Goal: Information Seeking & Learning: Learn about a topic

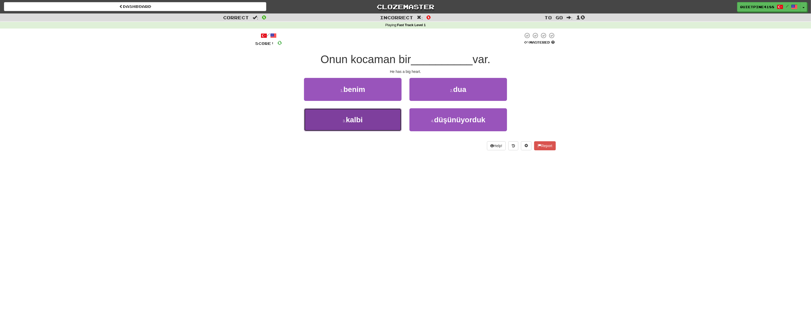
click at [364, 124] on button "3 . [GEOGRAPHIC_DATA]" at bounding box center [353, 119] width 98 height 23
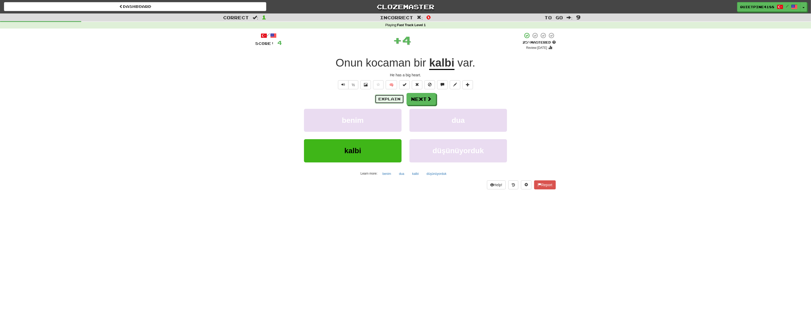
click at [390, 102] on button "Explain" at bounding box center [389, 98] width 29 height 9
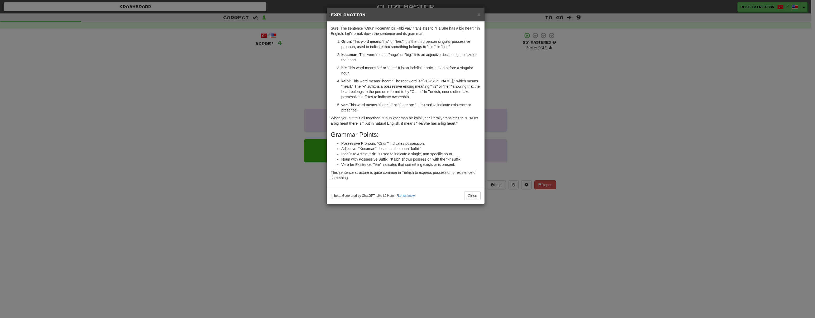
click at [195, 167] on div "× Explanation Sure! The sentence "Onun kocaman bir kalbi var." translates to "H…" at bounding box center [407, 159] width 815 height 318
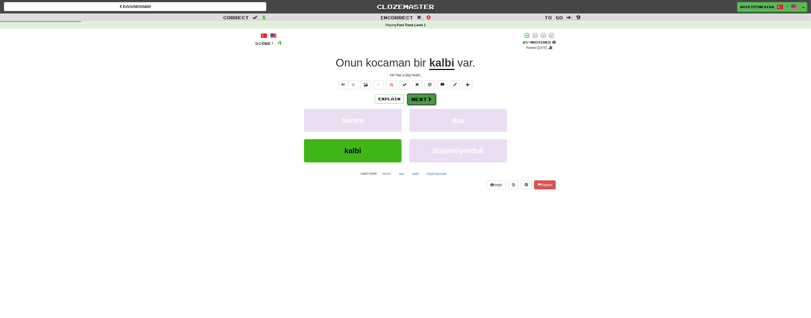
click at [425, 99] on button "Next" at bounding box center [422, 99] width 30 height 12
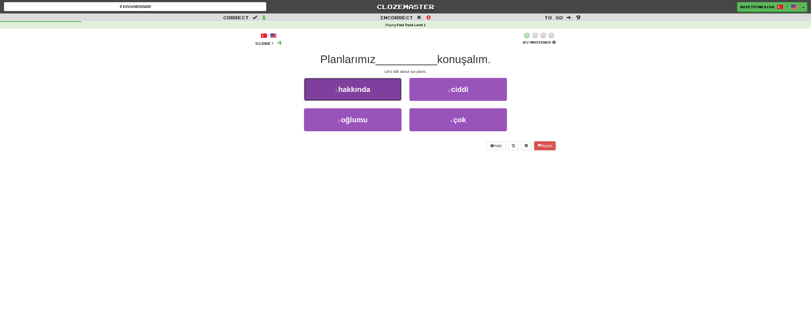
click at [369, 90] on span "hakkında" at bounding box center [354, 89] width 32 height 8
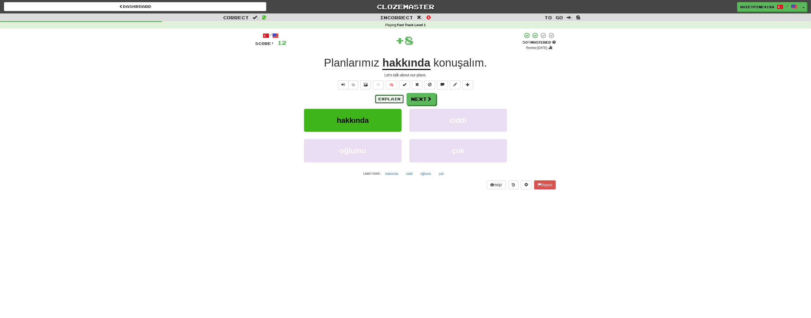
click at [388, 98] on button "Explain" at bounding box center [389, 98] width 29 height 9
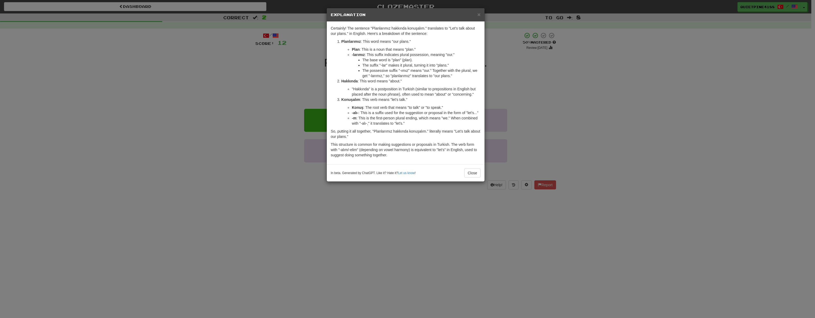
click at [273, 187] on div "× Explanation Certainly! The sentence "Planlarımız hakkında konuşalım." transla…" at bounding box center [407, 159] width 815 height 318
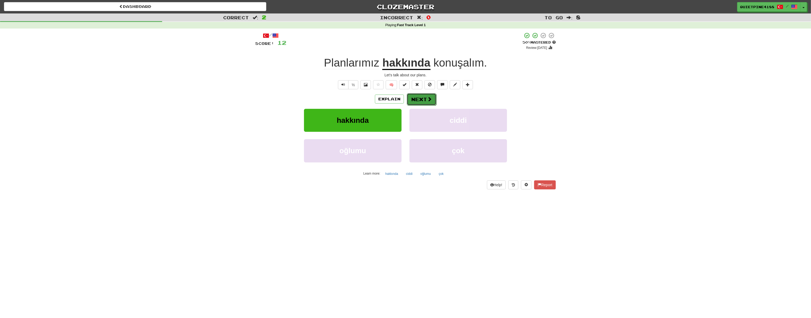
click at [422, 96] on button "Next" at bounding box center [422, 99] width 30 height 12
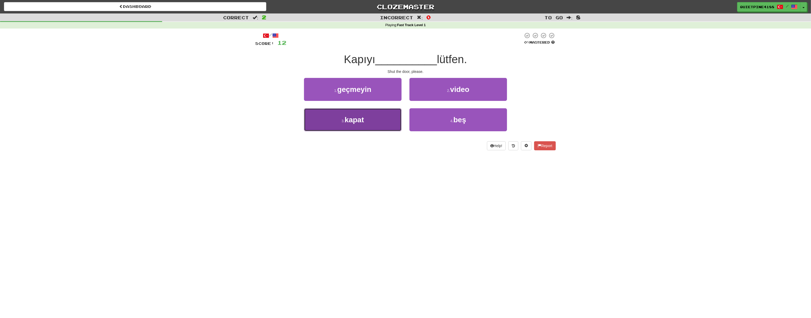
click at [370, 124] on button "3 . [GEOGRAPHIC_DATA]" at bounding box center [353, 119] width 98 height 23
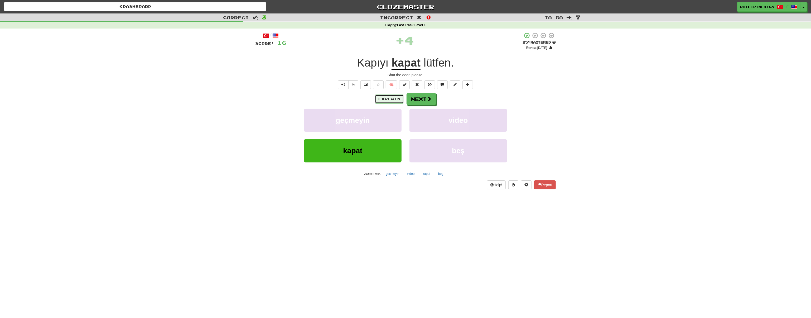
click at [392, 101] on button "Explain" at bounding box center [389, 98] width 29 height 9
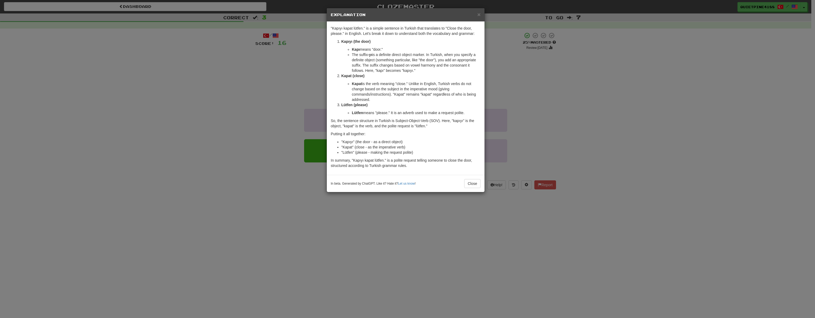
click at [273, 205] on div "× Explanation "Kapıyı kapat lütfen." is a simple sentence in Turkish that trans…" at bounding box center [407, 159] width 815 height 318
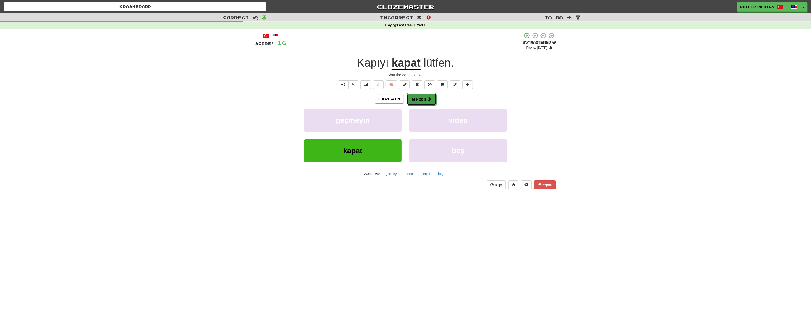
click at [420, 98] on button "Next" at bounding box center [422, 99] width 30 height 12
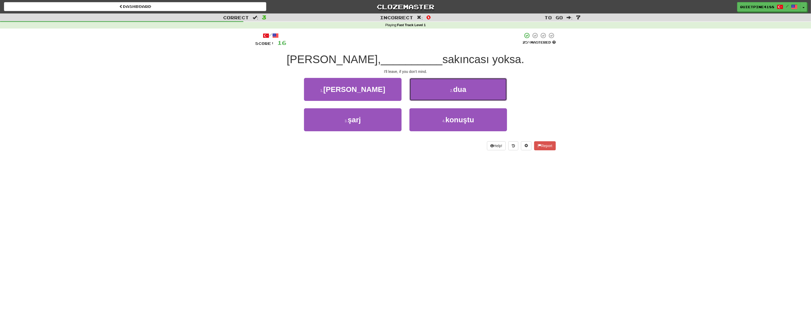
click at [420, 98] on button "2 . dua" at bounding box center [459, 89] width 98 height 23
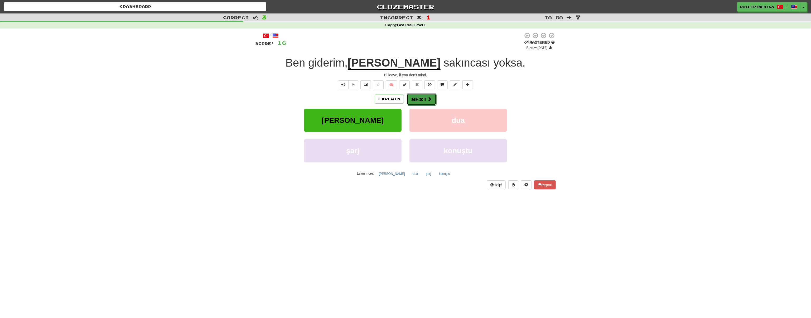
click at [432, 98] on button "Next" at bounding box center [422, 99] width 30 height 12
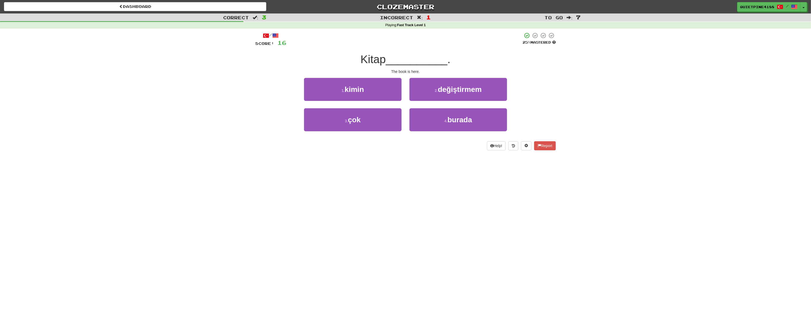
click at [448, 134] on div "4 . burada" at bounding box center [458, 123] width 105 height 30
click at [453, 125] on button "4 . burada" at bounding box center [459, 119] width 98 height 23
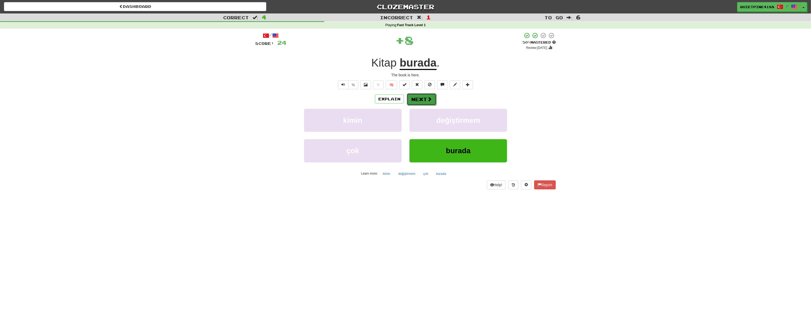
click at [426, 98] on button "Next" at bounding box center [422, 99] width 30 height 12
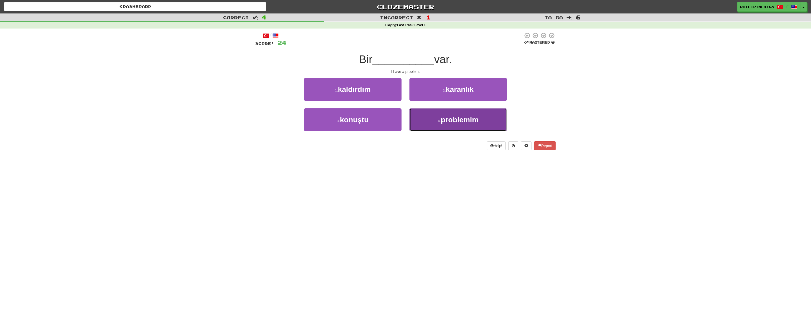
click at [441, 120] on span "problemim" at bounding box center [460, 120] width 38 height 8
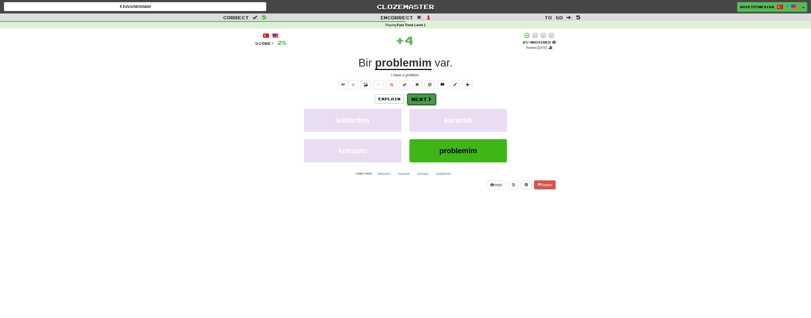
click at [419, 102] on button "Next" at bounding box center [422, 99] width 30 height 12
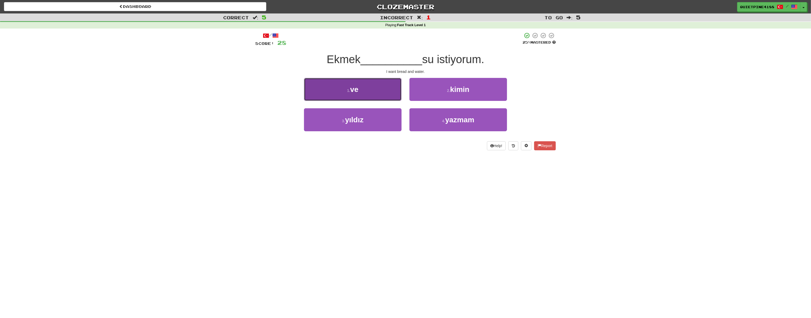
click at [363, 88] on button "1 . ve" at bounding box center [353, 89] width 98 height 23
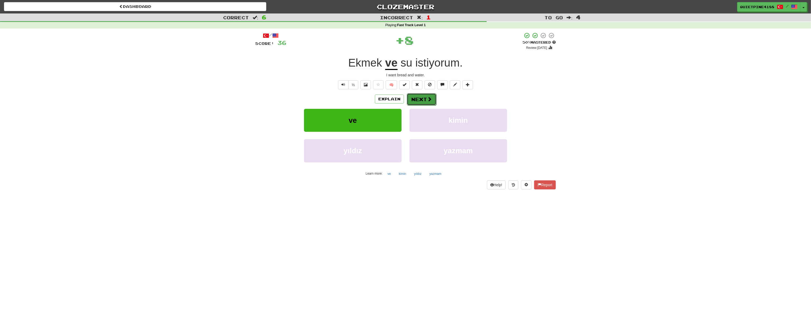
click at [425, 101] on button "Next" at bounding box center [422, 99] width 30 height 12
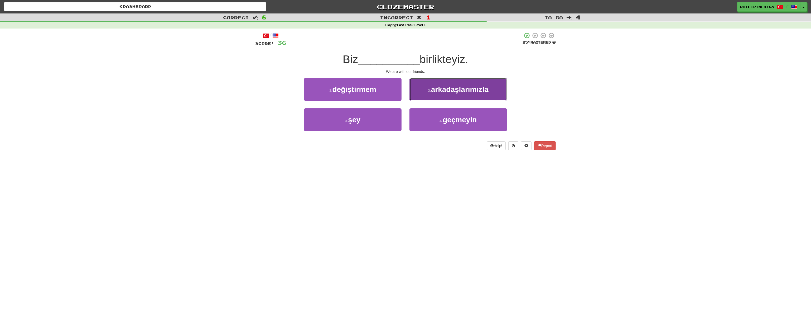
click at [449, 89] on span "arkadaşlarımızla" at bounding box center [459, 89] width 57 height 8
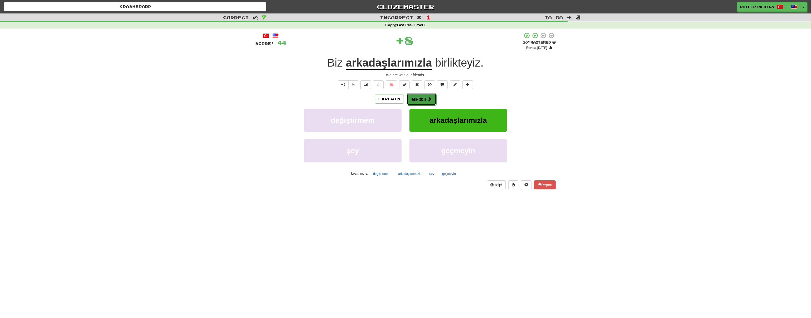
click at [431, 97] on span at bounding box center [429, 99] width 5 height 5
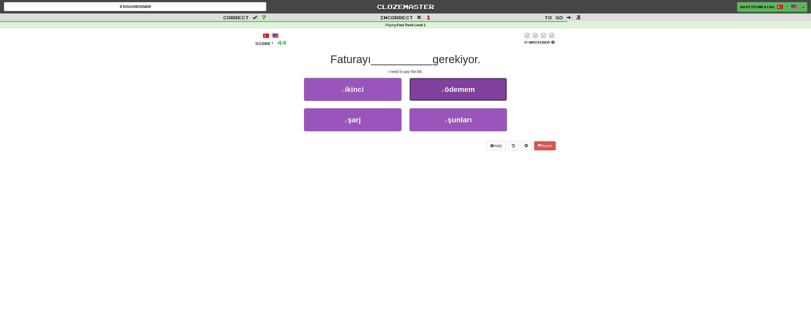
click at [436, 88] on button "2 . ödemem" at bounding box center [459, 89] width 98 height 23
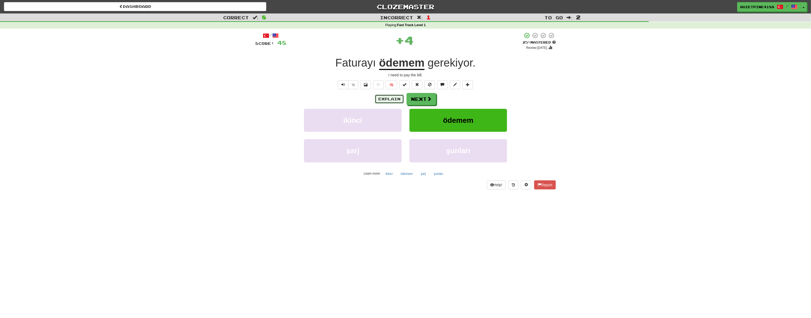
click at [397, 97] on button "Explain" at bounding box center [389, 98] width 29 height 9
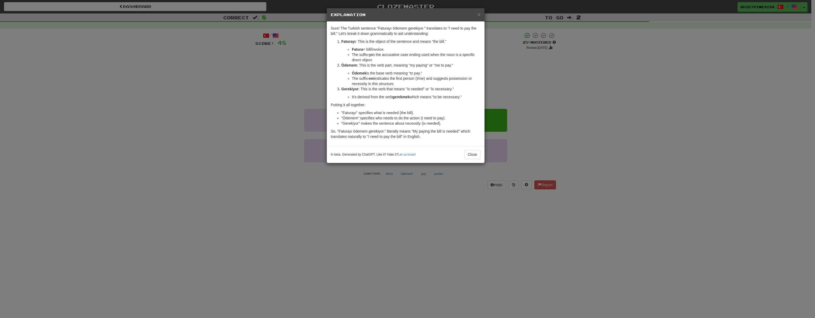
click at [263, 203] on div "× Explanation Sure! The Turkish sentence "Faturayı ödemem gerekiyor." translate…" at bounding box center [407, 159] width 815 height 318
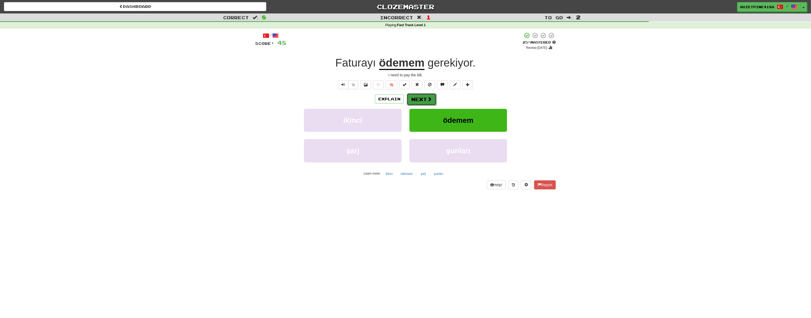
click at [411, 97] on button "Next" at bounding box center [422, 99] width 30 height 12
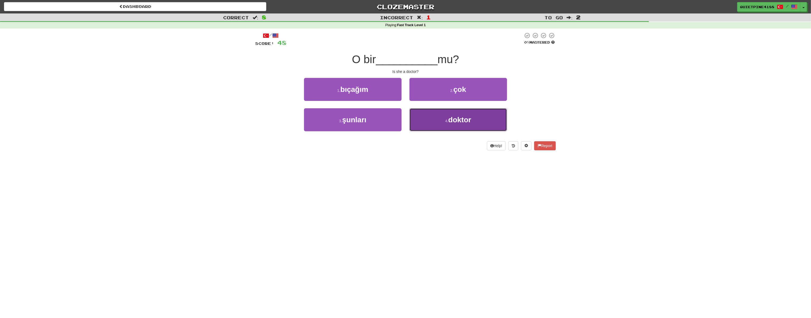
click at [468, 119] on span "doktor" at bounding box center [459, 120] width 23 height 8
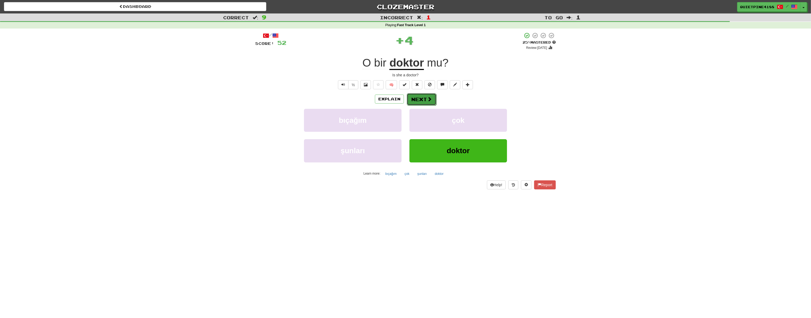
click at [425, 100] on button "Next" at bounding box center [422, 99] width 30 height 12
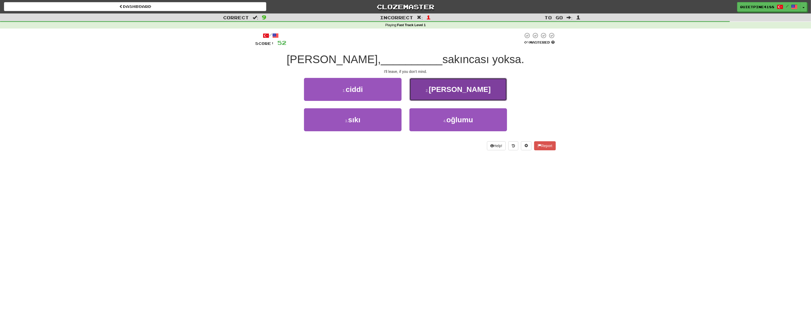
click at [429, 91] on small "2 ." at bounding box center [427, 90] width 3 height 4
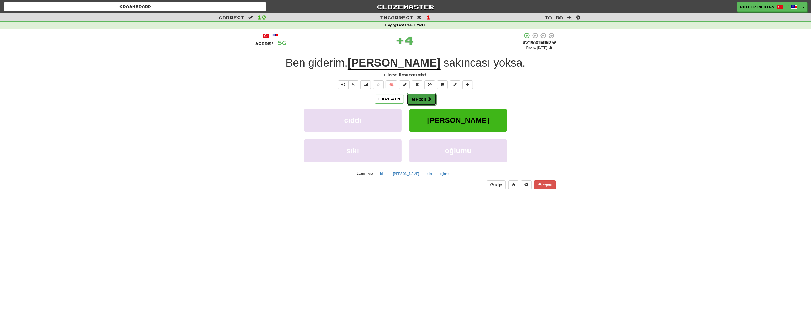
click at [425, 96] on button "Next" at bounding box center [422, 99] width 30 height 12
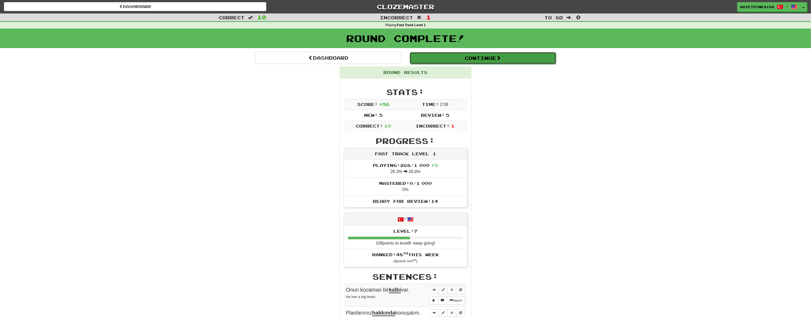
click at [509, 60] on button "Continue" at bounding box center [483, 58] width 146 height 12
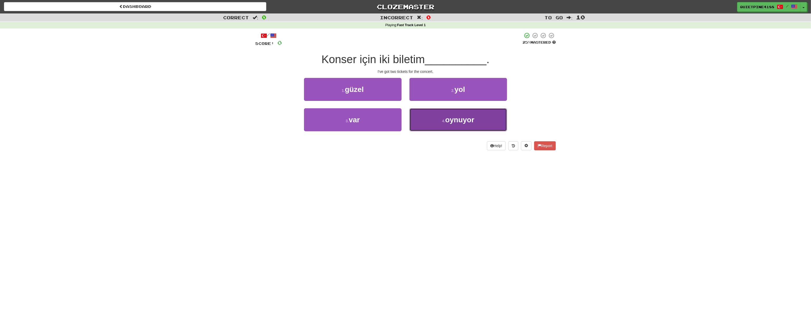
click at [437, 124] on button "4 . oynuyor" at bounding box center [459, 119] width 98 height 23
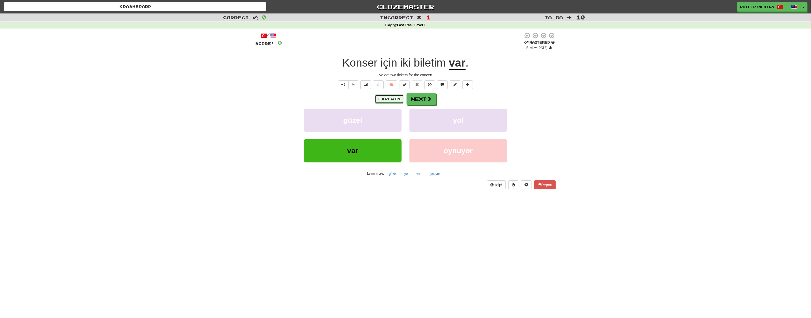
click at [394, 100] on button "Explain" at bounding box center [389, 98] width 29 height 9
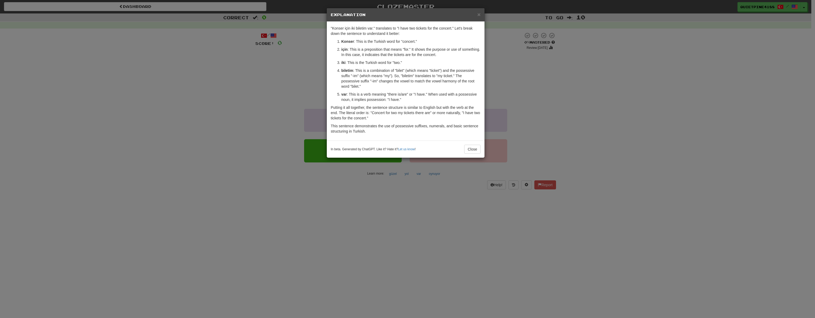
click at [263, 186] on div "× Explanation "Konser için iki biletim var." translates to "I have two tickets …" at bounding box center [407, 159] width 815 height 318
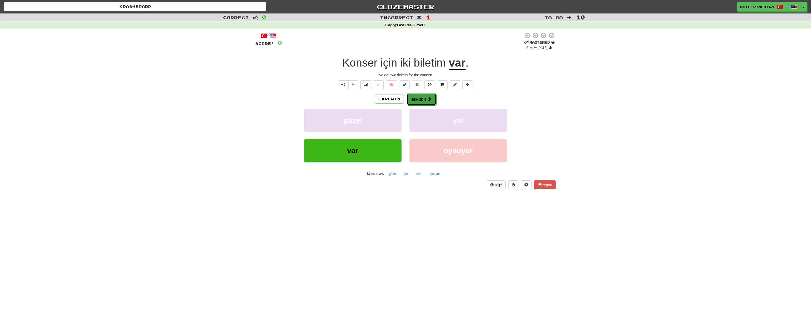
click at [430, 97] on span at bounding box center [429, 99] width 5 height 5
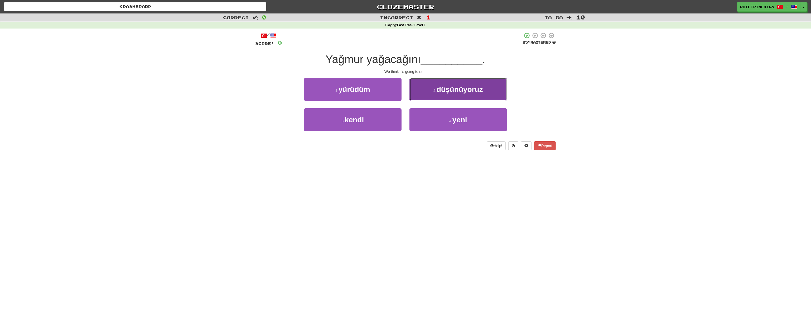
click at [435, 84] on button "2 . düşünüyoruz" at bounding box center [459, 89] width 98 height 23
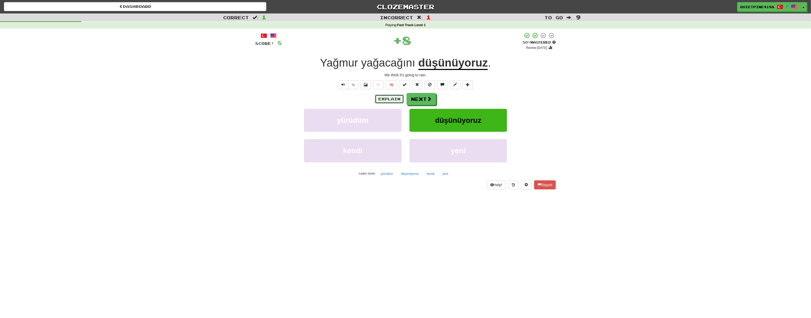
click at [388, 99] on button "Explain" at bounding box center [389, 98] width 29 height 9
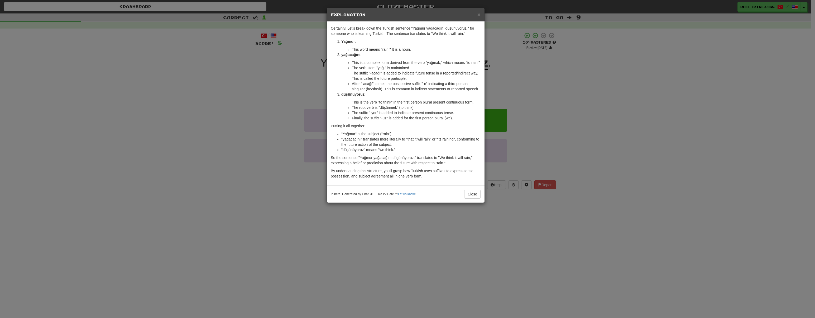
click at [238, 189] on div "× Explanation Certainly! Let's break down the Turkish sentence "Yağmur yağacağı…" at bounding box center [407, 159] width 815 height 318
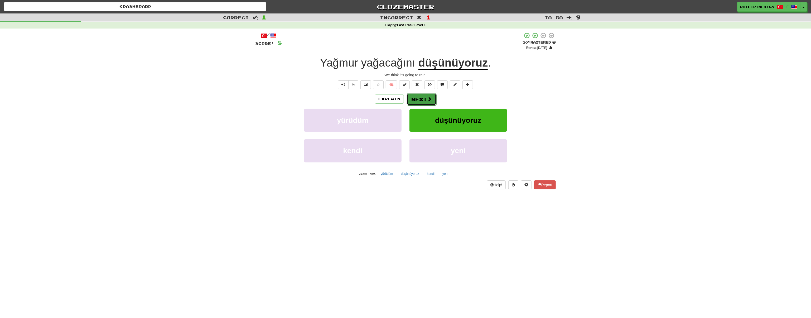
click at [418, 98] on button "Next" at bounding box center [422, 99] width 30 height 12
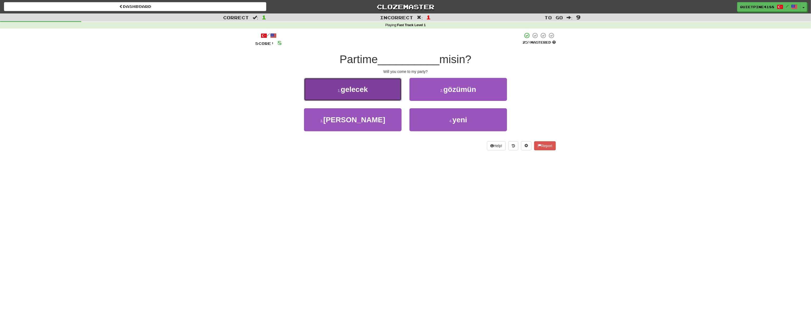
click at [369, 94] on button "1 . gelecek" at bounding box center [353, 89] width 98 height 23
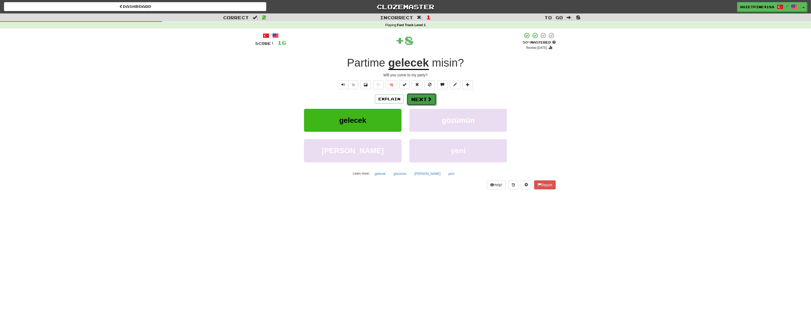
click at [429, 98] on span at bounding box center [429, 99] width 5 height 5
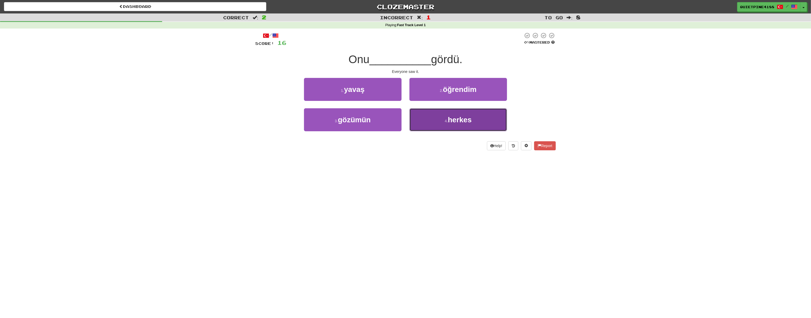
click at [458, 119] on span "herkes" at bounding box center [460, 120] width 24 height 8
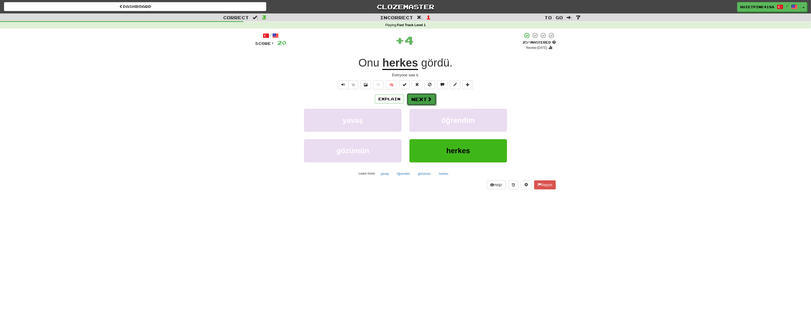
click at [424, 101] on button "Next" at bounding box center [422, 99] width 30 height 12
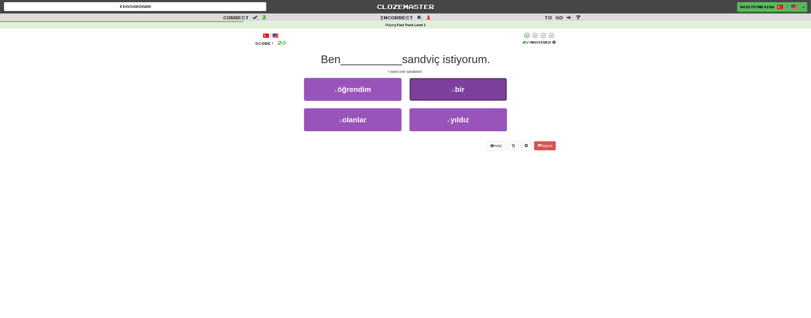
click at [437, 90] on button "2 . bir" at bounding box center [459, 89] width 98 height 23
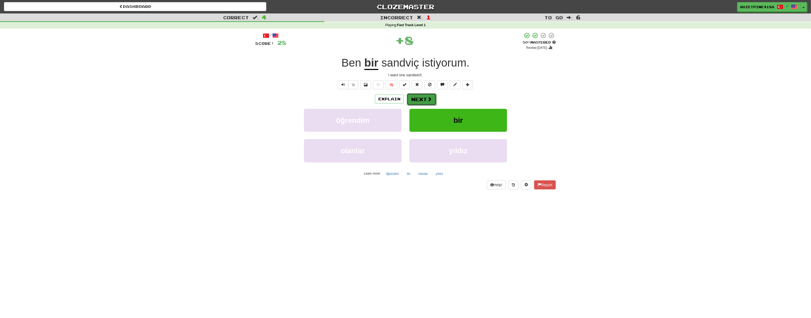
click at [430, 100] on span at bounding box center [429, 99] width 5 height 5
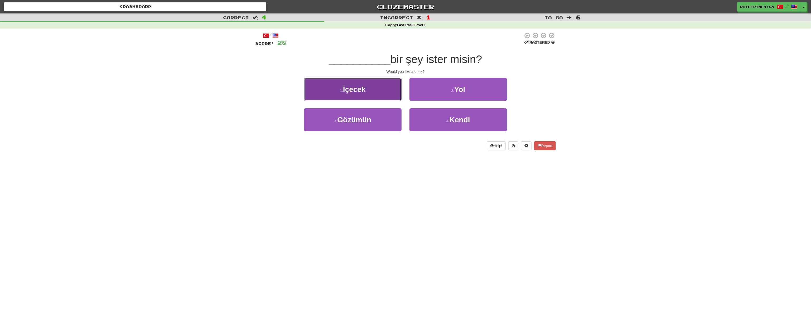
click at [356, 95] on button "1 . İçecek" at bounding box center [353, 89] width 98 height 23
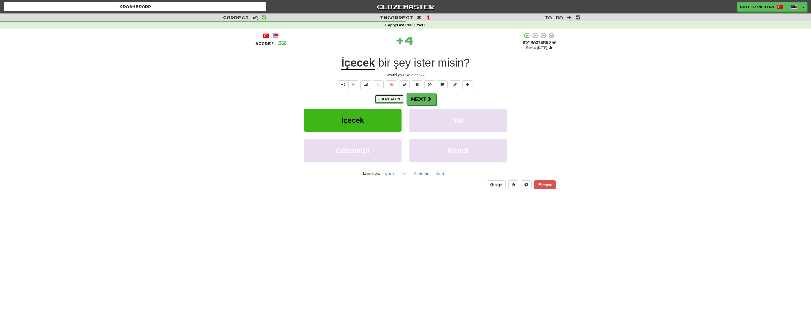
click at [389, 100] on button "Explain" at bounding box center [389, 98] width 29 height 9
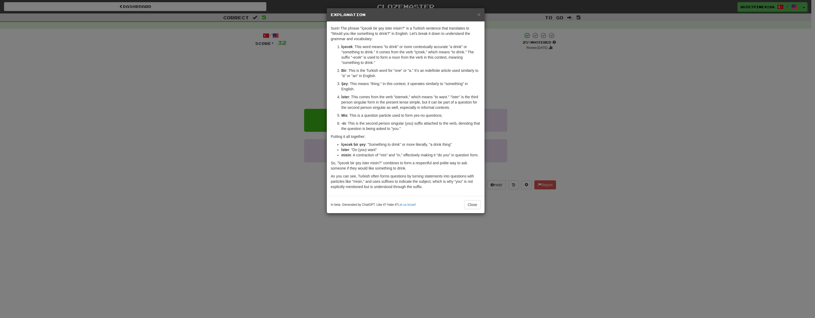
click at [88, 153] on div "× Explanation Sure! The phrase "İçecek bir şey ister misin?" is a Turkish sente…" at bounding box center [407, 159] width 815 height 318
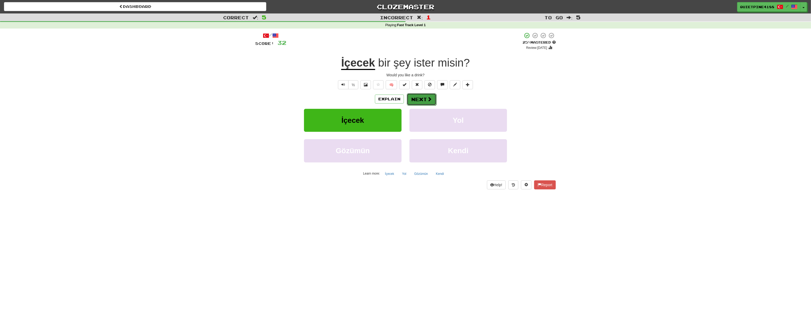
click at [421, 98] on button "Next" at bounding box center [422, 99] width 30 height 12
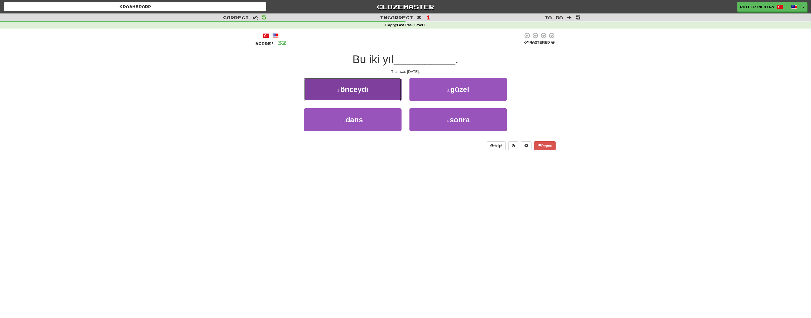
click at [362, 88] on span "önceydi" at bounding box center [354, 89] width 28 height 8
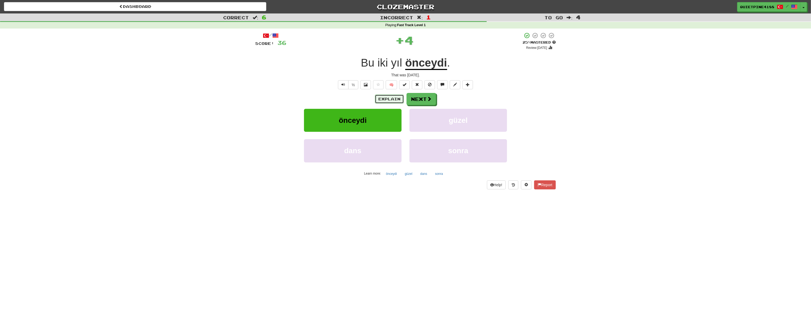
click at [394, 98] on button "Explain" at bounding box center [389, 98] width 29 height 9
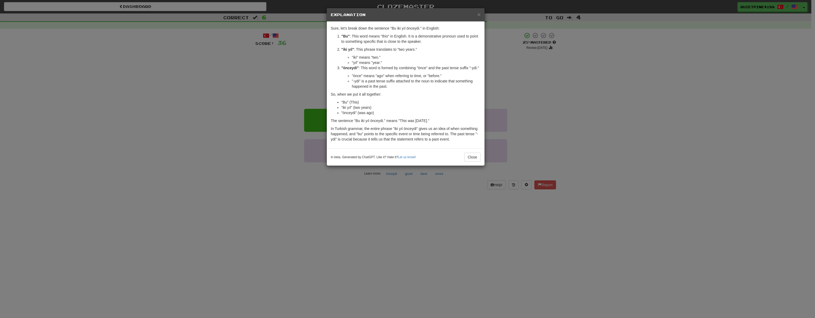
click at [200, 150] on div "× Explanation Sure, let's break down the sentence "Bu iki yıl önceydi." in Engl…" at bounding box center [407, 159] width 815 height 318
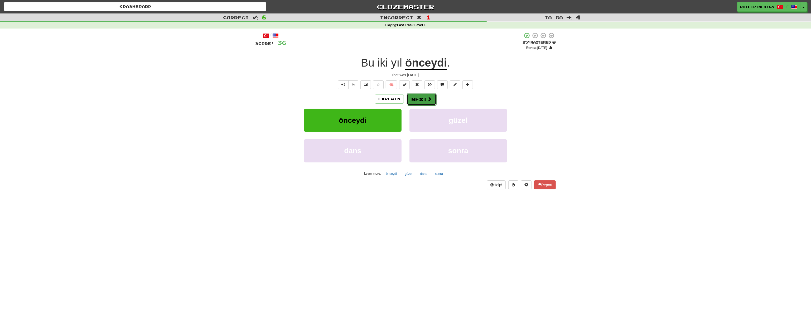
click at [422, 98] on button "Next" at bounding box center [422, 99] width 30 height 12
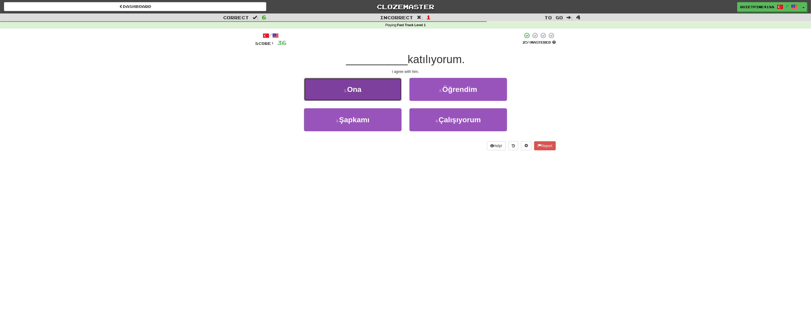
click at [368, 87] on button "1 . [PERSON_NAME]" at bounding box center [353, 89] width 98 height 23
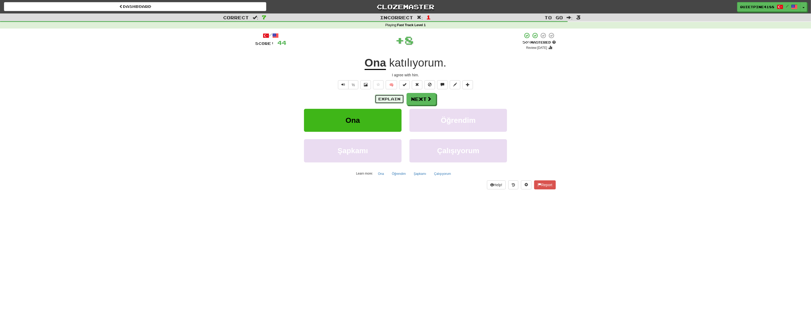
click at [387, 100] on button "Explain" at bounding box center [389, 98] width 29 height 9
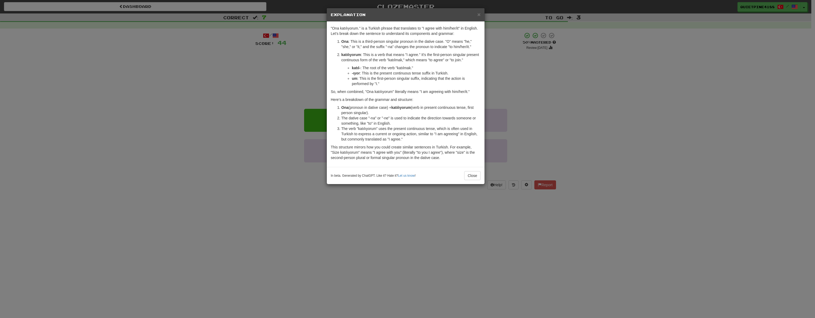
click at [238, 185] on div "× Explanation "Ona katılıyorum." is a Turkish phrase that translates to "I agre…" at bounding box center [407, 159] width 815 height 318
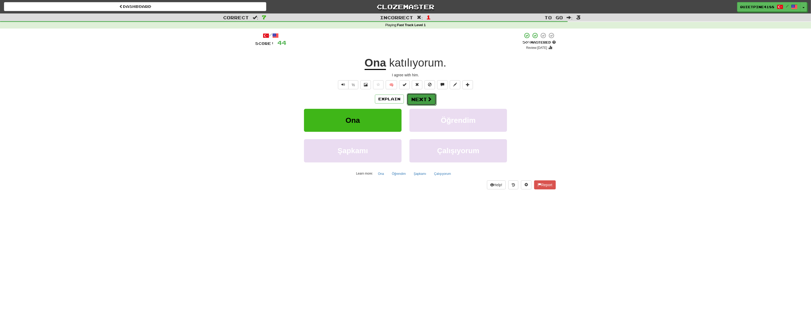
click at [422, 99] on button "Next" at bounding box center [422, 99] width 30 height 12
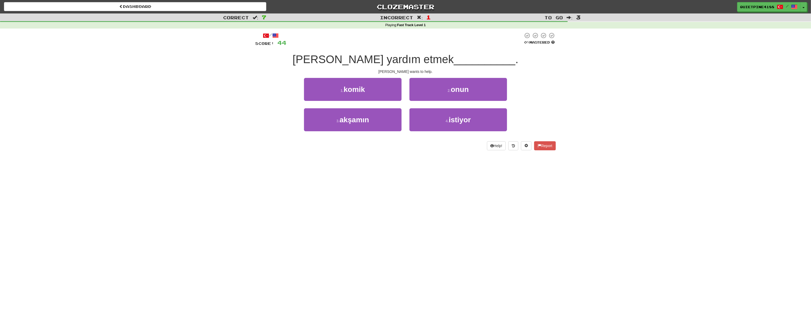
click at [244, 168] on div "Dashboard Clozemaster QuietPine4188 / Toggle Dropdown Dashboard Leaderboard Act…" at bounding box center [405, 159] width 811 height 318
click at [448, 121] on small "4 ." at bounding box center [447, 121] width 3 height 4
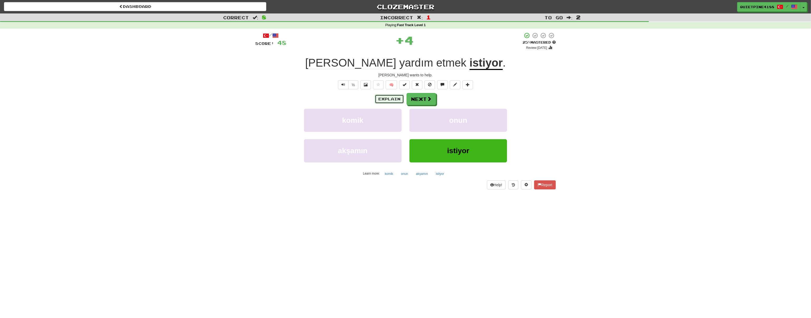
click at [389, 97] on button "Explain" at bounding box center [389, 98] width 29 height 9
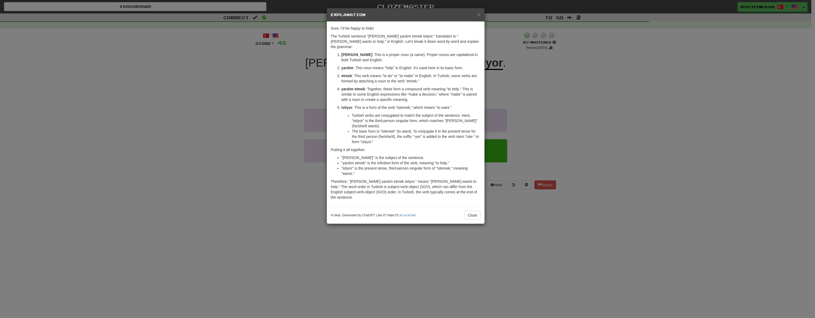
click at [265, 174] on div "× Explanation Sure, I'd be happy to help! The Turkish sentence "[PERSON_NAME] y…" at bounding box center [407, 159] width 815 height 318
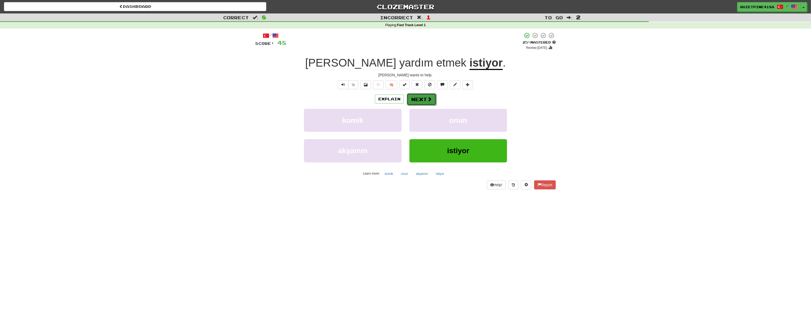
click at [428, 97] on span at bounding box center [429, 99] width 5 height 5
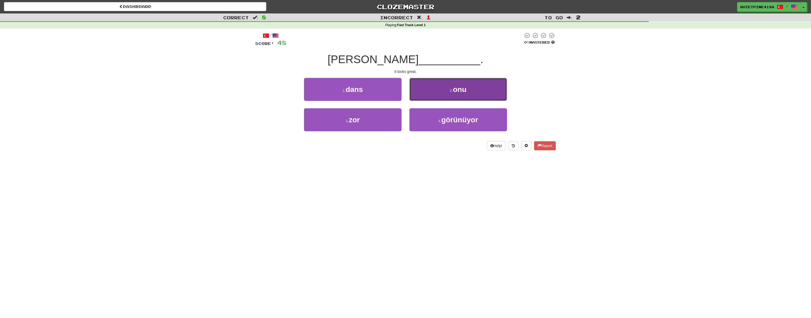
click at [439, 89] on button "2 . onu" at bounding box center [459, 89] width 98 height 23
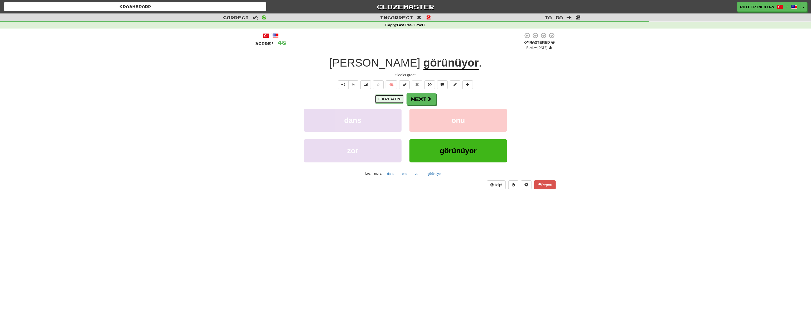
click at [390, 101] on button "Explain" at bounding box center [389, 98] width 29 height 9
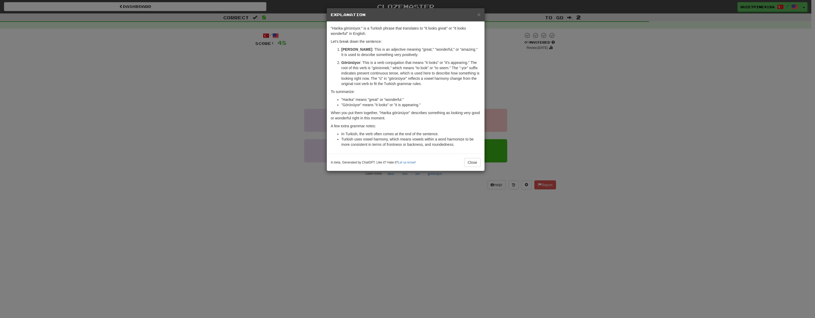
click at [63, 247] on div "× Explanation "Harika görünüyor." is a Turkish phrase that translates to "It lo…" at bounding box center [407, 159] width 815 height 318
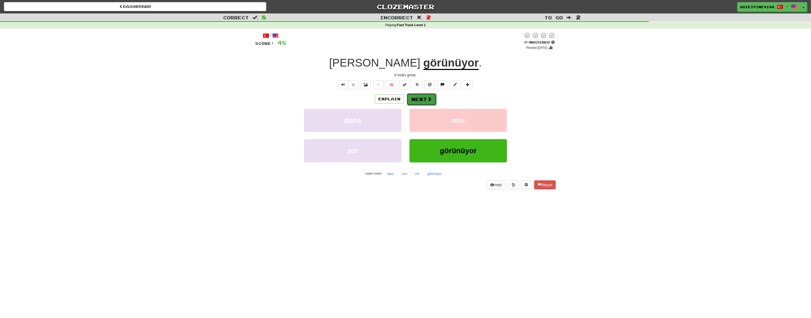
click at [418, 99] on button "Next" at bounding box center [422, 99] width 30 height 12
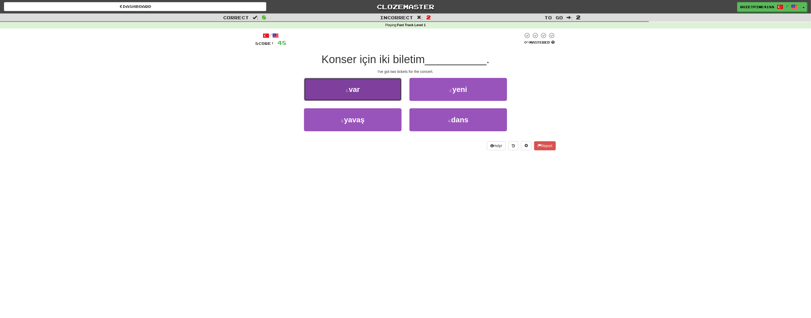
click at [357, 93] on span "var" at bounding box center [354, 89] width 11 height 8
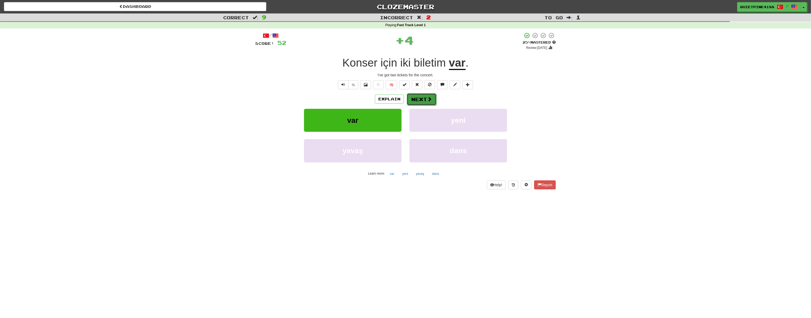
click at [426, 96] on button "Next" at bounding box center [422, 99] width 30 height 12
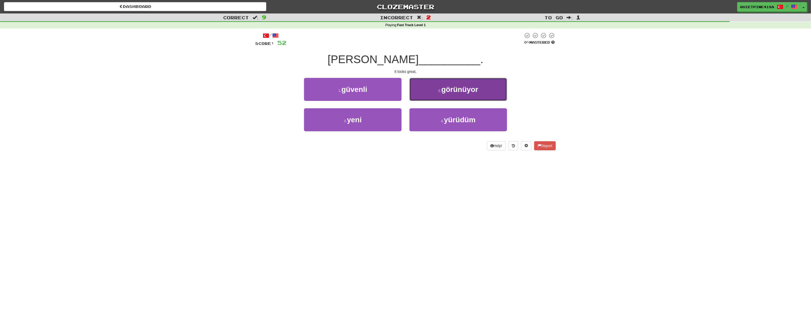
click at [451, 93] on span "görünüyor" at bounding box center [459, 89] width 37 height 8
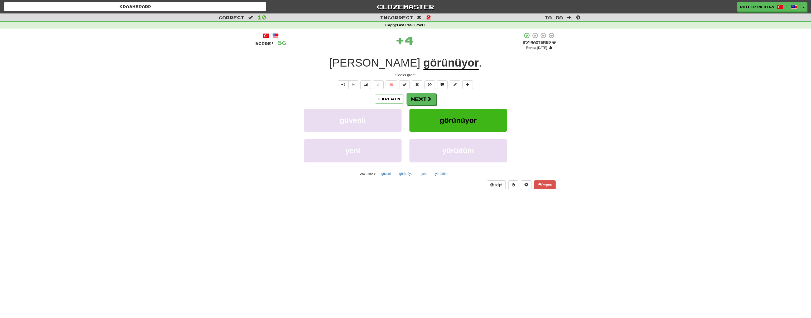
click at [436, 99] on div "Explain Next" at bounding box center [405, 99] width 301 height 12
drag, startPoint x: 431, startPoint y: 99, endPoint x: 427, endPoint y: 100, distance: 4.6
click at [431, 99] on span at bounding box center [429, 98] width 5 height 5
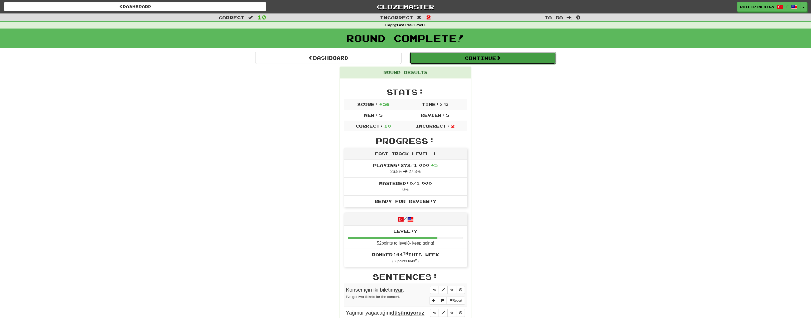
click at [484, 60] on button "Continue" at bounding box center [483, 58] width 146 height 12
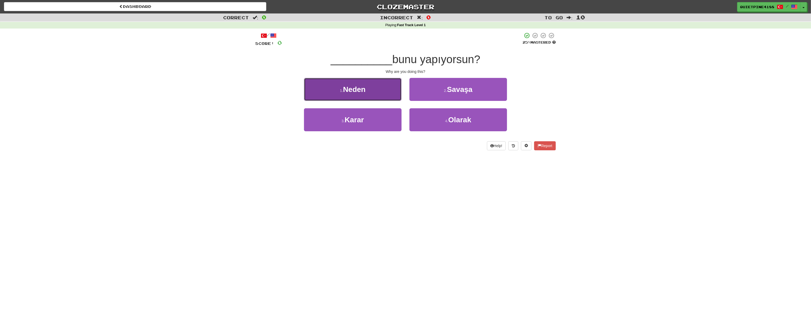
click at [317, 90] on button "1 . Neden" at bounding box center [353, 89] width 98 height 23
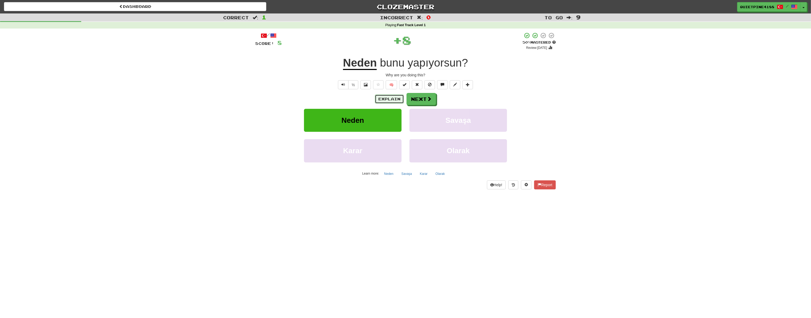
click at [388, 98] on button "Explain" at bounding box center [389, 98] width 29 height 9
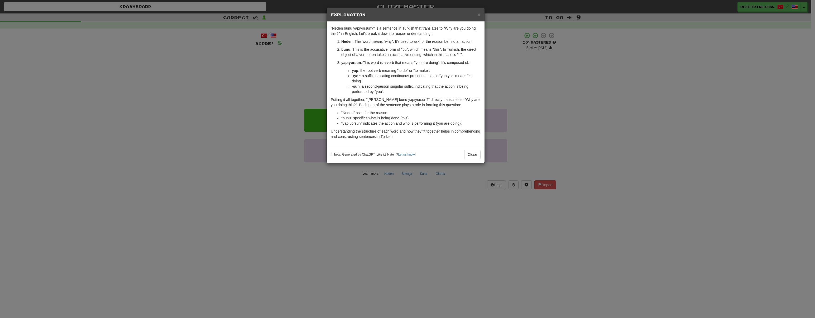
click at [179, 192] on div "× Explanation "Neden bunu yapıyorsun?" is a sentence in Turkish that translates…" at bounding box center [407, 159] width 815 height 318
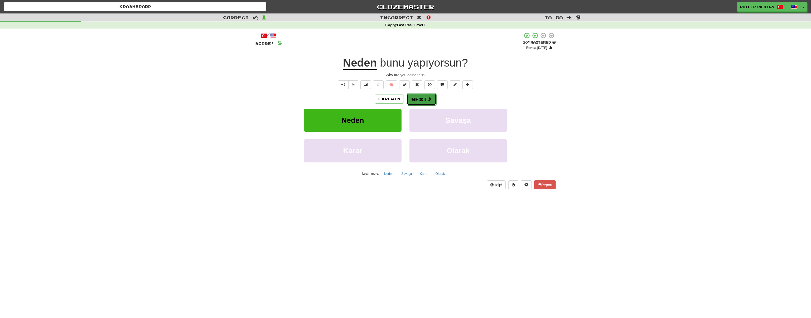
click at [425, 100] on button "Next" at bounding box center [422, 99] width 30 height 12
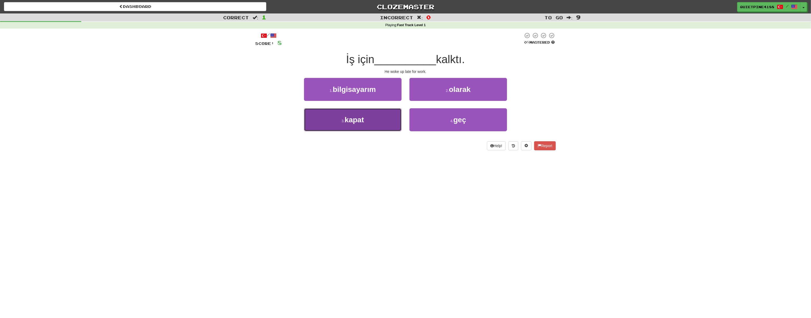
click at [319, 123] on button "3 . [GEOGRAPHIC_DATA]" at bounding box center [353, 119] width 98 height 23
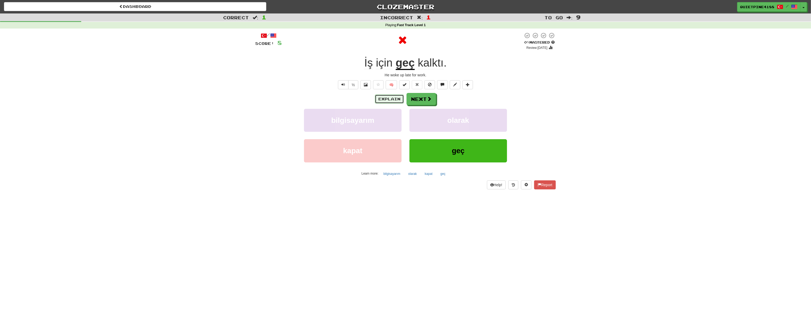
click at [394, 97] on button "Explain" at bounding box center [389, 98] width 29 height 9
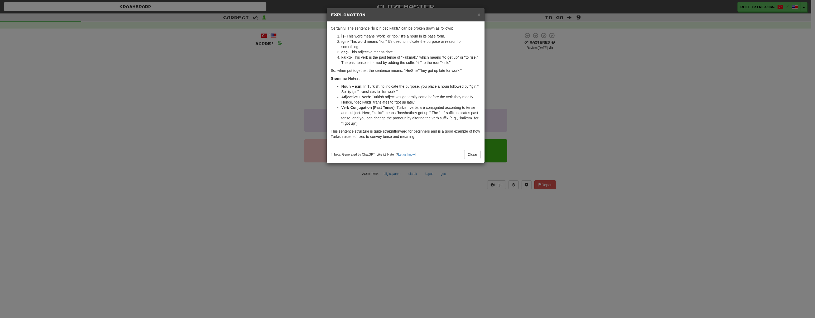
click at [221, 184] on div "× Explanation Certainly! The sentence "İş için geç kalktı." can be broken down …" at bounding box center [407, 159] width 815 height 318
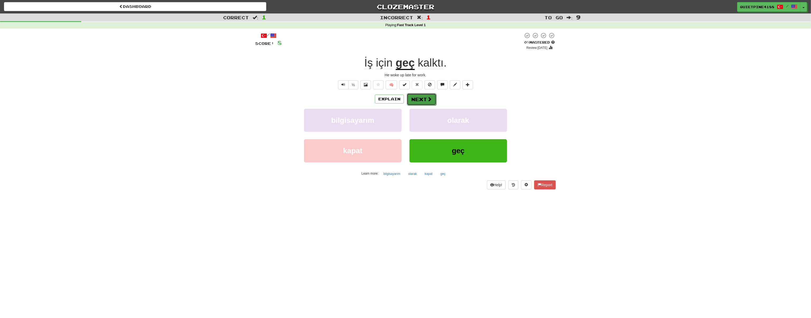
click at [429, 99] on span at bounding box center [429, 99] width 5 height 5
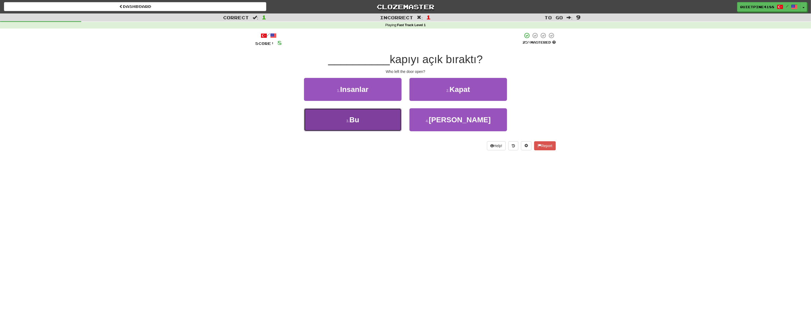
click at [354, 117] on span "Bu" at bounding box center [354, 120] width 10 height 8
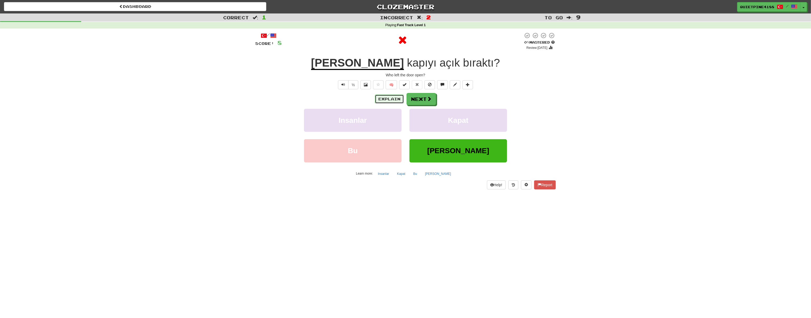
click at [391, 98] on button "Explain" at bounding box center [389, 98] width 29 height 9
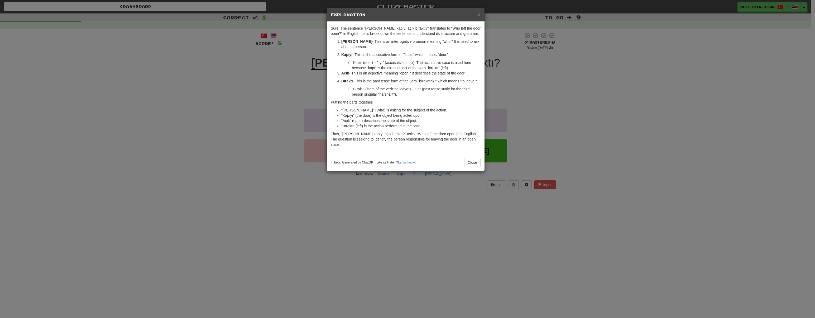
click at [197, 187] on div "× Explanation Sure! The sentence "[PERSON_NAME] kapıyı açık bıraktı?" translate…" at bounding box center [407, 159] width 815 height 318
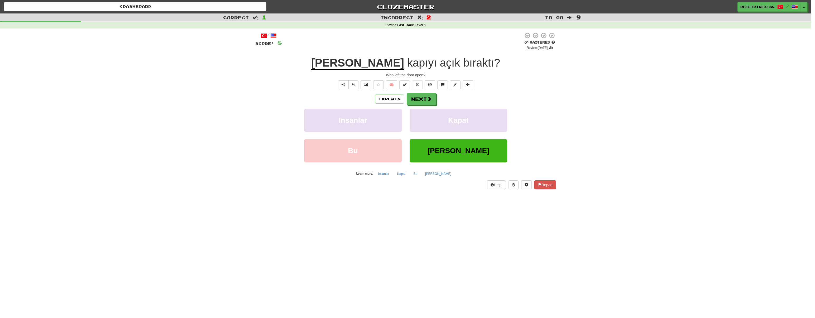
click at [197, 187] on body "Dashboard Clozemaster QuietPine4188 / Toggle Dropdown Dashboard Leaderboard Act…" at bounding box center [407, 252] width 815 height 505
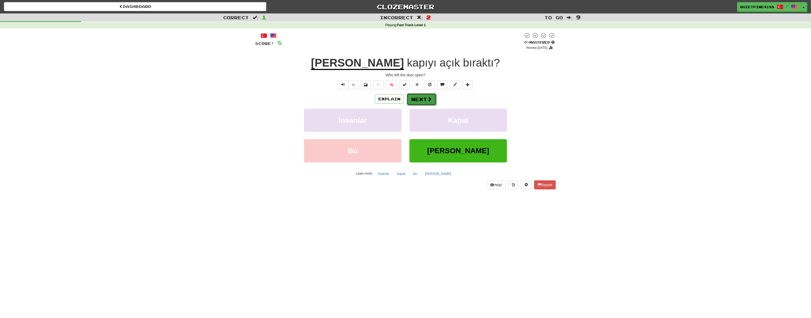
click at [431, 98] on span at bounding box center [429, 99] width 5 height 5
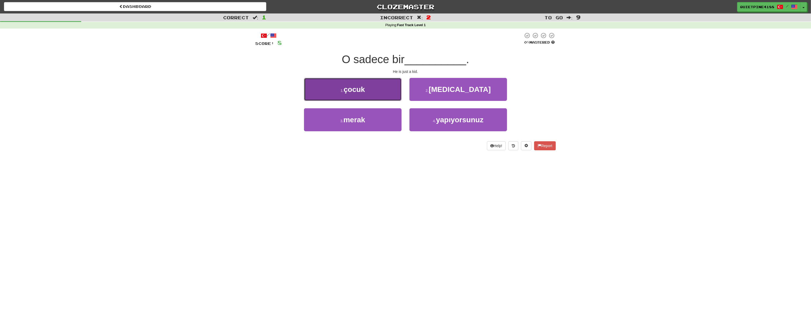
click at [357, 90] on span "çocuk" at bounding box center [354, 89] width 21 height 8
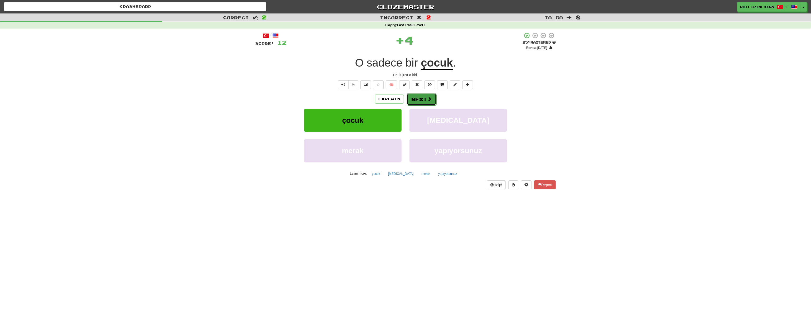
click at [430, 97] on span at bounding box center [429, 99] width 5 height 5
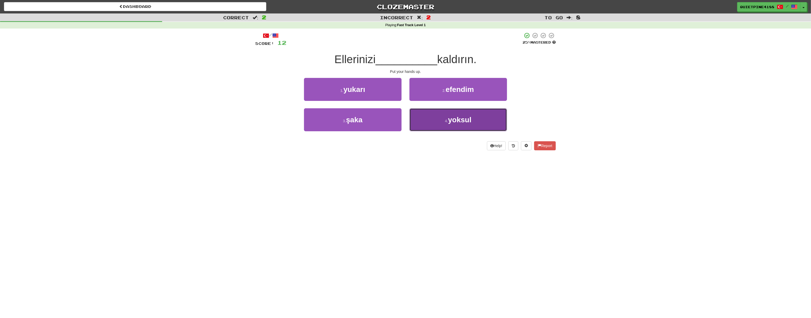
click at [453, 124] on button "4 . yoksul" at bounding box center [459, 119] width 98 height 23
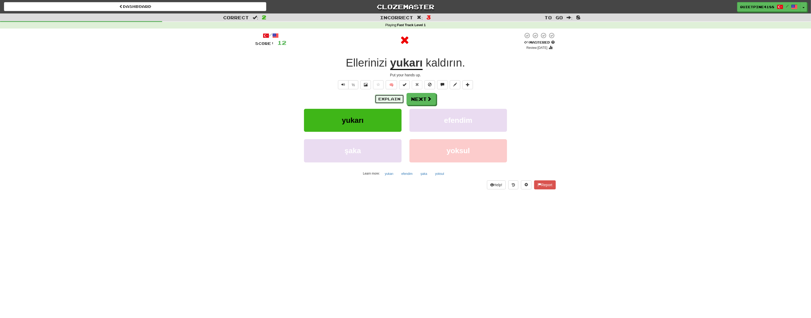
click at [391, 100] on button "Explain" at bounding box center [389, 98] width 29 height 9
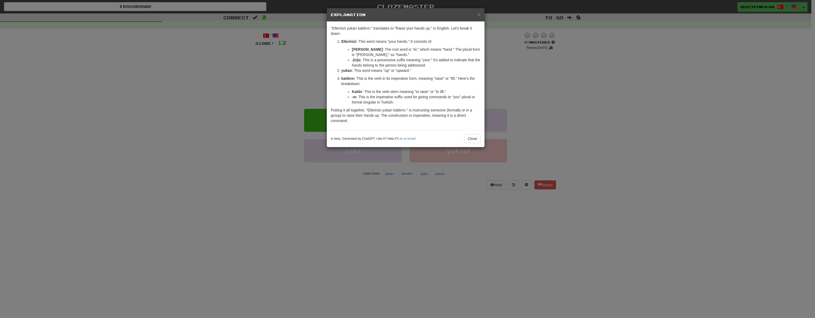
click at [245, 158] on div "× Explanation "Ellerinizi yukarı kaldırın." translates to "Raise your hands up.…" at bounding box center [407, 159] width 815 height 318
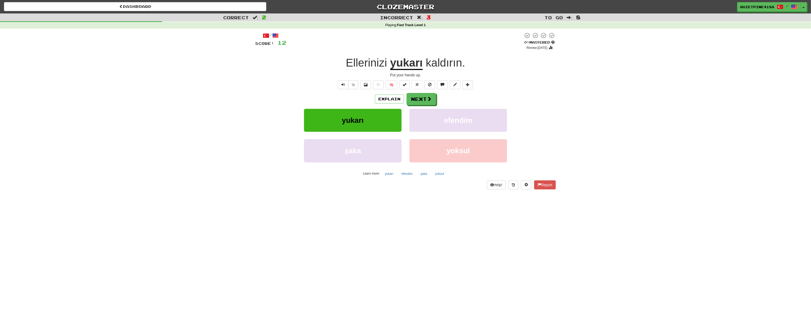
click at [428, 105] on div "Explain Next yukarı efendim şaka yoksul Learn more: yukarı efendim şaka yoksul" at bounding box center [405, 135] width 301 height 85
click at [425, 99] on button "Next" at bounding box center [422, 99] width 30 height 12
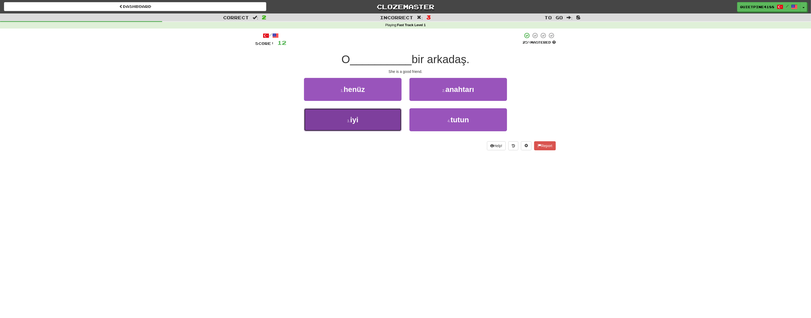
click at [354, 126] on button "3 . iyi" at bounding box center [353, 119] width 98 height 23
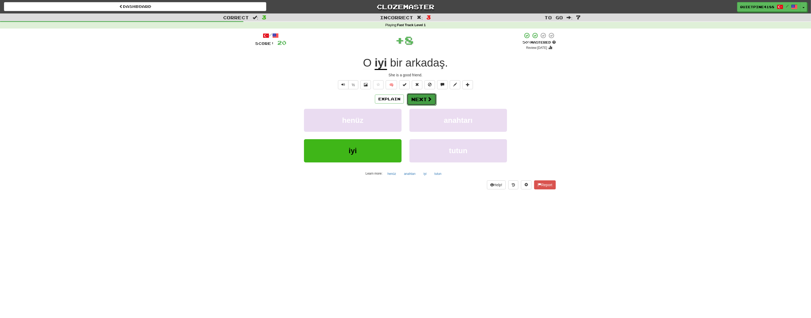
click at [424, 102] on button "Next" at bounding box center [422, 99] width 30 height 12
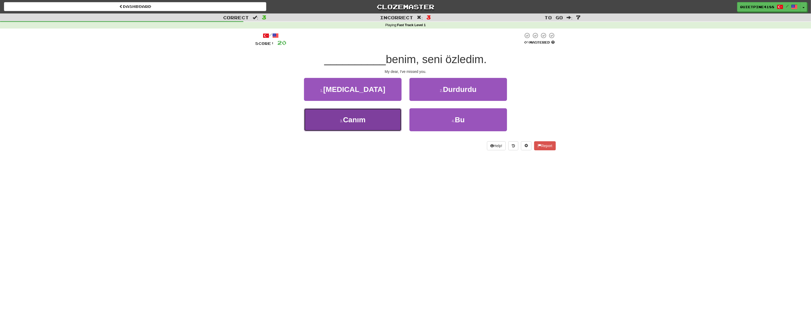
click at [364, 125] on button "3 . Canım" at bounding box center [353, 119] width 98 height 23
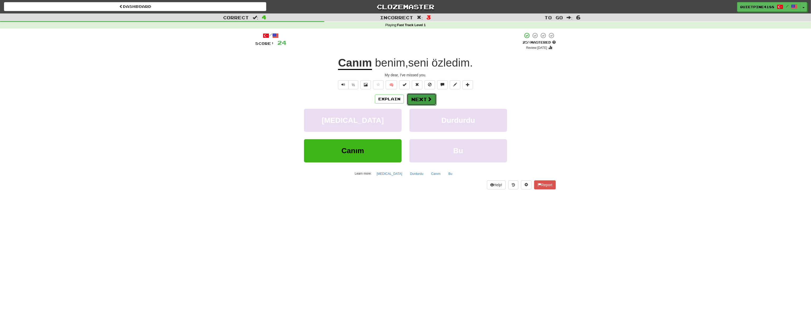
click at [424, 100] on button "Next" at bounding box center [422, 99] width 30 height 12
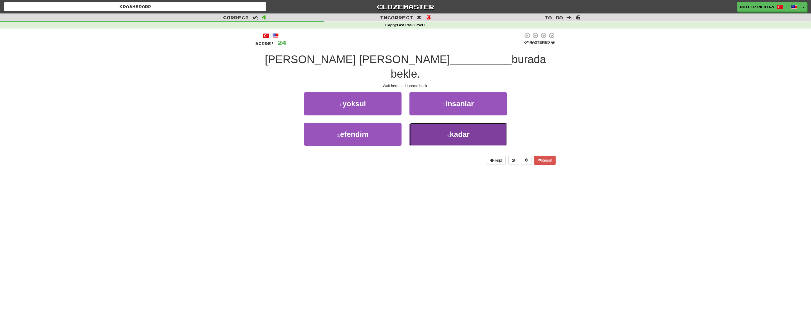
click at [445, 123] on button "4 . kadar" at bounding box center [459, 134] width 98 height 23
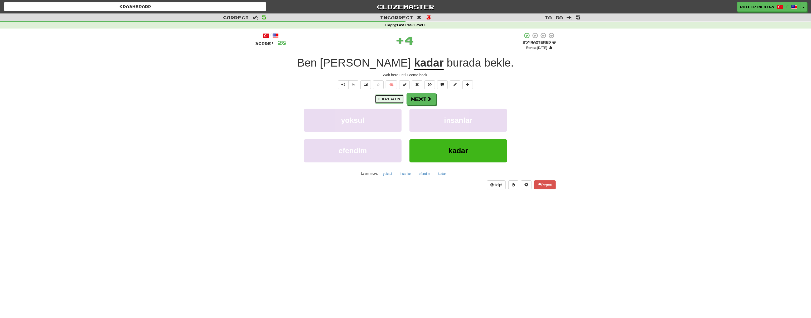
click at [388, 100] on button "Explain" at bounding box center [389, 98] width 29 height 9
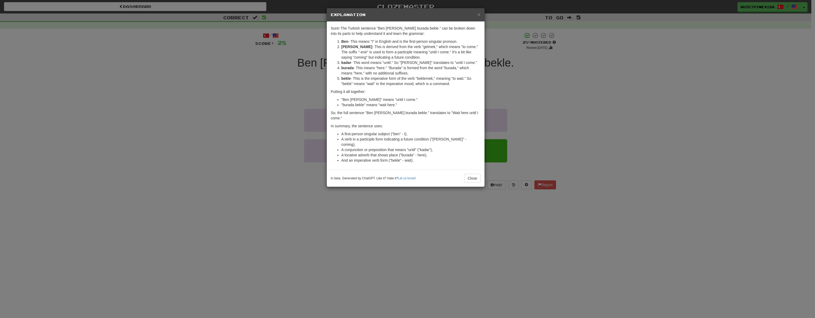
click at [238, 168] on div "× Explanation Sure! The Turkish sentence "Ben [PERSON_NAME] burada bekle." can …" at bounding box center [407, 159] width 815 height 318
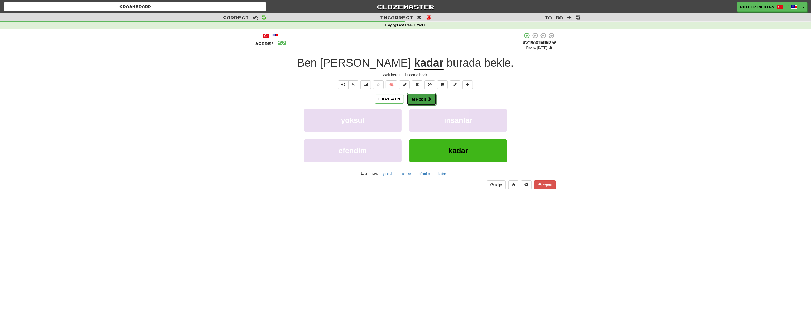
click at [427, 99] on span at bounding box center [429, 99] width 5 height 5
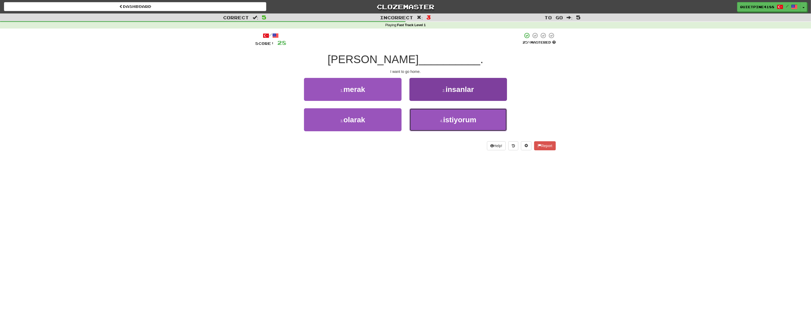
click at [448, 126] on button "4 . istiyorum" at bounding box center [459, 119] width 98 height 23
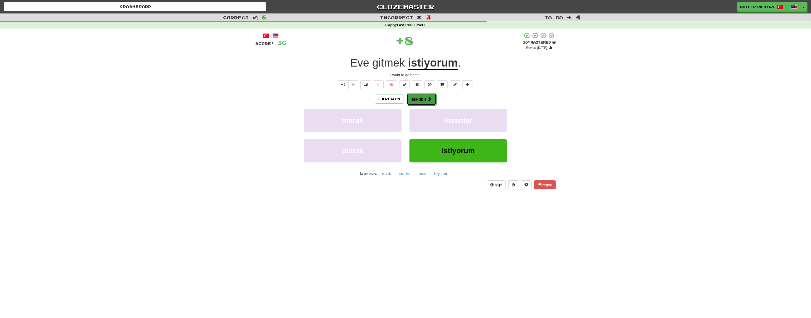
click at [424, 99] on button "Next" at bounding box center [422, 99] width 30 height 12
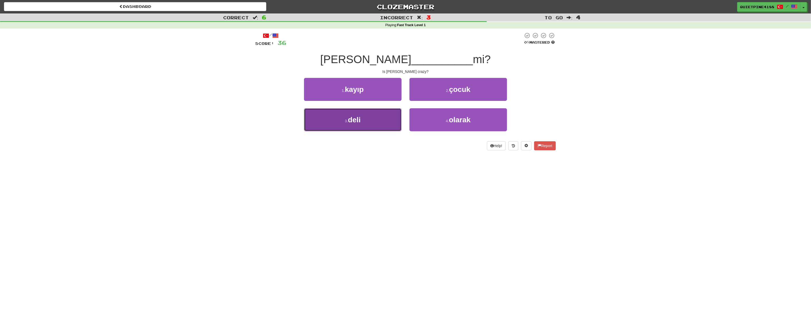
click at [357, 123] on span "deli" at bounding box center [354, 120] width 13 height 8
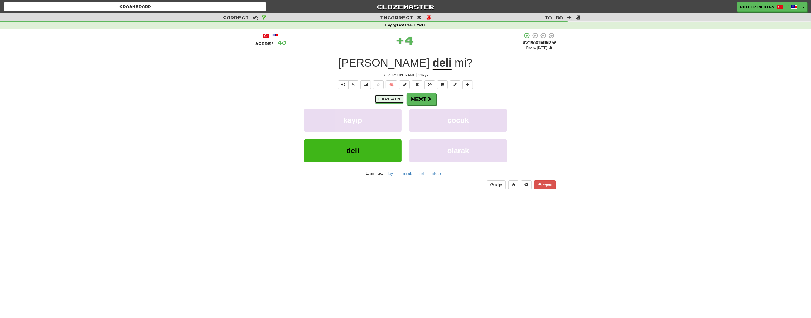
click at [381, 98] on button "Explain" at bounding box center [389, 98] width 29 height 9
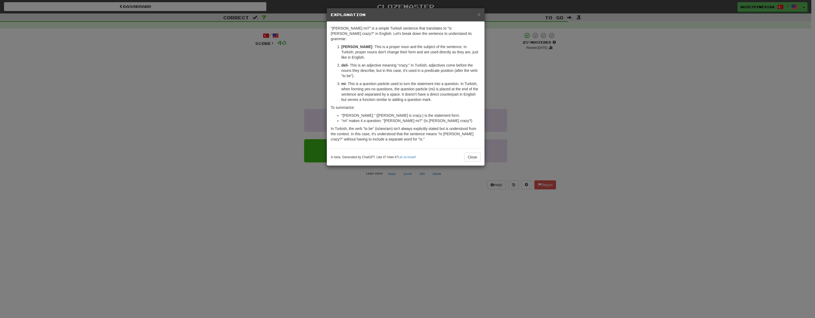
click at [230, 201] on div "× Explanation "[PERSON_NAME] deli mi?" is a simple Turkish sentence that transl…" at bounding box center [407, 159] width 815 height 318
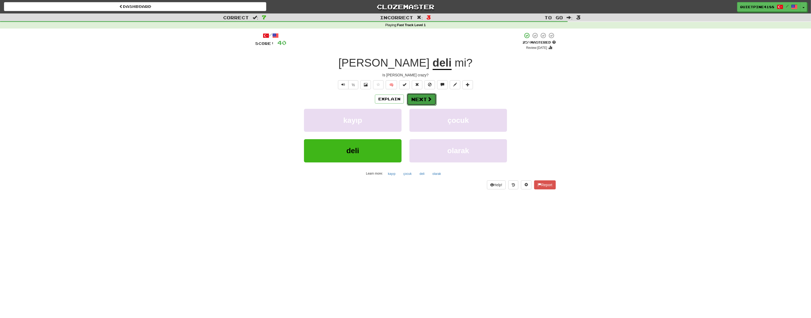
click at [425, 98] on button "Next" at bounding box center [422, 99] width 30 height 12
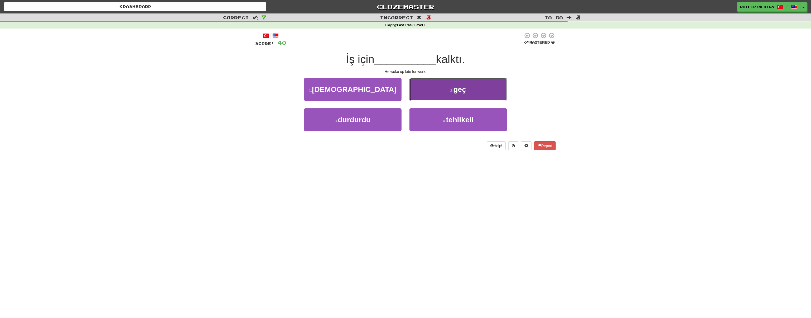
click at [446, 90] on button "2 . geç" at bounding box center [459, 89] width 98 height 23
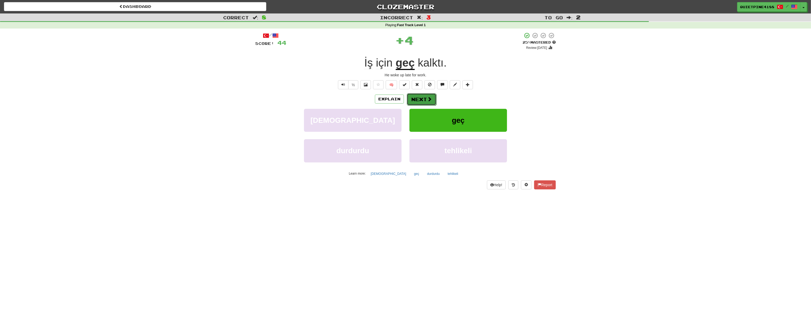
click at [434, 97] on button "Next" at bounding box center [422, 99] width 30 height 12
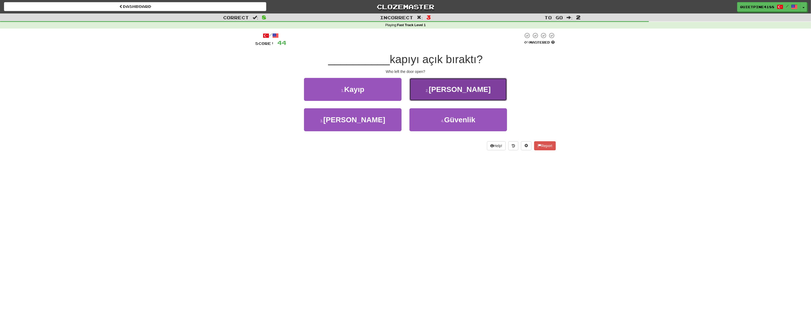
click at [444, 95] on button "2 . [PERSON_NAME]" at bounding box center [459, 89] width 98 height 23
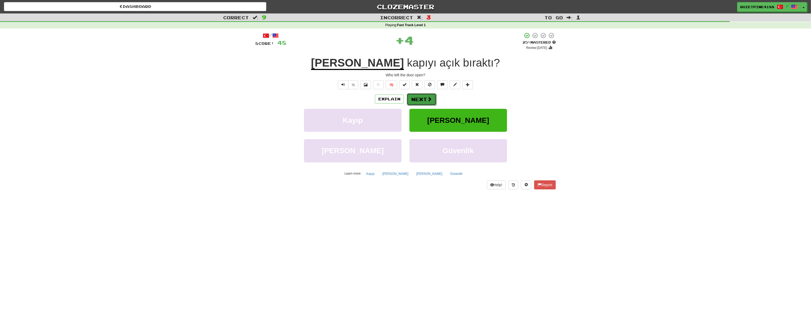
click at [427, 99] on span at bounding box center [429, 99] width 5 height 5
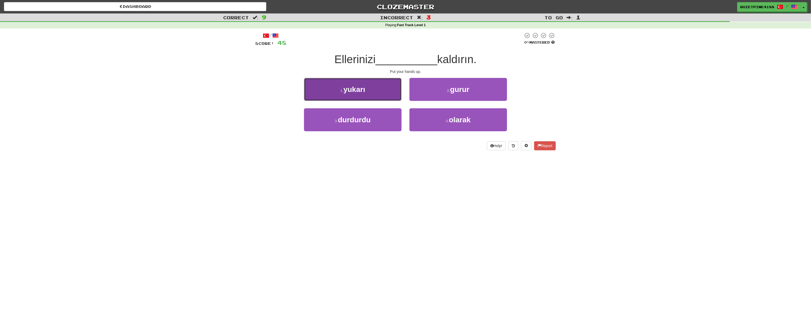
click at [356, 87] on span "yukarı" at bounding box center [355, 89] width 22 height 8
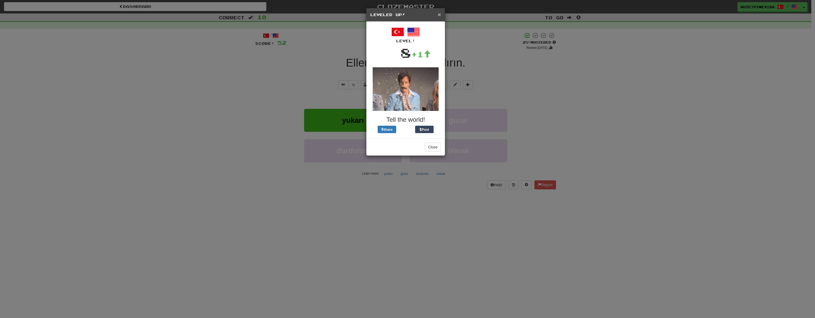
click at [438, 14] on span "×" at bounding box center [439, 14] width 3 height 6
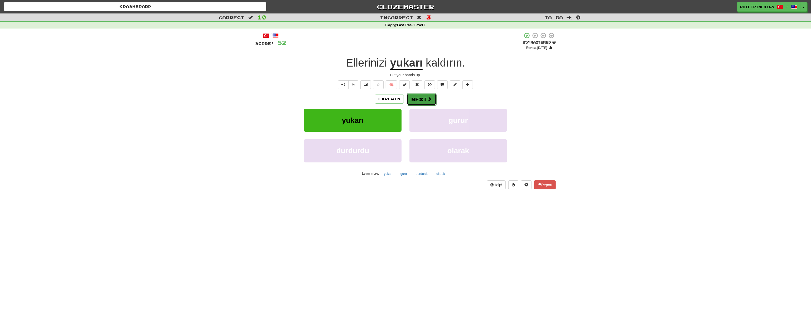
click at [422, 100] on button "Next" at bounding box center [422, 99] width 30 height 12
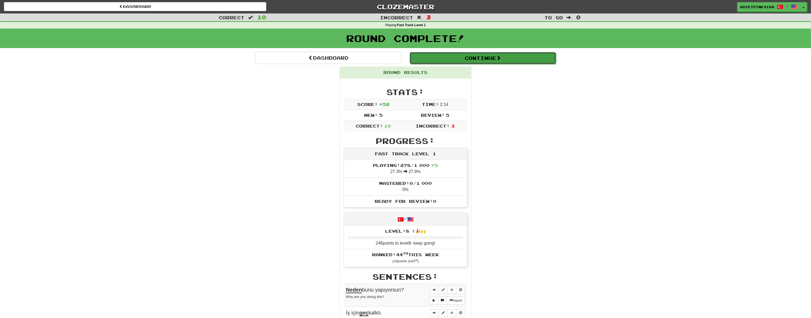
click at [461, 61] on button "Continue" at bounding box center [483, 58] width 146 height 12
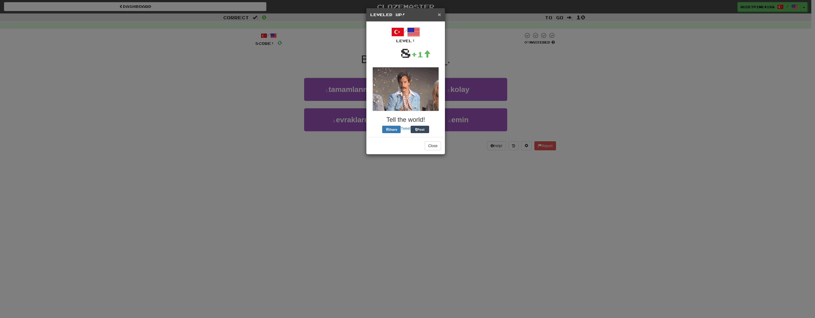
click at [439, 13] on span "×" at bounding box center [439, 14] width 3 height 6
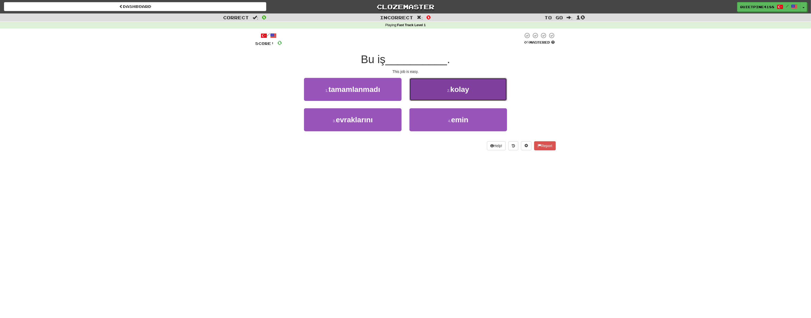
click at [437, 92] on button "2 . [GEOGRAPHIC_DATA]" at bounding box center [459, 89] width 98 height 23
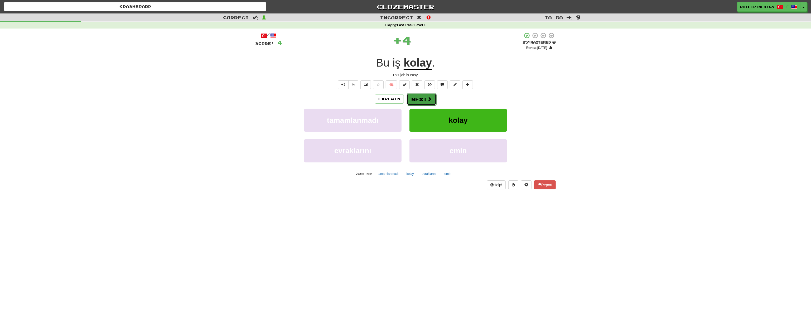
click at [414, 100] on button "Next" at bounding box center [422, 99] width 30 height 12
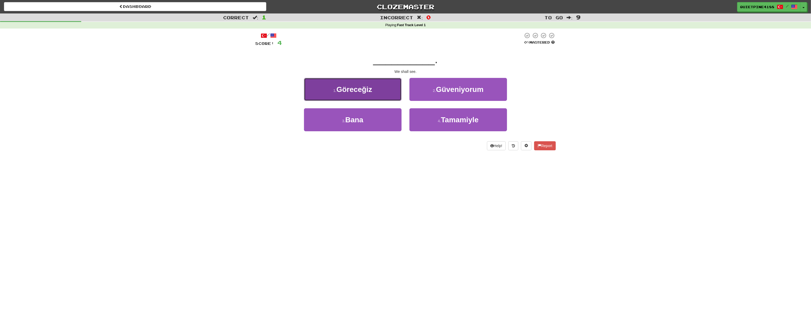
click at [336, 91] on small "1 ." at bounding box center [334, 90] width 3 height 4
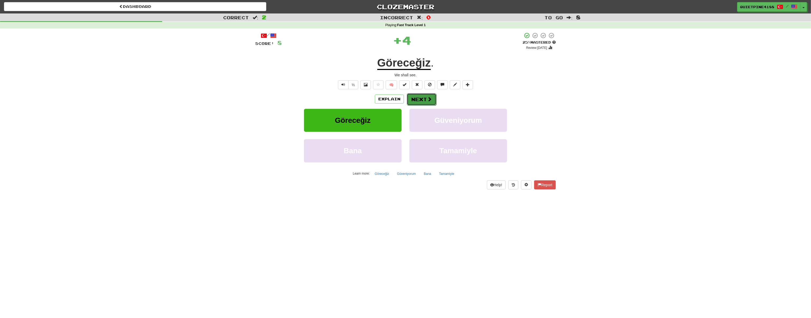
click at [424, 96] on button "Next" at bounding box center [422, 99] width 30 height 12
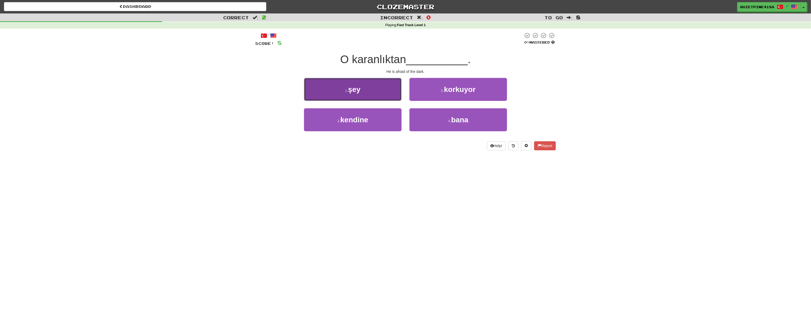
click at [360, 90] on span "şey" at bounding box center [354, 89] width 12 height 8
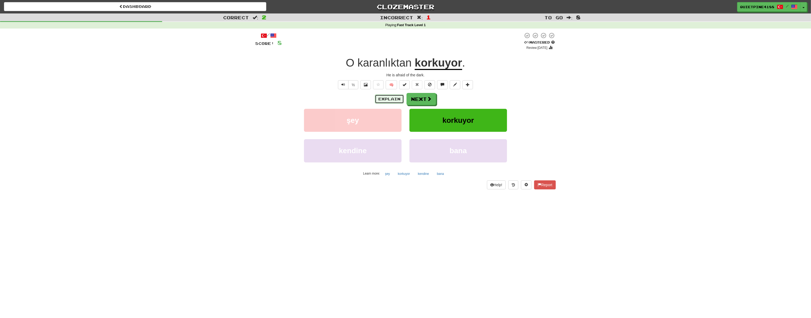
click at [380, 100] on button "Explain" at bounding box center [389, 98] width 29 height 9
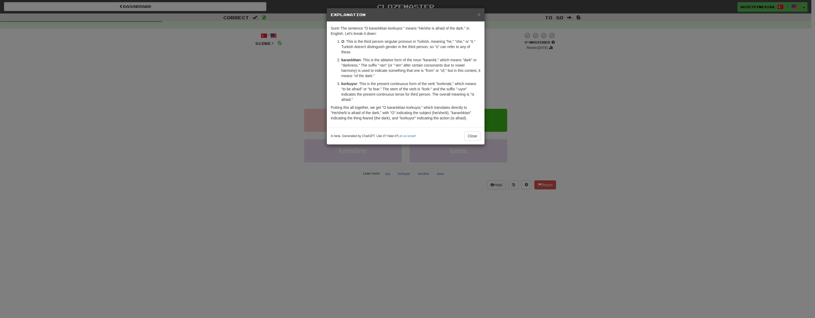
click at [253, 196] on div "× Explanation Sure! The sentence "O karanlıktan korkuyor." means "He/she is afr…" at bounding box center [407, 159] width 815 height 318
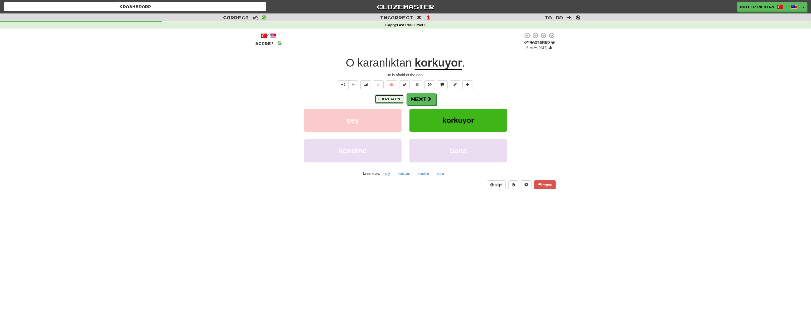
click at [386, 101] on button "Explain" at bounding box center [389, 98] width 29 height 9
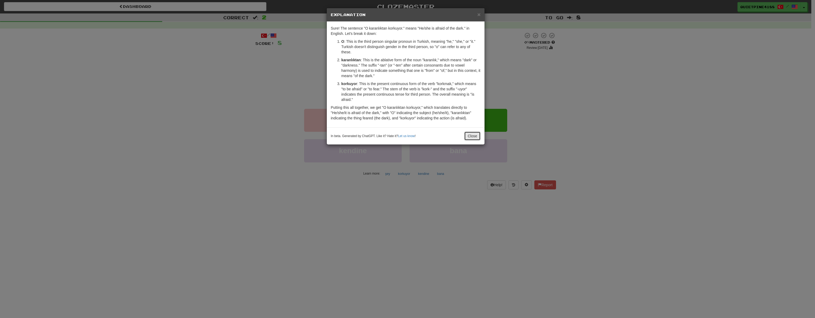
click at [476, 134] on button "Close" at bounding box center [472, 135] width 16 height 9
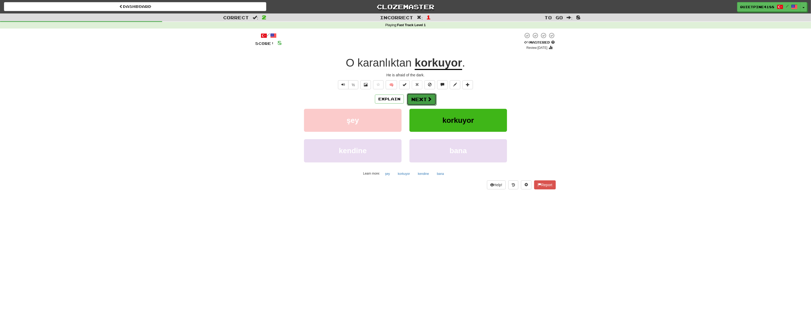
click at [422, 101] on button "Next" at bounding box center [422, 99] width 30 height 12
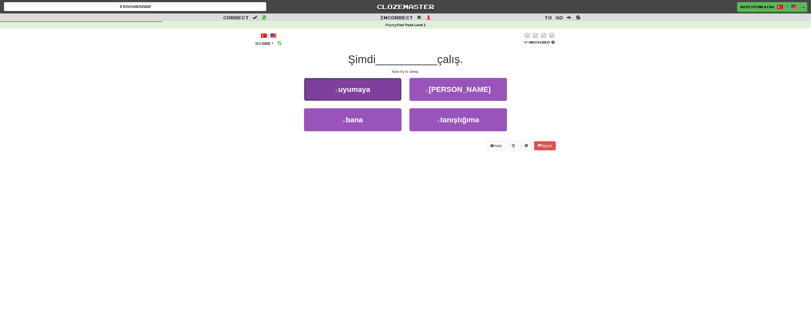
click at [337, 91] on small "1 ." at bounding box center [336, 90] width 3 height 4
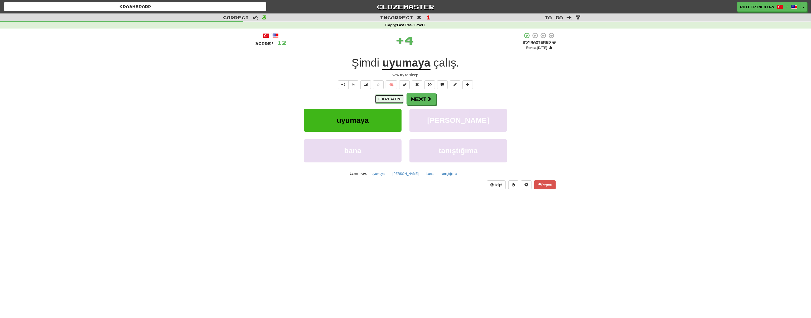
click at [385, 96] on button "Explain" at bounding box center [389, 98] width 29 height 9
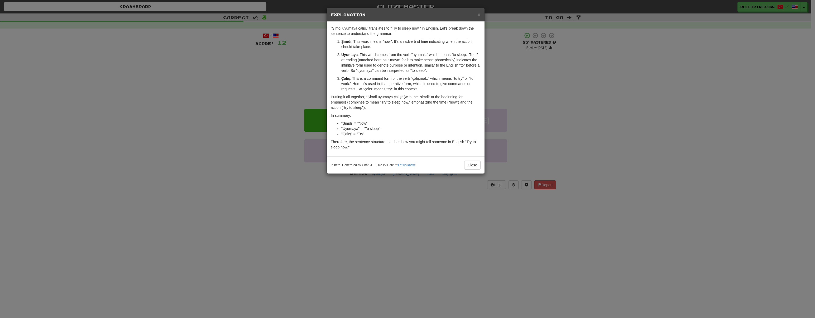
click at [191, 188] on div "× Explanation "Şimdi uyumaya çalış." translates to "Try to sleep now." in Engli…" at bounding box center [407, 159] width 815 height 318
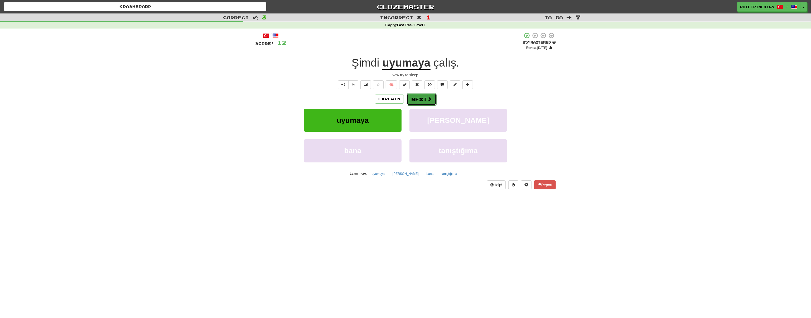
click at [427, 99] on span at bounding box center [429, 99] width 5 height 5
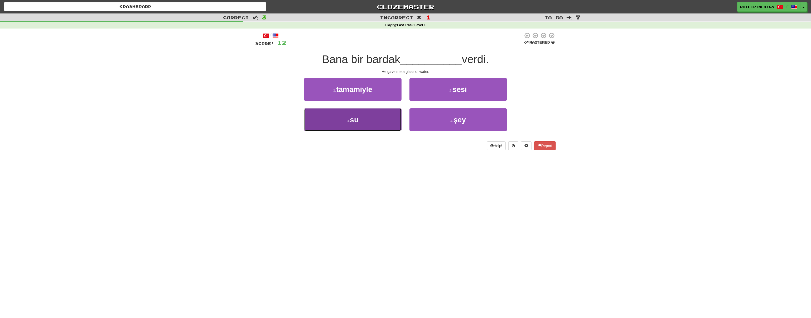
click at [349, 122] on small "3 ." at bounding box center [348, 121] width 3 height 4
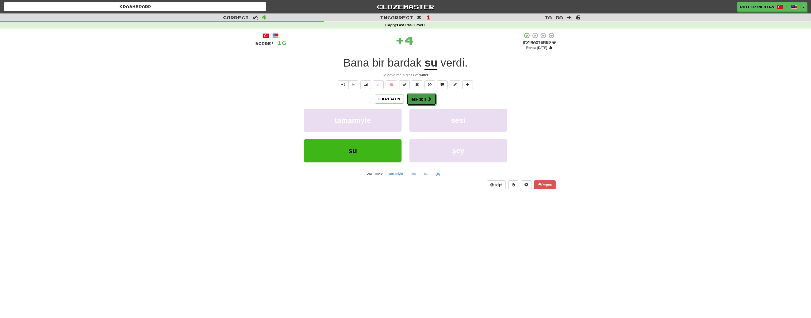
click at [422, 102] on button "Next" at bounding box center [422, 99] width 30 height 12
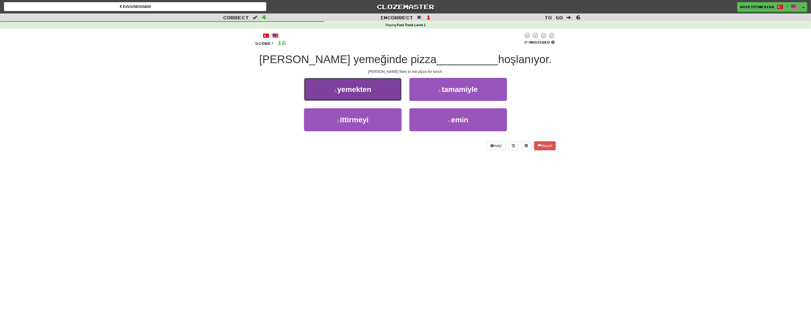
click at [355, 87] on span "yemekten" at bounding box center [354, 89] width 34 height 8
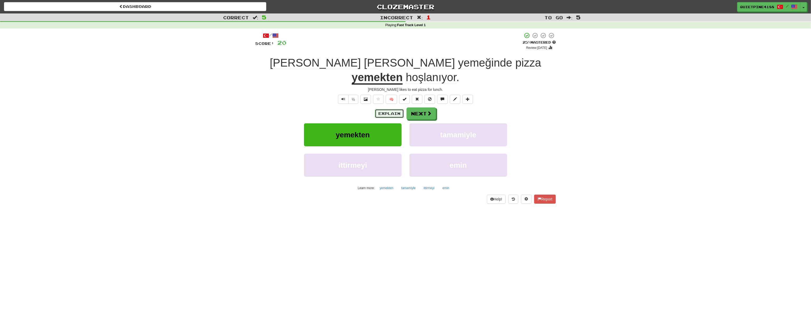
click at [390, 109] on button "Explain" at bounding box center [389, 113] width 29 height 9
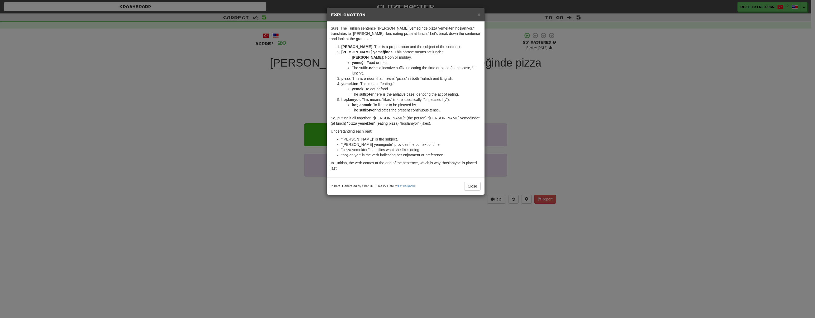
click at [242, 181] on div "× Explanation Sure! The Turkish sentence "[PERSON_NAME] yemeğinde pizza yemekte…" at bounding box center [407, 159] width 815 height 318
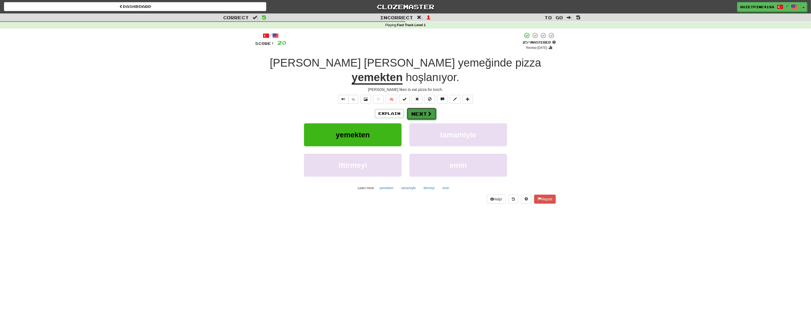
click at [429, 111] on span at bounding box center [429, 113] width 5 height 5
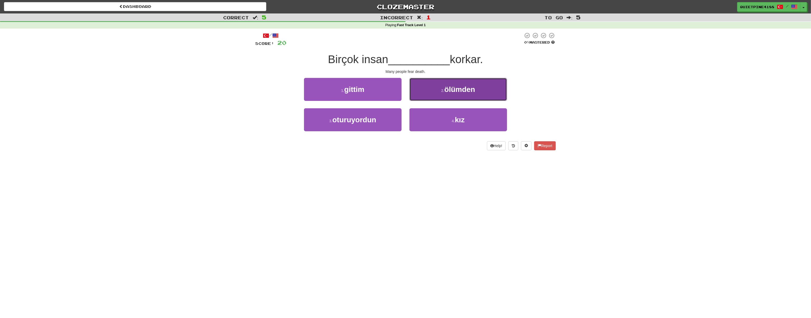
click at [477, 89] on button "2 . ölümden" at bounding box center [459, 89] width 98 height 23
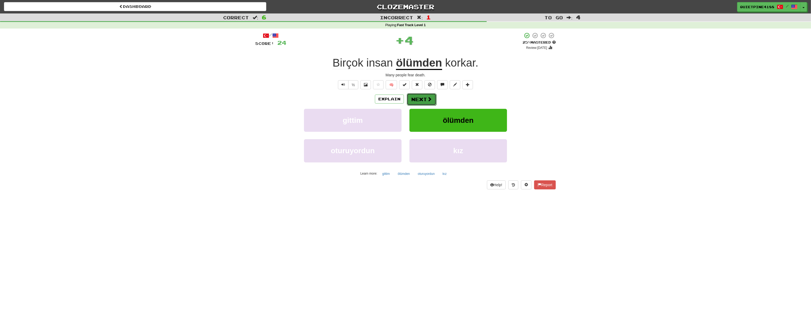
click at [426, 100] on button "Next" at bounding box center [422, 99] width 30 height 12
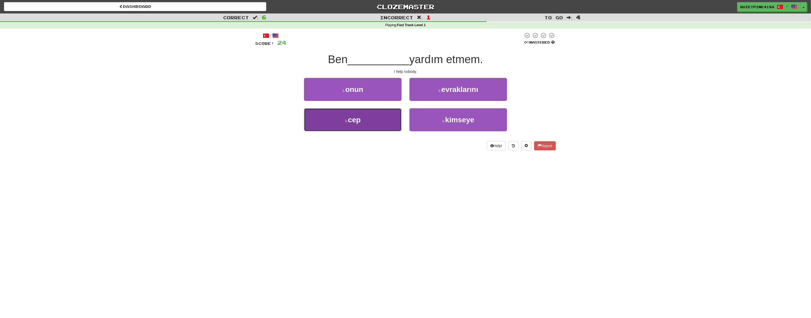
click at [357, 123] on span "cep" at bounding box center [354, 120] width 13 height 8
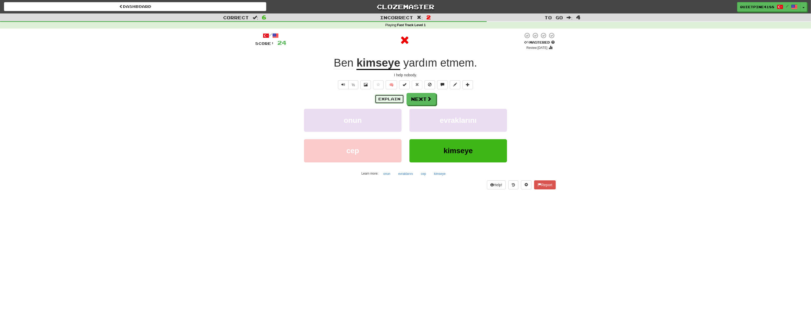
click at [382, 98] on button "Explain" at bounding box center [389, 98] width 29 height 9
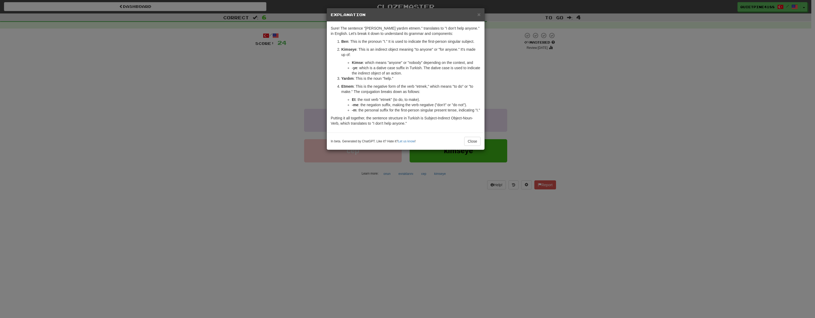
click at [223, 160] on div "× Explanation Sure! The sentence "[PERSON_NAME] yardım etmem." translates to "I…" at bounding box center [407, 159] width 815 height 318
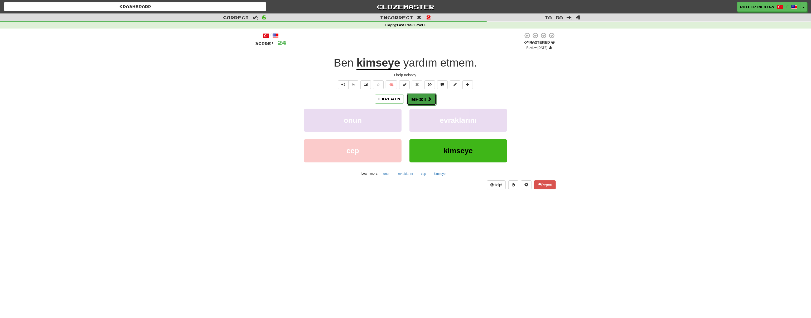
click at [420, 102] on button "Next" at bounding box center [422, 99] width 30 height 12
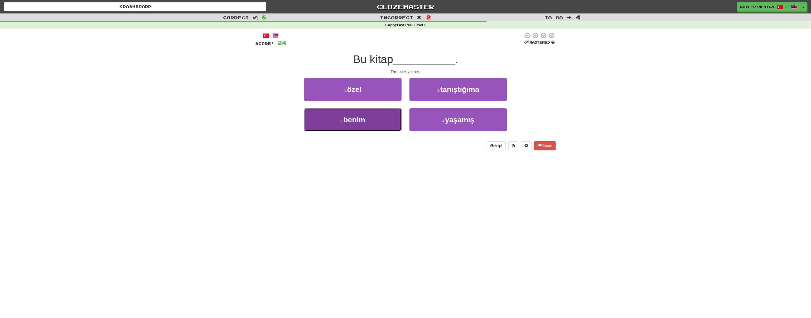
click at [376, 119] on button "3 . [GEOGRAPHIC_DATA]" at bounding box center [353, 119] width 98 height 23
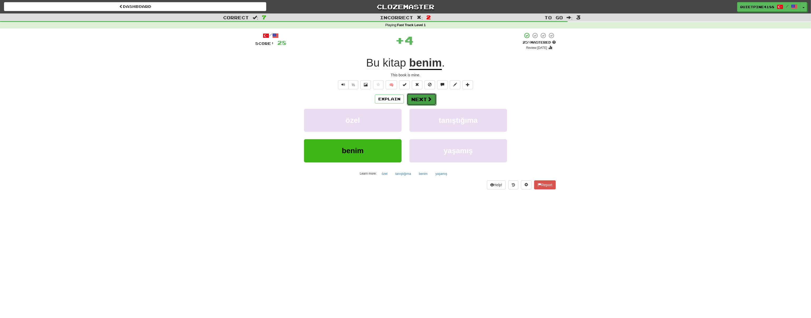
click at [425, 95] on button "Next" at bounding box center [422, 99] width 30 height 12
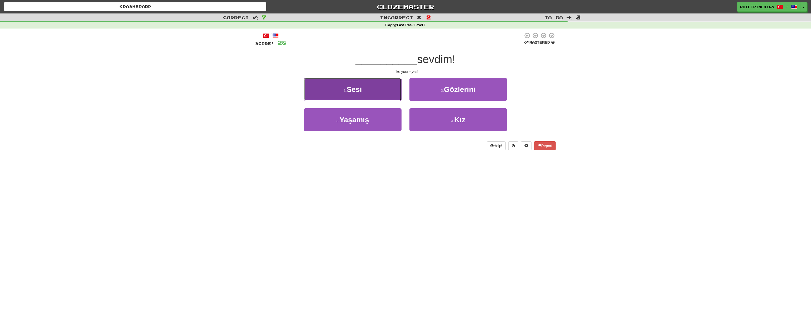
click at [362, 85] on span "Sesi" at bounding box center [354, 89] width 15 height 8
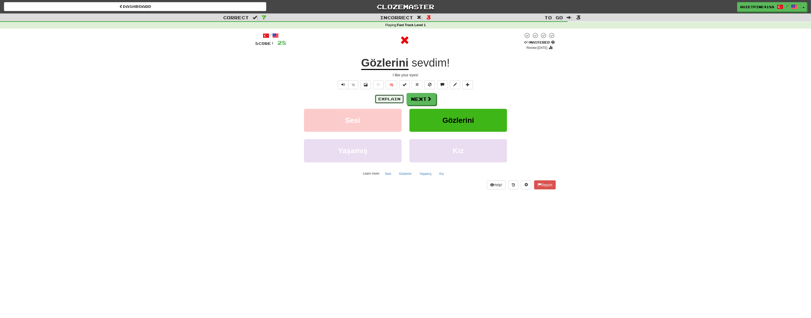
click at [384, 98] on button "Explain" at bounding box center [389, 98] width 29 height 9
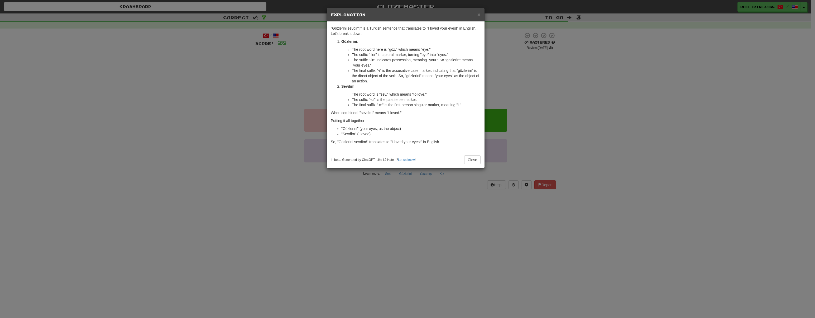
click at [200, 197] on div "× Explanation "Gözlerini sevdim!" is a Turkish sentence that translates to "I l…" at bounding box center [407, 159] width 815 height 318
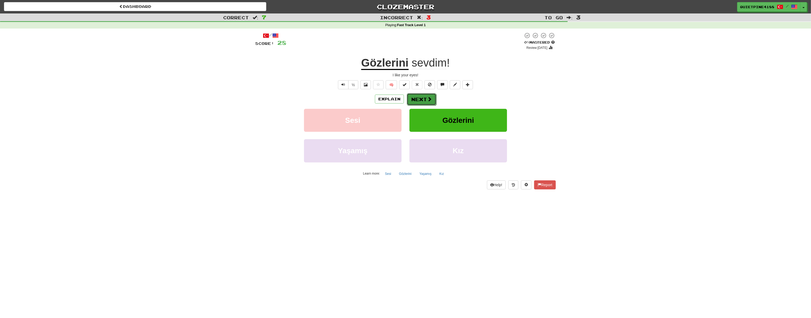
click at [425, 100] on button "Next" at bounding box center [422, 99] width 30 height 12
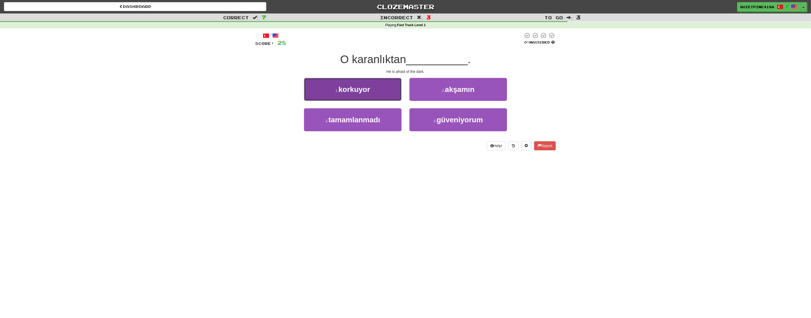
click at [350, 92] on span "korkuyor" at bounding box center [355, 89] width 32 height 8
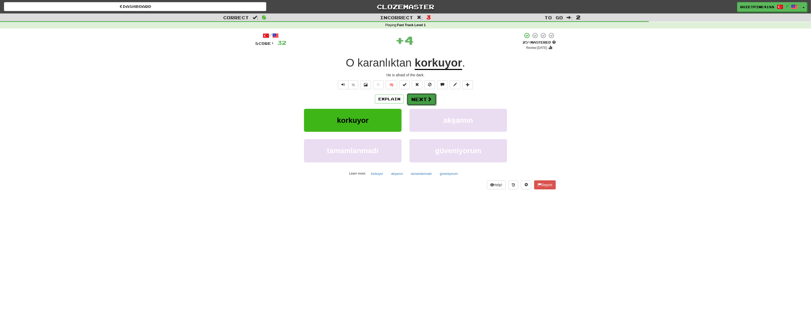
click at [427, 99] on span at bounding box center [429, 99] width 5 height 5
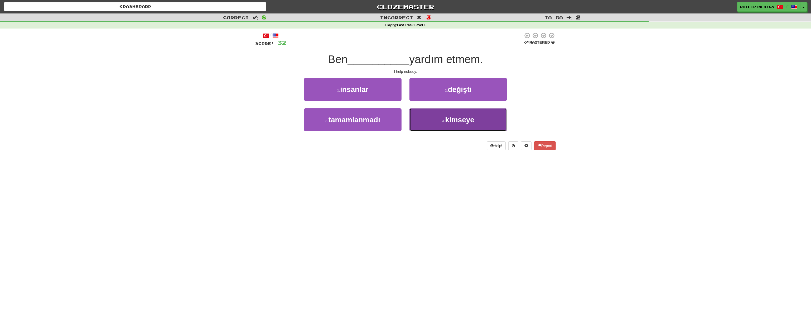
click at [453, 123] on span "kimseye" at bounding box center [459, 120] width 29 height 8
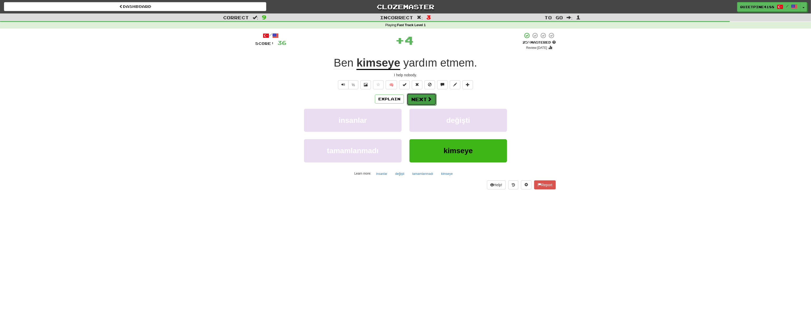
click at [425, 99] on button "Next" at bounding box center [422, 99] width 30 height 12
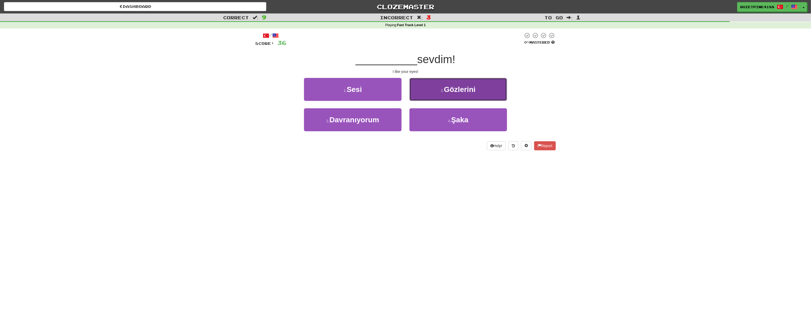
click at [451, 86] on span "Gözlerini" at bounding box center [460, 89] width 32 height 8
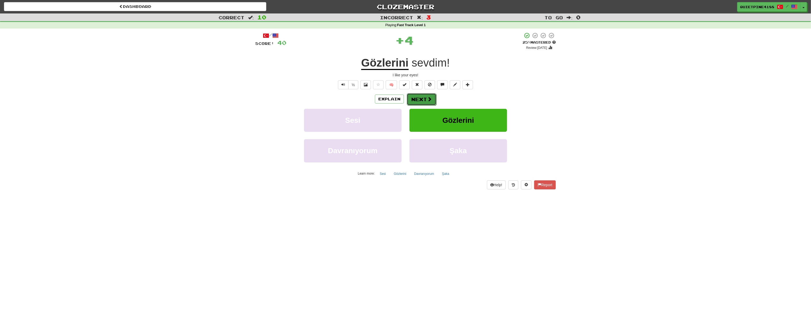
click at [416, 99] on button "Next" at bounding box center [422, 99] width 30 height 12
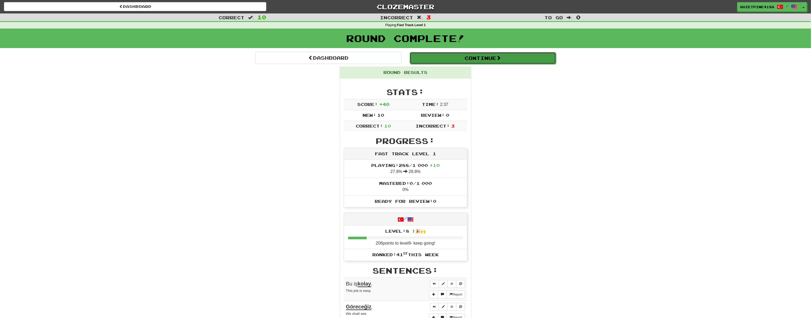
click at [503, 60] on button "Continue" at bounding box center [483, 58] width 146 height 12
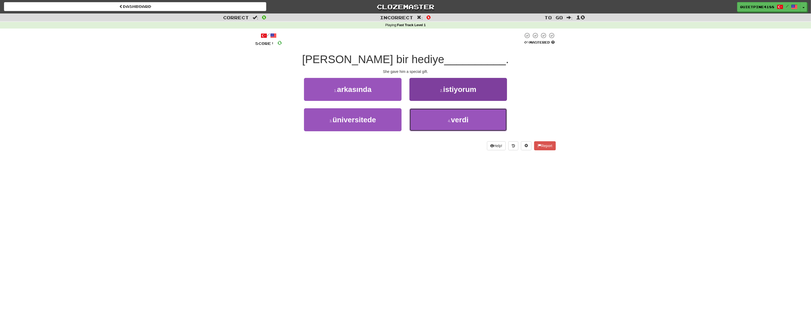
drag, startPoint x: 463, startPoint y: 119, endPoint x: 454, endPoint y: 123, distance: 10.3
click at [462, 120] on span "verdi" at bounding box center [460, 120] width 18 height 8
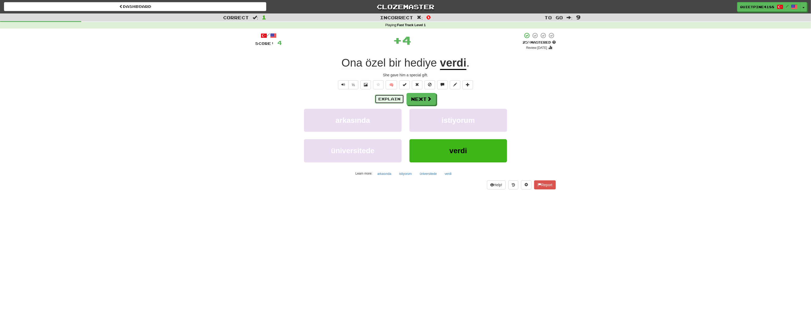
click at [399, 97] on button "Explain" at bounding box center [389, 98] width 29 height 9
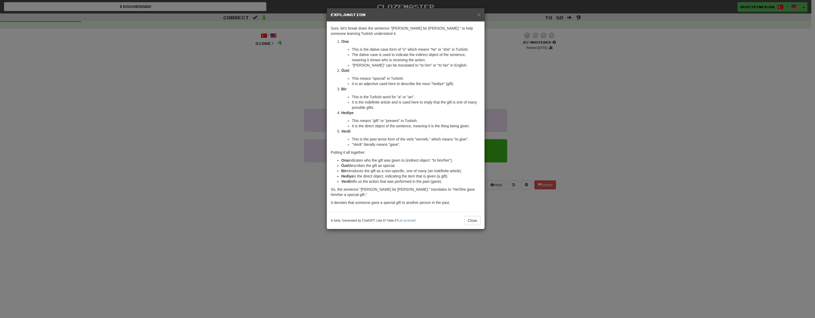
click at [215, 156] on div "× Explanation Sure, let's break down the sentence "[PERSON_NAME] bir [PERSON_NA…" at bounding box center [407, 159] width 815 height 318
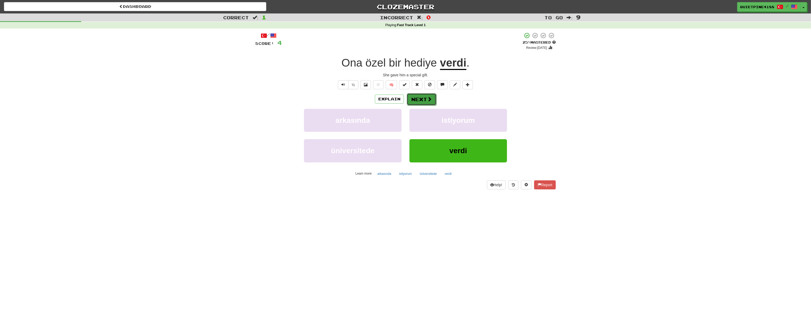
click at [427, 97] on span at bounding box center [429, 99] width 5 height 5
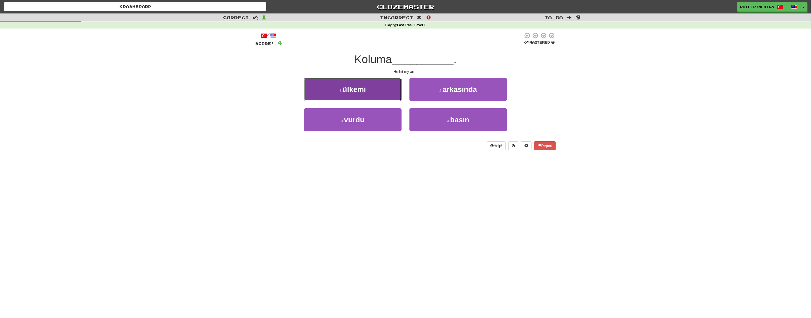
click at [364, 79] on button "1 . ülkemi" at bounding box center [353, 89] width 98 height 23
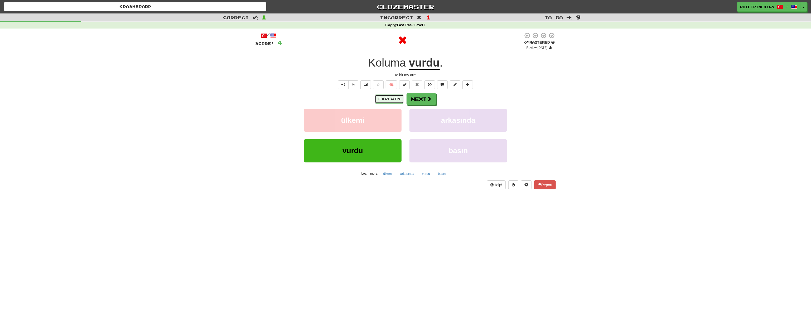
click at [393, 99] on button "Explain" at bounding box center [389, 98] width 29 height 9
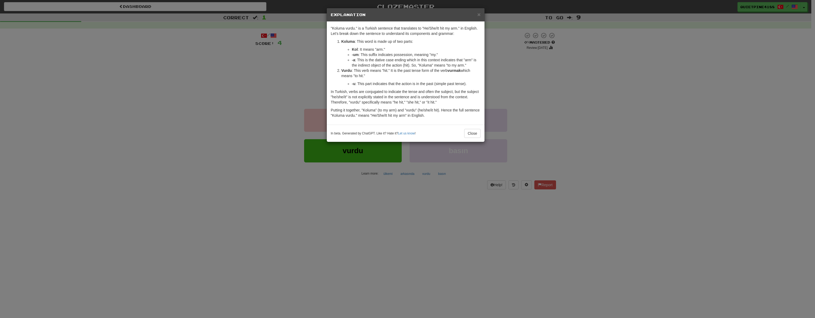
click at [292, 204] on div "× Explanation "Koluma vurdu." is a Turkish sentence that translates to "He/She/…" at bounding box center [407, 159] width 815 height 318
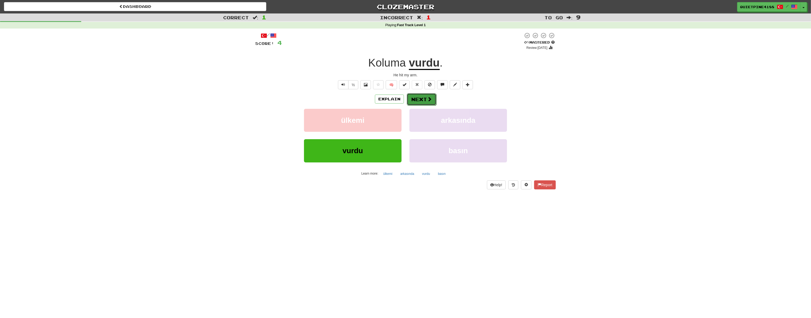
click at [427, 100] on span at bounding box center [429, 99] width 5 height 5
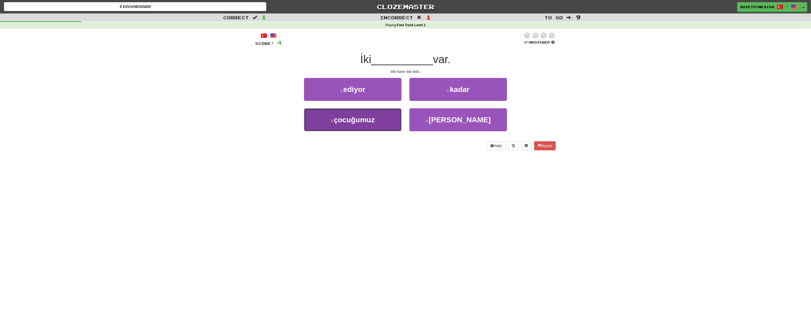
click at [356, 127] on button "3 . çocuğumuz" at bounding box center [353, 119] width 98 height 23
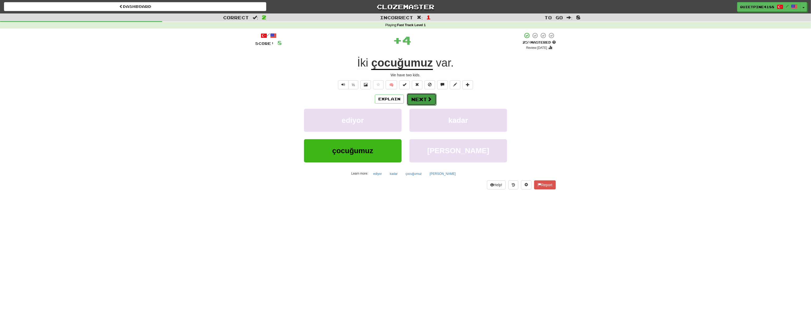
click at [422, 96] on button "Next" at bounding box center [422, 99] width 30 height 12
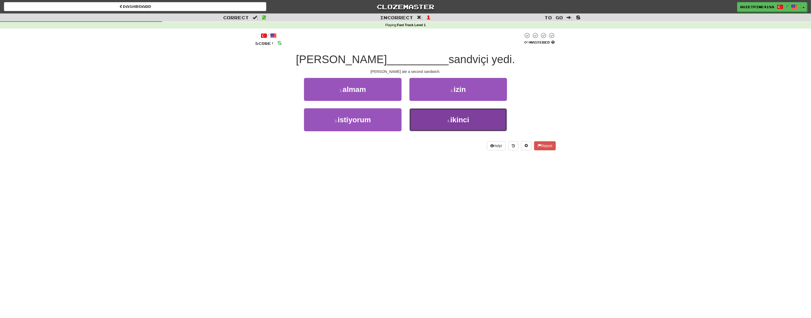
click at [438, 116] on button "4 . ikinci" at bounding box center [459, 119] width 98 height 23
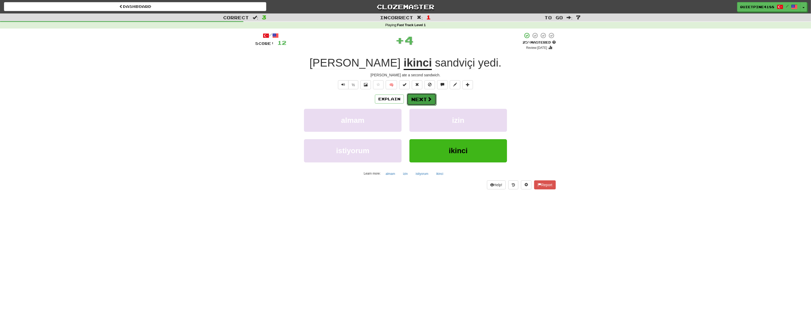
click at [419, 99] on button "Next" at bounding box center [422, 99] width 30 height 12
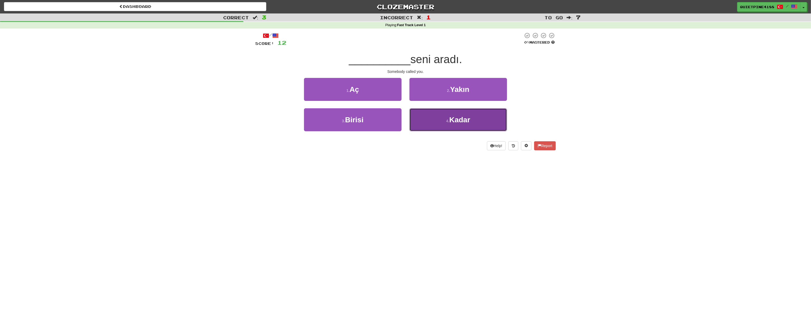
click at [455, 125] on button "4 . Kadar" at bounding box center [459, 119] width 98 height 23
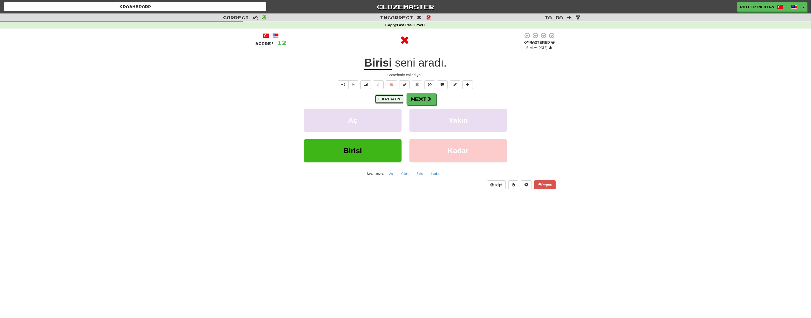
click at [385, 100] on button "Explain" at bounding box center [389, 98] width 29 height 9
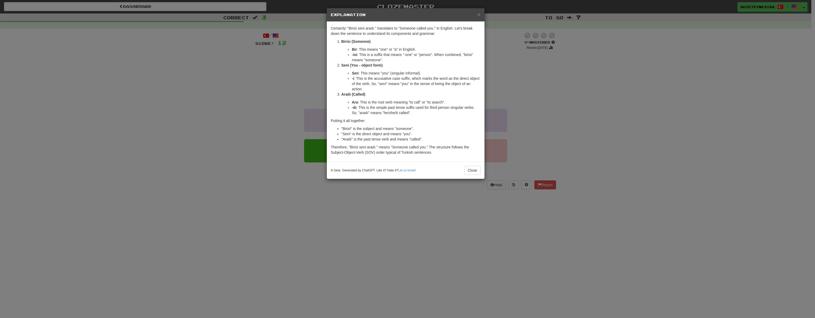
click at [214, 215] on div "× Explanation Certainly! "Birisi seni aradı." translates to "Someone called you…" at bounding box center [407, 159] width 815 height 318
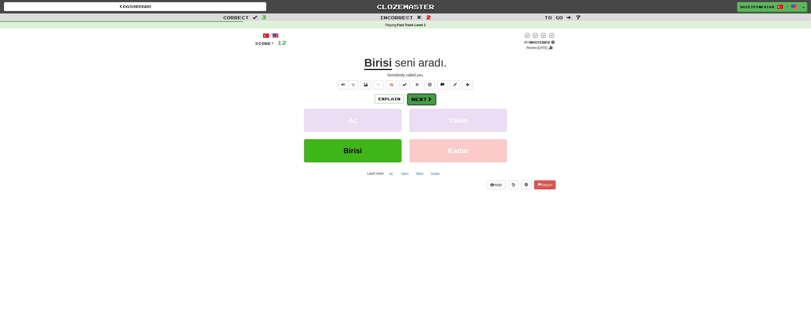
click at [428, 103] on button "Next" at bounding box center [422, 99] width 30 height 12
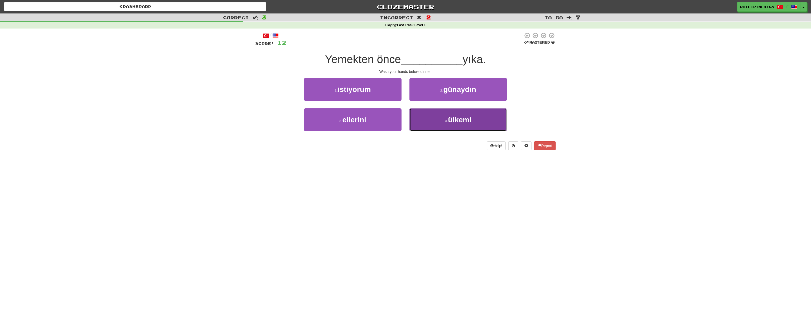
click at [425, 123] on button "4 . ülkemi" at bounding box center [459, 119] width 98 height 23
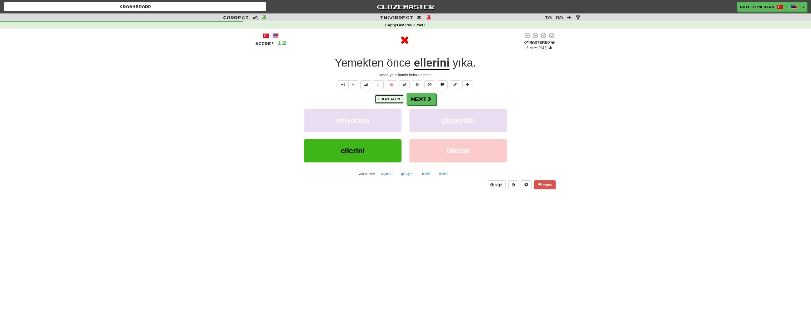
click at [390, 97] on button "Explain" at bounding box center [389, 98] width 29 height 9
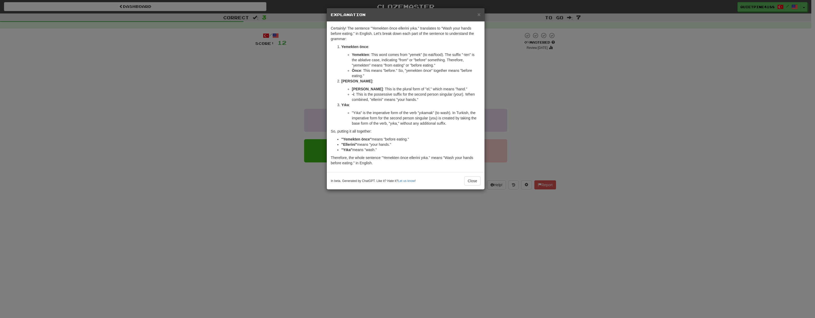
click at [247, 188] on div "× Explanation Certainly! The sentence "Yemekten önce ellerini yıka." translates…" at bounding box center [407, 159] width 815 height 318
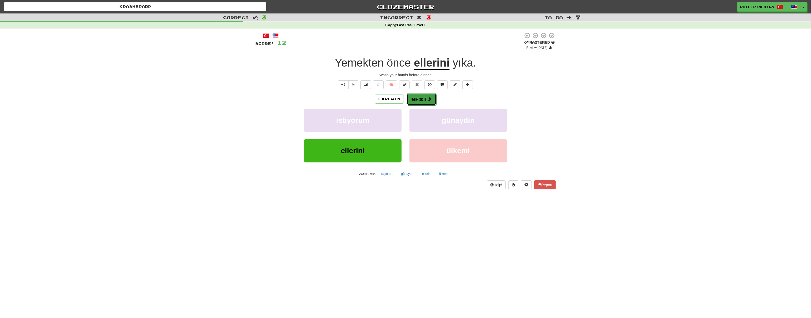
click at [416, 100] on button "Next" at bounding box center [422, 99] width 30 height 12
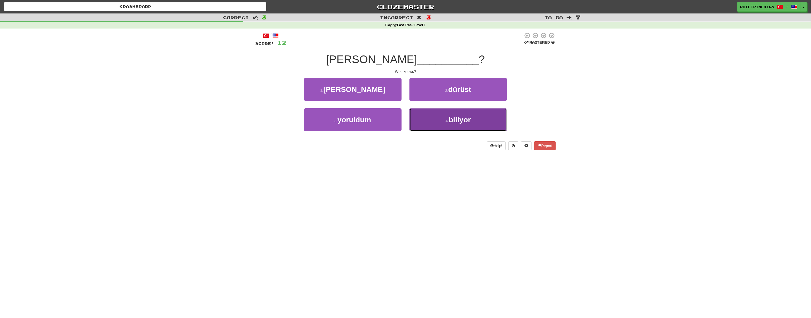
click at [442, 124] on button "4 . biliyor" at bounding box center [459, 119] width 98 height 23
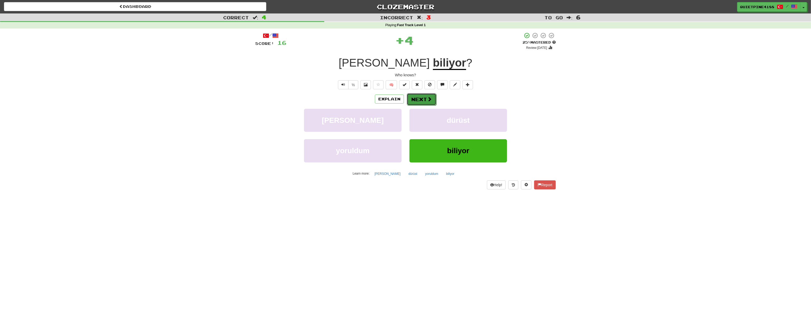
click at [427, 101] on span at bounding box center [429, 99] width 5 height 5
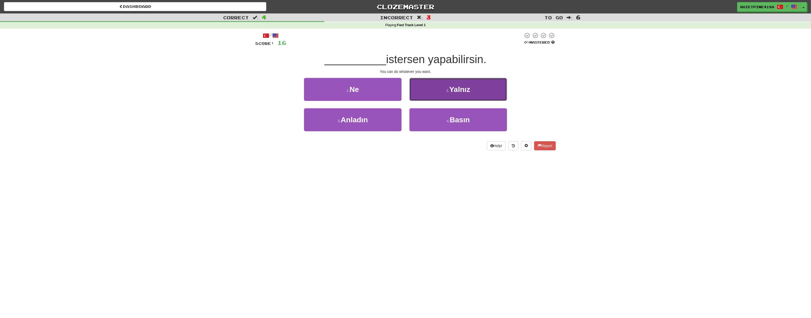
click at [439, 92] on button "2 . Yalnız" at bounding box center [459, 89] width 98 height 23
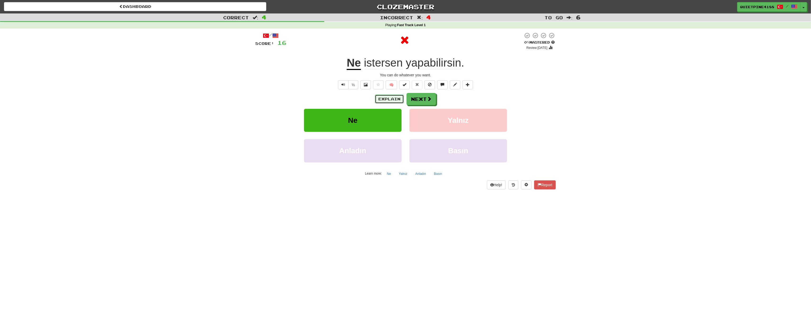
click at [379, 97] on button "Explain" at bounding box center [389, 98] width 29 height 9
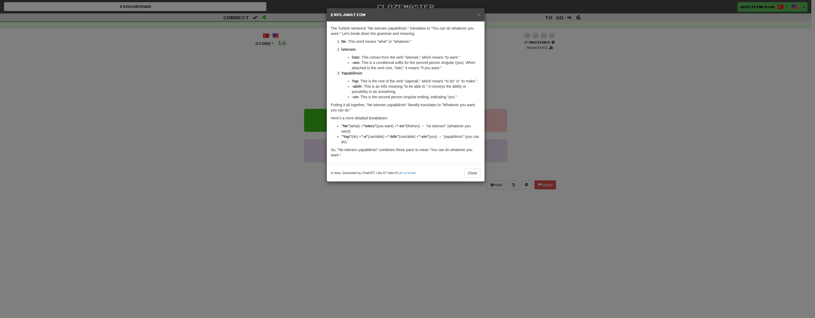
drag, startPoint x: 258, startPoint y: 136, endPoint x: 259, endPoint y: 139, distance: 3.9
click at [259, 139] on div "× Explanation The Turkish sentence "Ne istersen yapabilirsin." translates to "Y…" at bounding box center [407, 159] width 815 height 318
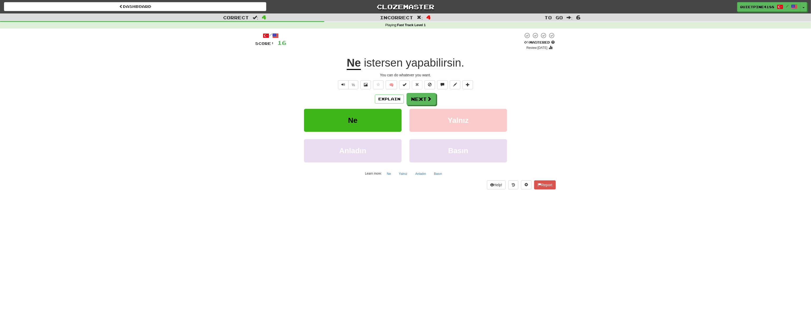
click at [613, 110] on div "Correct : 4 Incorrect : 4 To go : 6 Playing : Fast Track Level 1 / Score: 16 0 …" at bounding box center [405, 104] width 811 height 183
click at [422, 100] on button "Next" at bounding box center [422, 99] width 30 height 12
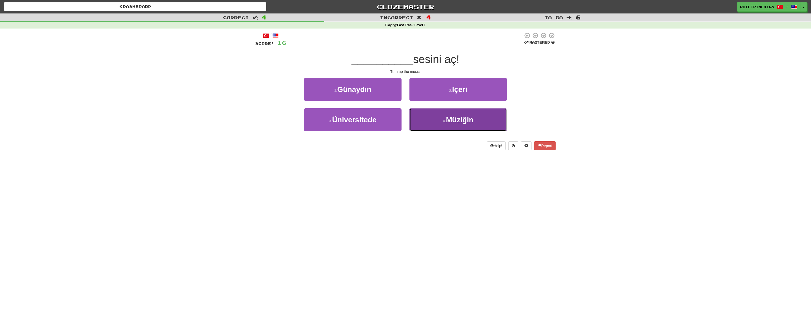
click at [440, 124] on button "4 . Müziğin" at bounding box center [459, 119] width 98 height 23
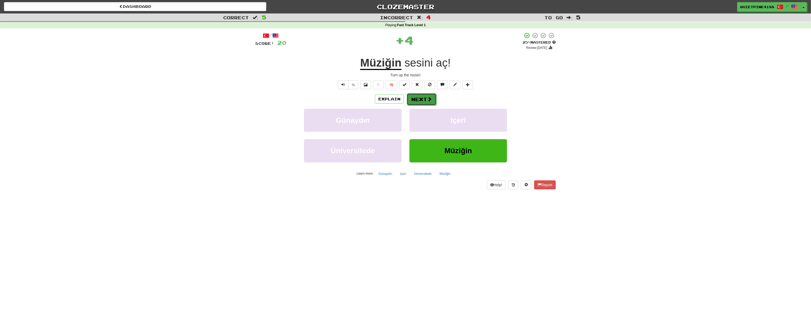
click at [419, 97] on button "Next" at bounding box center [422, 99] width 30 height 12
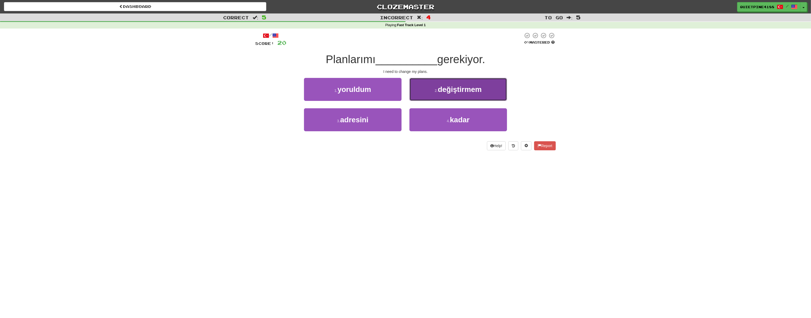
click at [456, 85] on span "değiştirmem" at bounding box center [460, 89] width 44 height 8
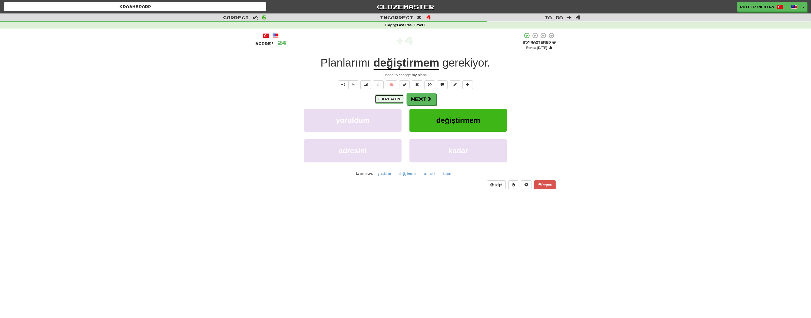
click at [391, 100] on button "Explain" at bounding box center [389, 98] width 29 height 9
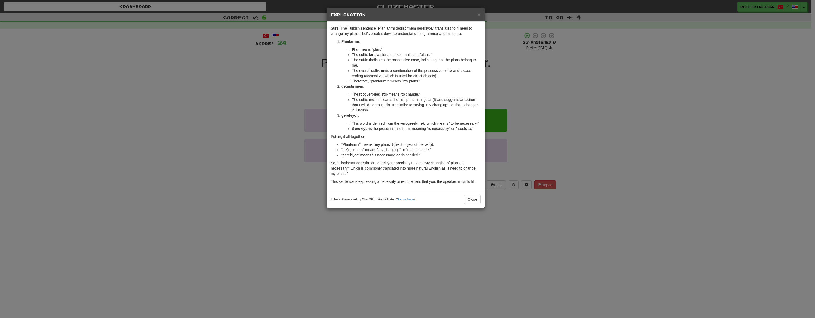
drag, startPoint x: 230, startPoint y: 171, endPoint x: 400, endPoint y: 122, distance: 176.3
click at [230, 170] on div "× Explanation Sure! The Turkish sentence "Planlarımı değiştirmem gerekiyor." tr…" at bounding box center [407, 159] width 815 height 318
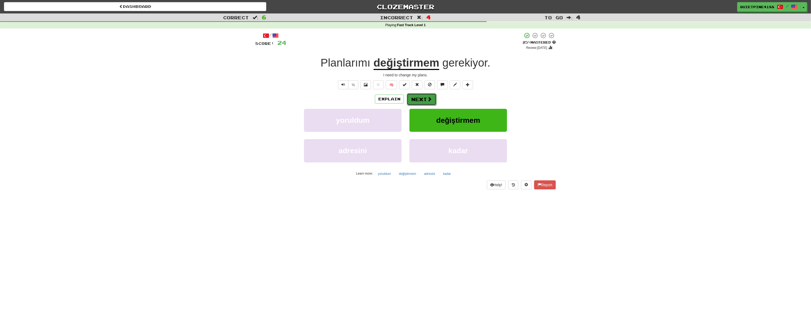
click at [422, 100] on button "Next" at bounding box center [422, 99] width 30 height 12
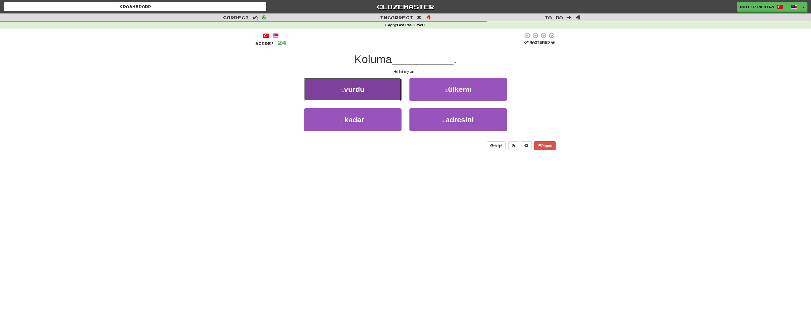
click at [358, 88] on span "vurdu" at bounding box center [354, 89] width 21 height 8
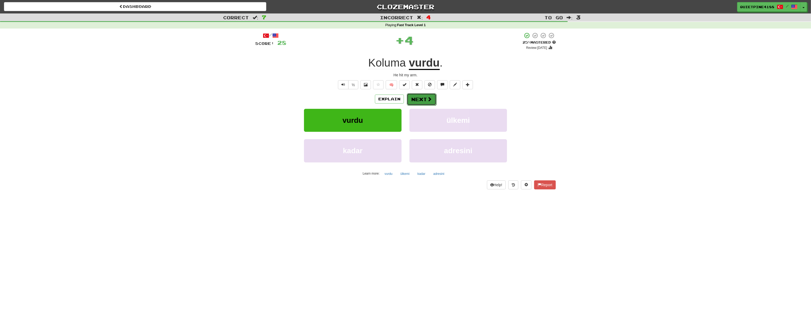
click at [422, 97] on button "Next" at bounding box center [422, 99] width 30 height 12
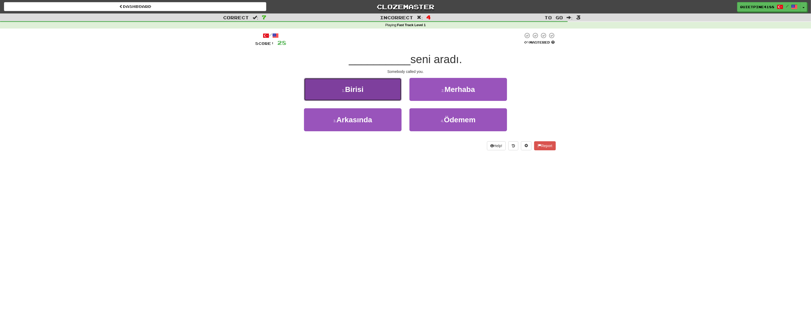
click at [361, 93] on span "Birisi" at bounding box center [354, 89] width 18 height 8
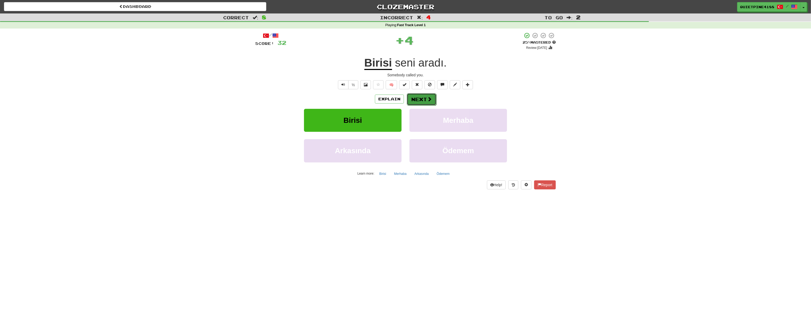
click at [427, 97] on span at bounding box center [429, 99] width 5 height 5
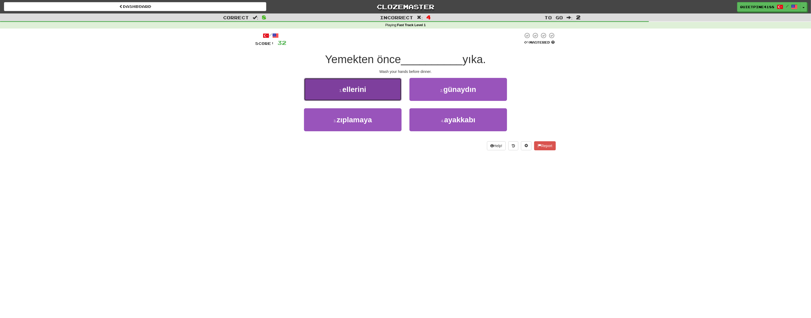
click at [381, 90] on button "1 . [GEOGRAPHIC_DATA]" at bounding box center [353, 89] width 98 height 23
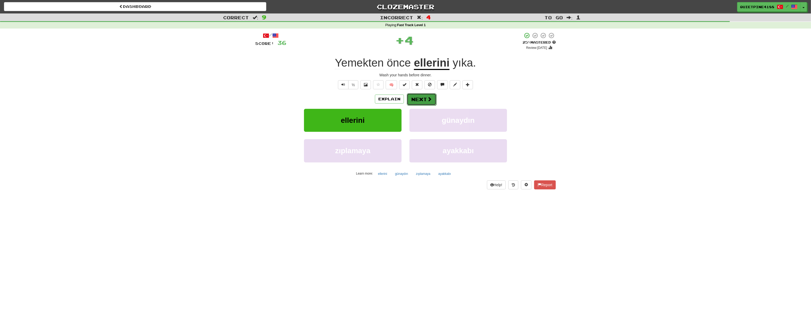
click at [423, 98] on button "Next" at bounding box center [422, 99] width 30 height 12
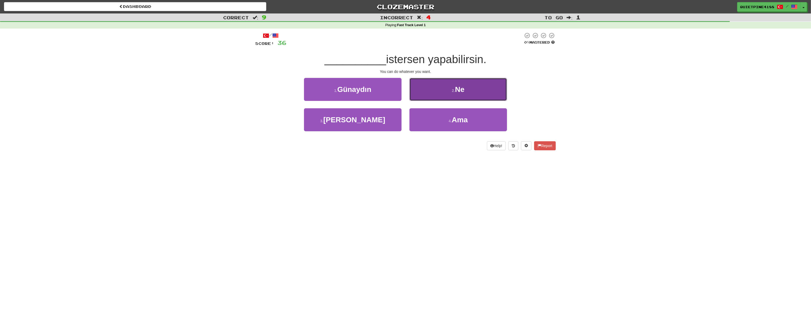
click at [440, 93] on button "2 . Ne" at bounding box center [459, 89] width 98 height 23
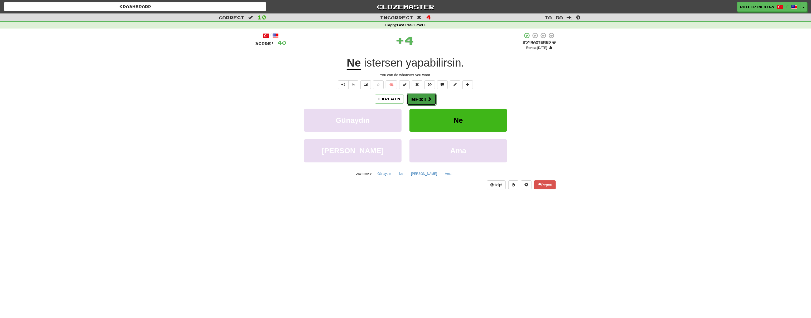
click at [428, 98] on span at bounding box center [429, 99] width 5 height 5
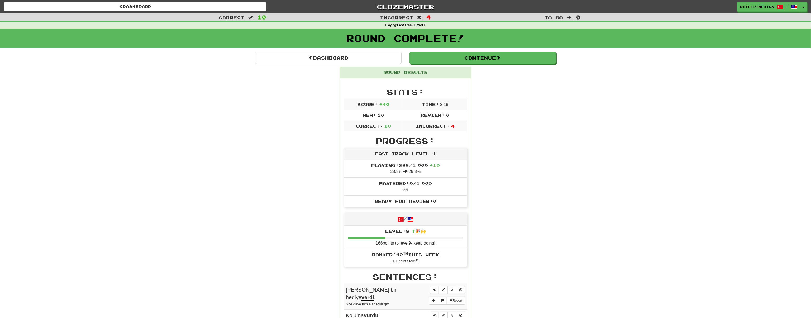
click at [277, 179] on div "Round Results Stats: Score: + 40 Time: 2 : 18 New: 10 Review: 0 Correct: 10 Inc…" at bounding box center [405, 296] width 301 height 460
click at [473, 63] on button "Continue" at bounding box center [483, 58] width 146 height 12
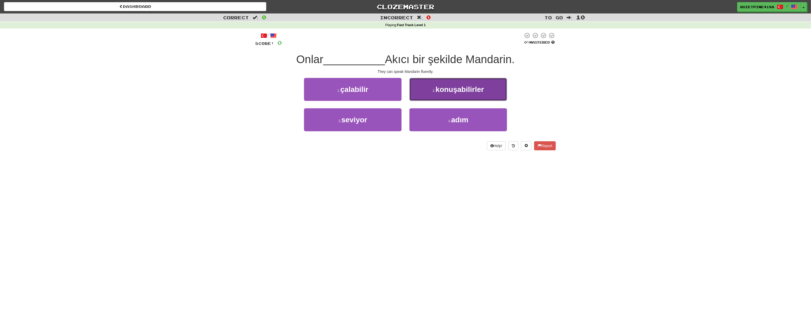
click at [463, 89] on span "konuşabilirler" at bounding box center [460, 89] width 49 height 8
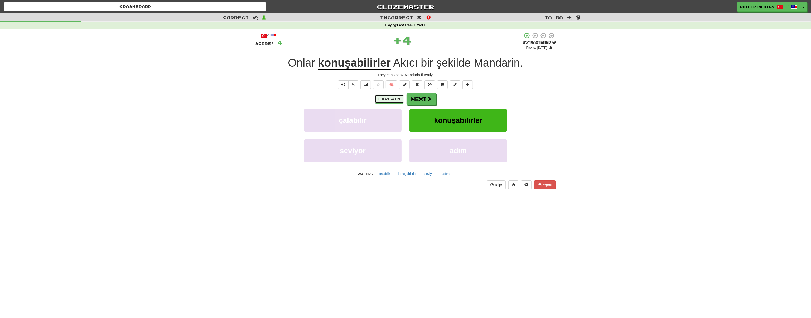
click at [392, 98] on button "Explain" at bounding box center [389, 98] width 29 height 9
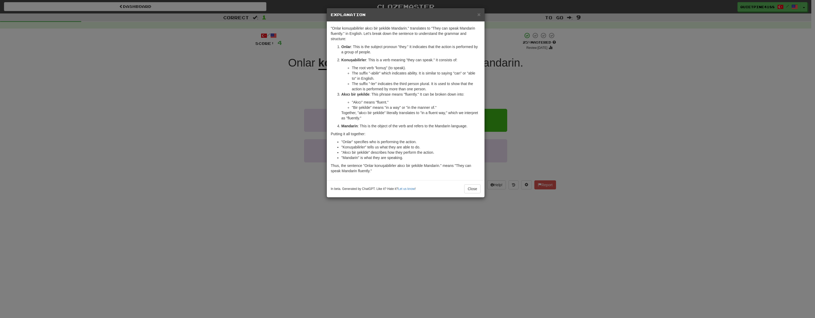
click at [193, 140] on div "× Explanation "Onlar konuşabilirler akıcı bir şekilde Mandarin." translates to …" at bounding box center [407, 159] width 815 height 318
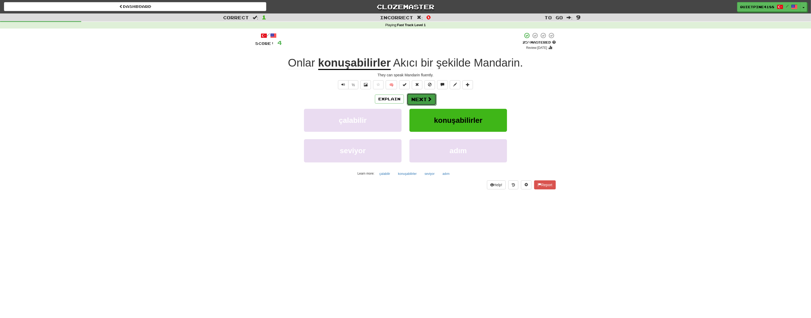
click at [422, 100] on button "Next" at bounding box center [422, 99] width 30 height 12
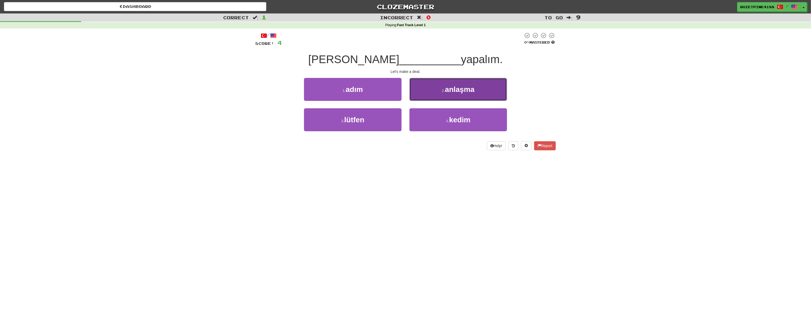
click at [489, 96] on button "2 . anlaşma" at bounding box center [459, 89] width 98 height 23
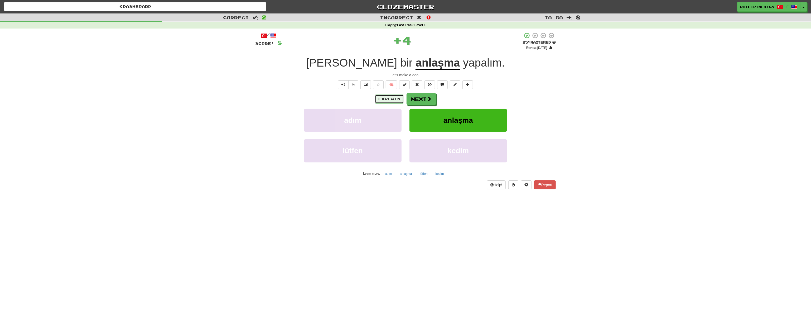
click at [384, 100] on button "Explain" at bounding box center [389, 98] width 29 height 9
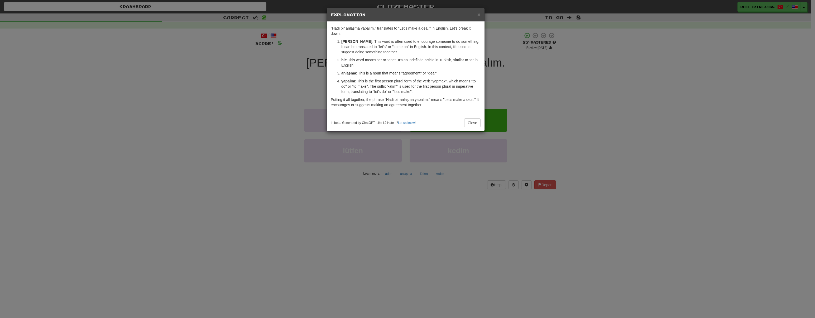
click at [203, 210] on div "× Explanation "Hadi bir anlaşma yapalım." translates to "Let's make a deal." in…" at bounding box center [407, 159] width 815 height 318
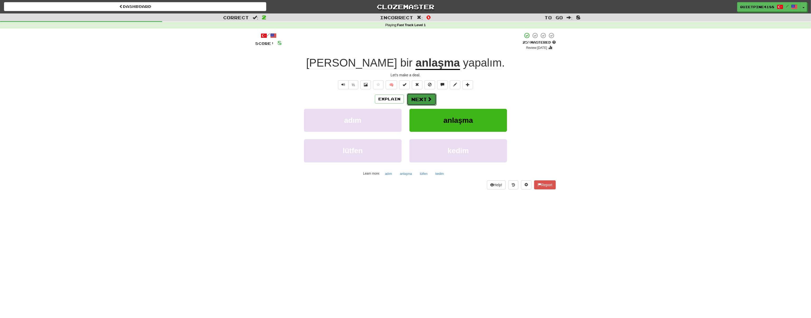
click at [425, 102] on button "Next" at bounding box center [422, 99] width 30 height 12
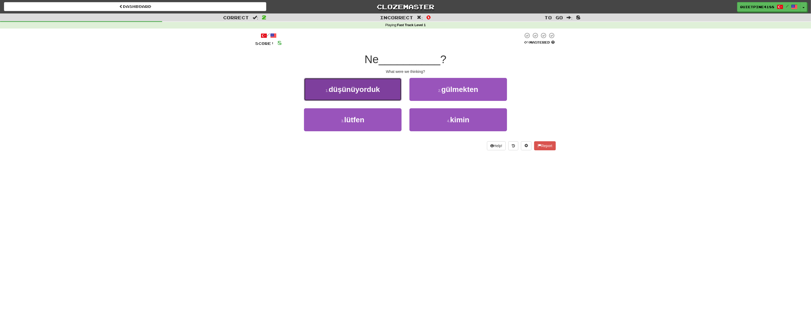
click at [377, 96] on button "1 . düşünüyorduk" at bounding box center [353, 89] width 98 height 23
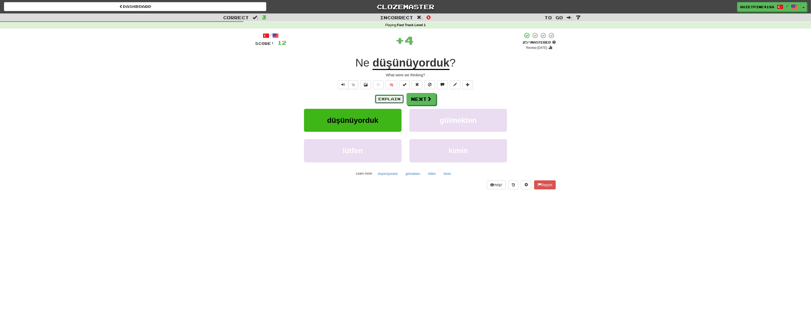
click at [395, 100] on button "Explain" at bounding box center [389, 98] width 29 height 9
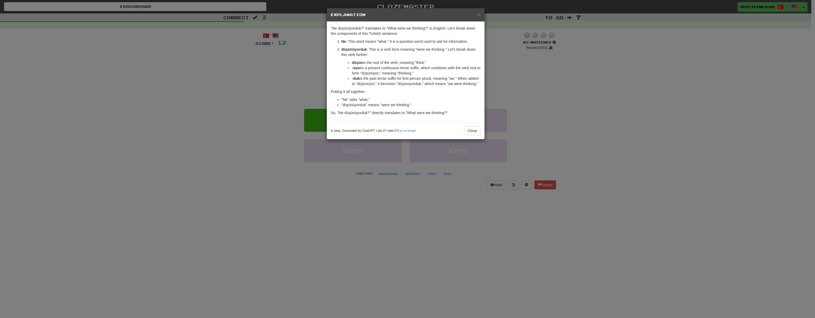
click at [227, 216] on div "× Explanation "Ne düşünüyorduk?" translates to "What were we thinking?" in Engl…" at bounding box center [407, 159] width 815 height 318
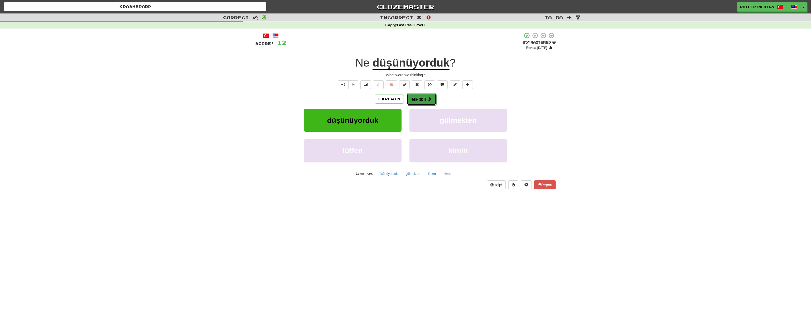
click at [429, 101] on span at bounding box center [429, 99] width 5 height 5
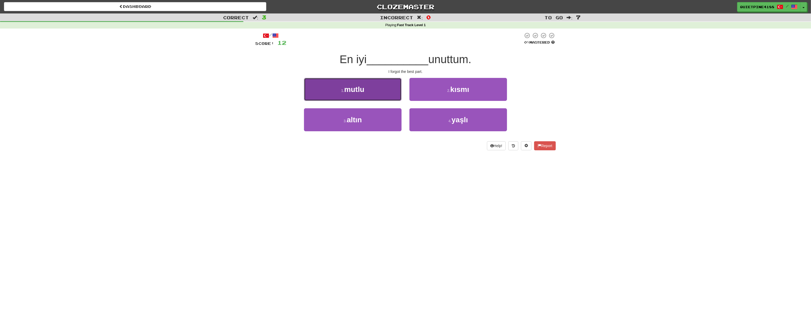
click at [365, 92] on button "1 . [GEOGRAPHIC_DATA]" at bounding box center [353, 89] width 98 height 23
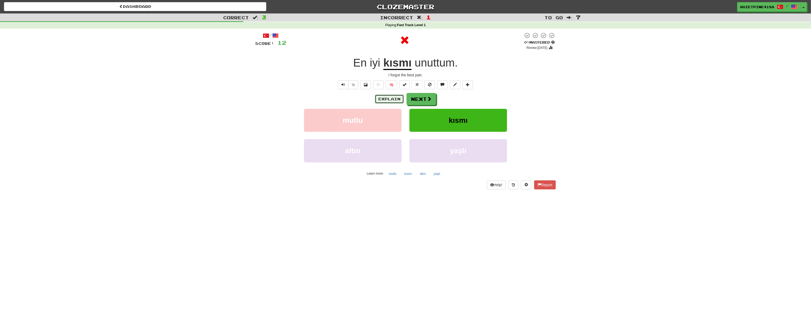
click at [390, 100] on button "Explain" at bounding box center [389, 98] width 29 height 9
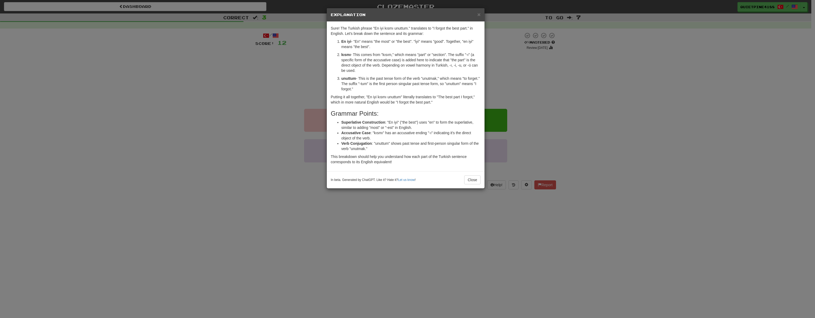
drag, startPoint x: 208, startPoint y: 190, endPoint x: 195, endPoint y: 201, distance: 16.6
click at [195, 201] on div "× Explanation Sure! The Turkish phrase "En iyi kısmı unuttum." translates to "I…" at bounding box center [407, 159] width 815 height 318
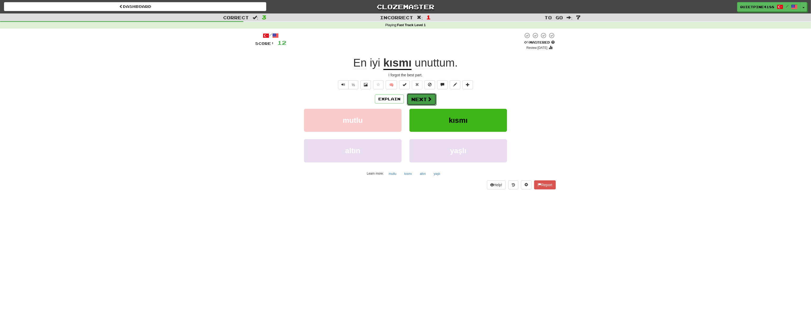
click at [419, 96] on button "Next" at bounding box center [422, 99] width 30 height 12
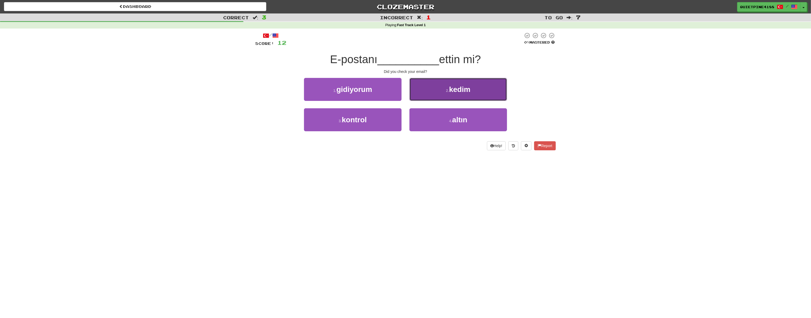
click at [469, 93] on span "kedim" at bounding box center [459, 89] width 21 height 8
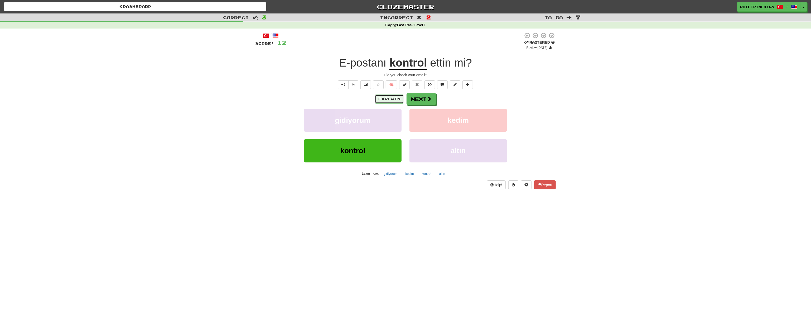
click at [390, 100] on button "Explain" at bounding box center [389, 98] width 29 height 9
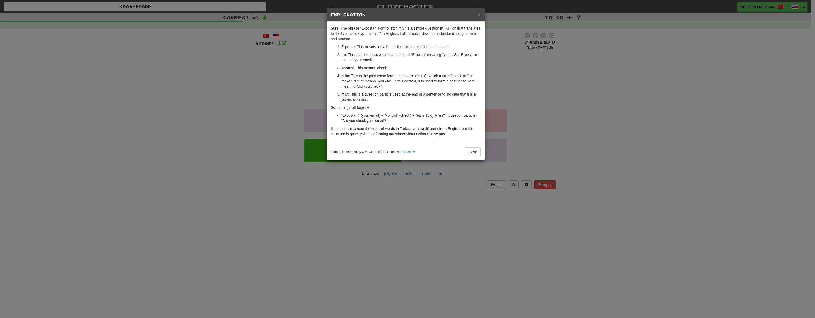
click at [222, 198] on div "× Explanation Sure! The phrase "E-postanı kontrol ettin mi?" is a simple questi…" at bounding box center [407, 159] width 815 height 318
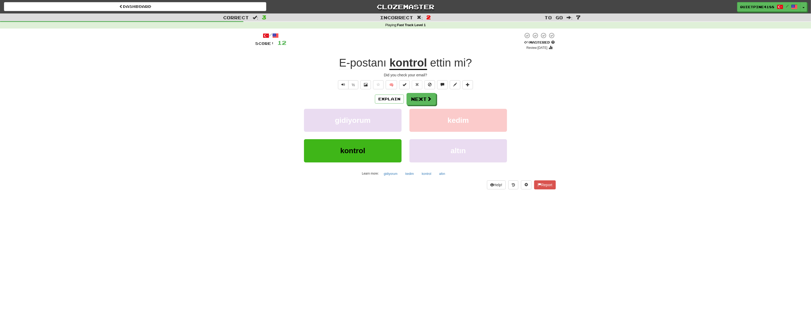
click at [436, 100] on div "Explain Next" at bounding box center [405, 99] width 301 height 12
click at [421, 99] on button "Next" at bounding box center [422, 99] width 30 height 12
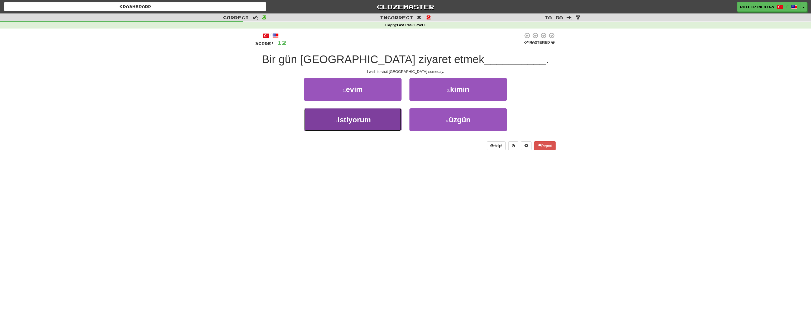
click at [357, 119] on span "istiyorum" at bounding box center [354, 120] width 33 height 8
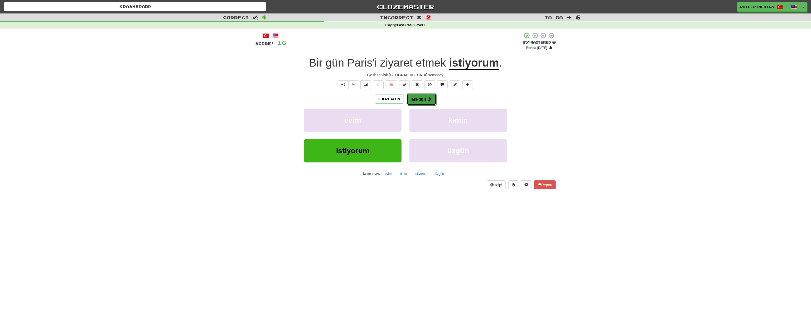
drag, startPoint x: 426, startPoint y: 99, endPoint x: 421, endPoint y: 104, distance: 7.5
click at [421, 104] on button "Next" at bounding box center [422, 99] width 30 height 12
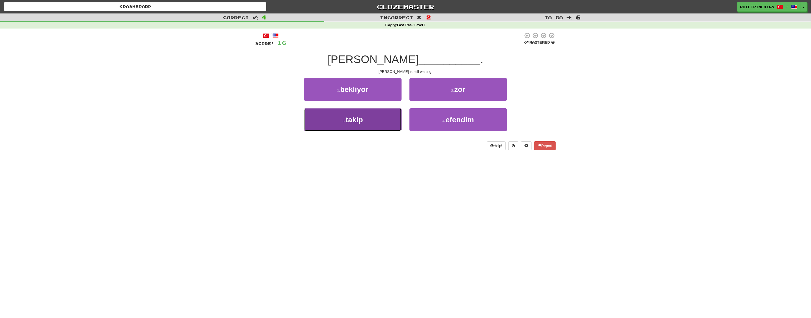
click at [361, 114] on button "3 . takip" at bounding box center [353, 119] width 98 height 23
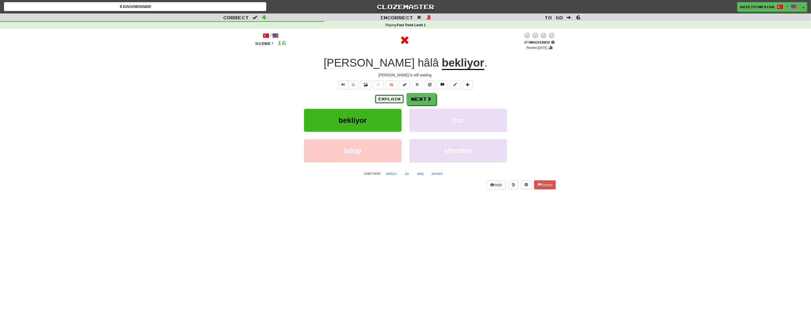
click at [390, 100] on button "Explain" at bounding box center [389, 98] width 29 height 9
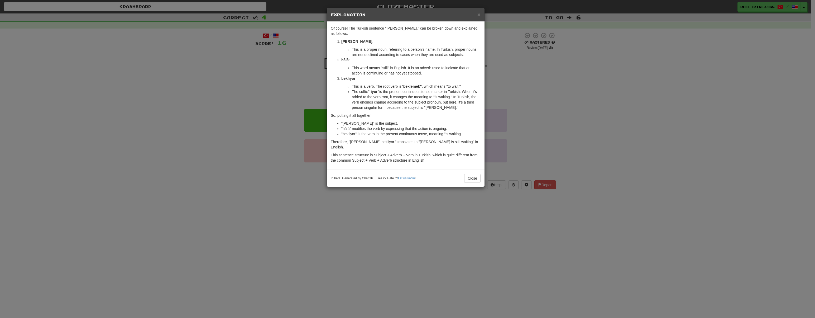
click at [232, 233] on div "× Explanation Of course! The Turkish sentence "[PERSON_NAME]." can be broken do…" at bounding box center [407, 159] width 815 height 318
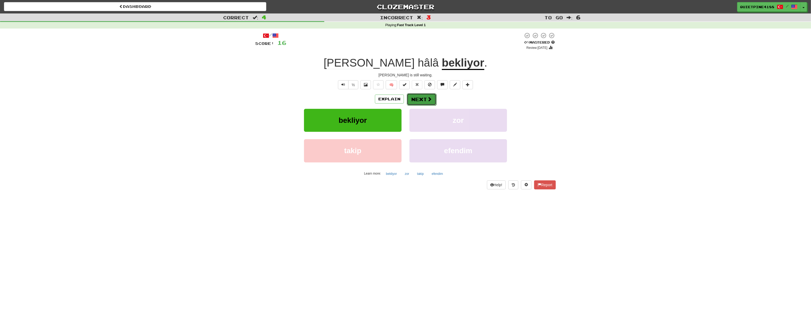
click at [429, 101] on span at bounding box center [429, 99] width 5 height 5
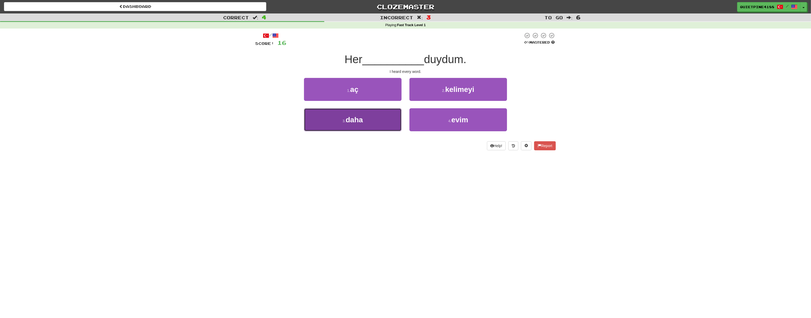
click at [373, 122] on button "3 . daha" at bounding box center [353, 119] width 98 height 23
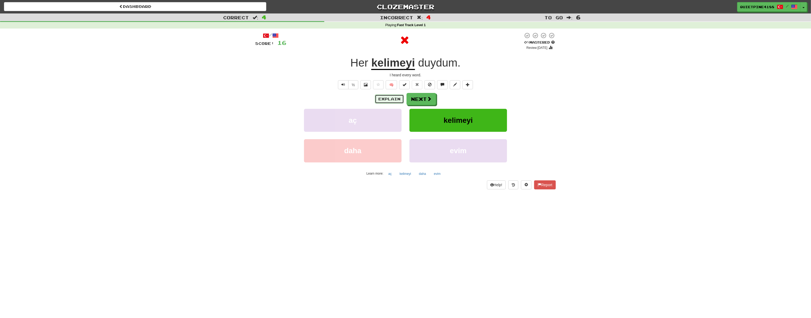
click at [398, 100] on button "Explain" at bounding box center [389, 98] width 29 height 9
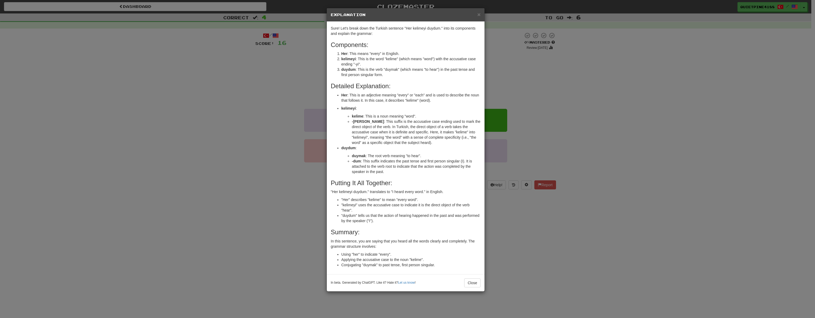
click at [197, 171] on div "× Explanation Sure! Let's break down the Turkish sentence "Her kelimeyi duydum.…" at bounding box center [407, 159] width 815 height 318
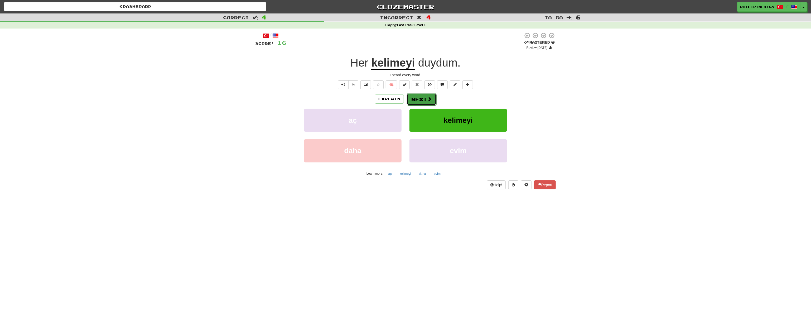
click at [422, 99] on button "Next" at bounding box center [422, 99] width 30 height 12
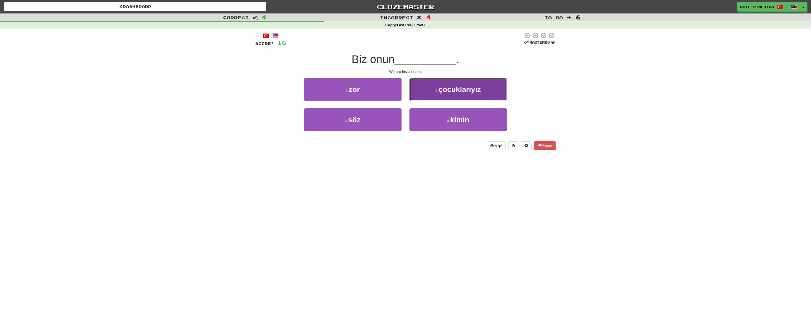
click at [442, 88] on span "çocuklarıyız" at bounding box center [460, 89] width 42 height 8
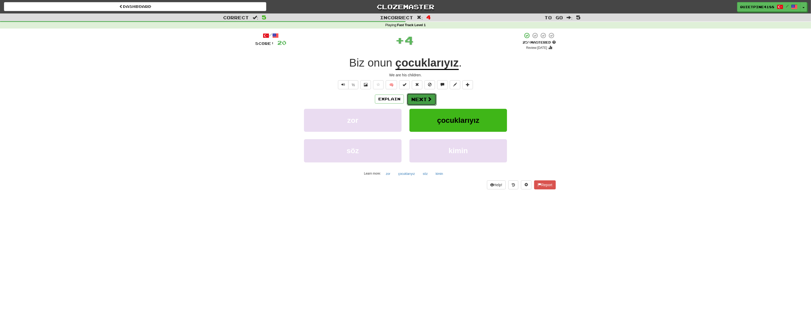
click at [421, 103] on button "Next" at bounding box center [422, 99] width 30 height 12
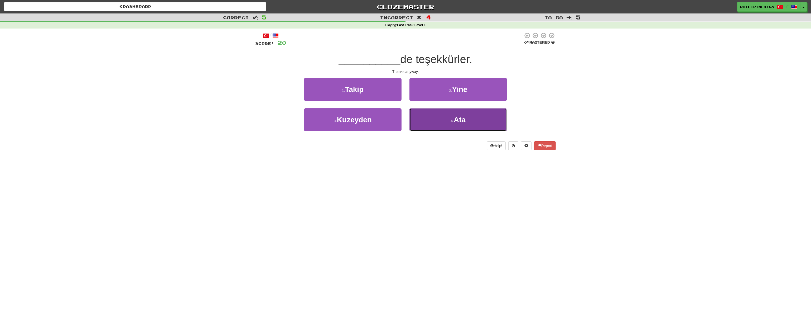
click at [445, 126] on button "4 . Ata" at bounding box center [459, 119] width 98 height 23
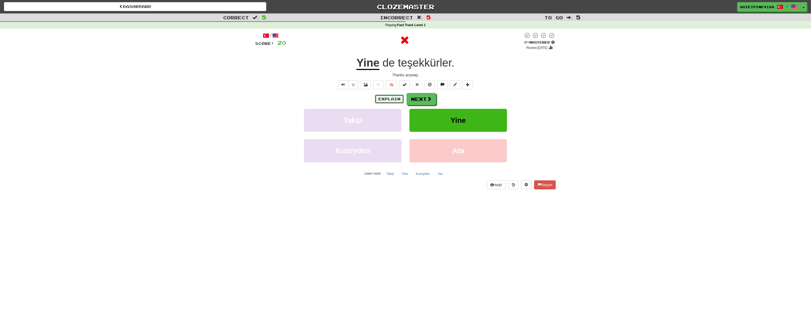
click at [389, 98] on button "Explain" at bounding box center [389, 98] width 29 height 9
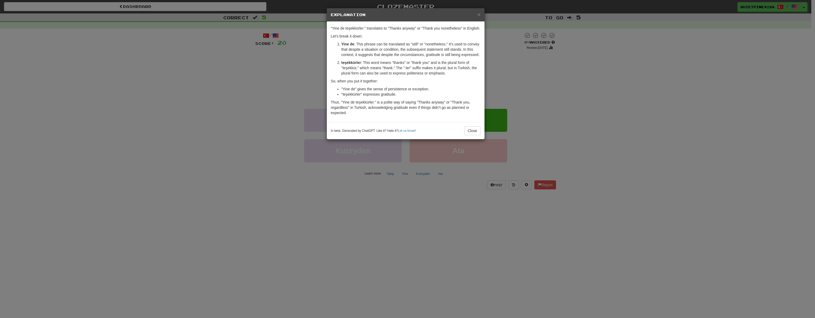
click at [237, 198] on div "× Explanation "Yine de teşekkürler." translates to "Thanks anyway" or "Thank yo…" at bounding box center [407, 159] width 815 height 318
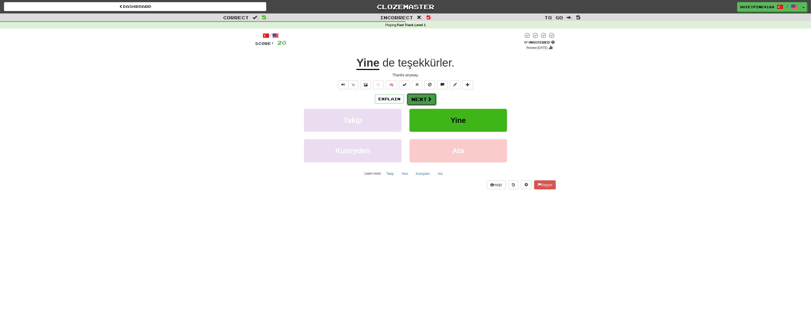
click at [418, 100] on button "Next" at bounding box center [422, 99] width 30 height 12
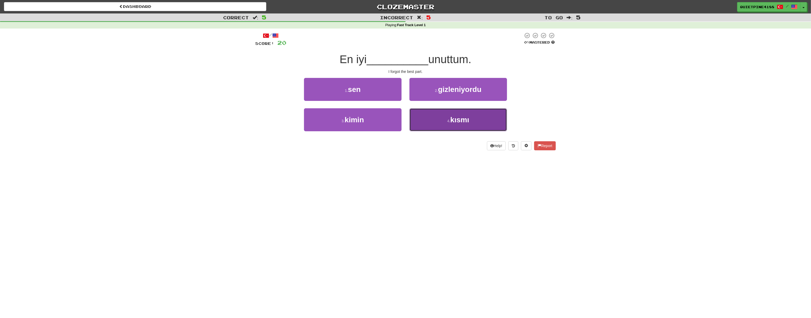
drag, startPoint x: 441, startPoint y: 119, endPoint x: 439, endPoint y: 118, distance: 2.7
click at [439, 118] on button "4 . kısmı" at bounding box center [459, 119] width 98 height 23
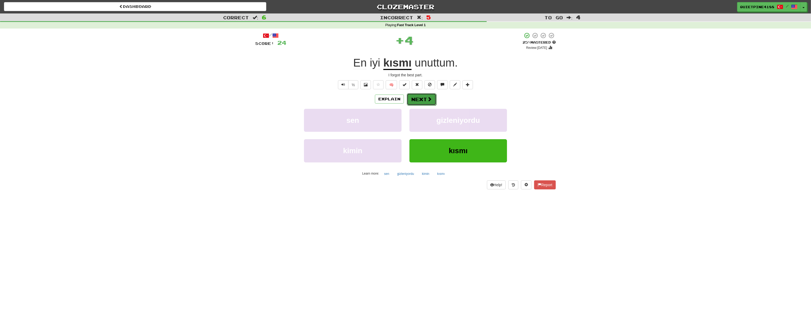
click at [426, 101] on button "Next" at bounding box center [422, 99] width 30 height 12
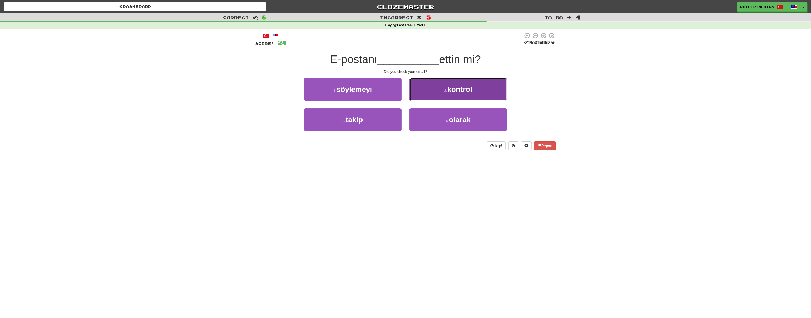
click at [446, 94] on button "2 . kontrol" at bounding box center [459, 89] width 98 height 23
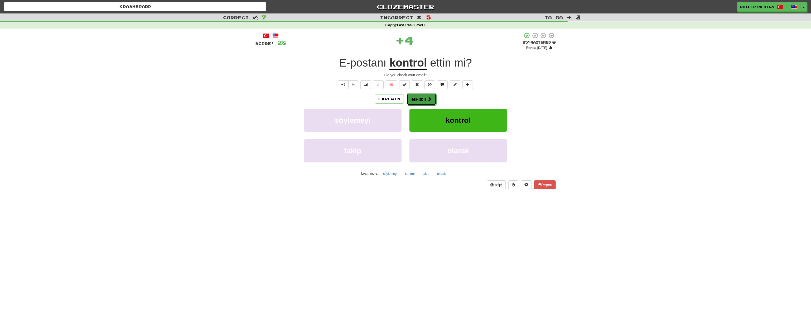
click at [422, 99] on button "Next" at bounding box center [422, 99] width 30 height 12
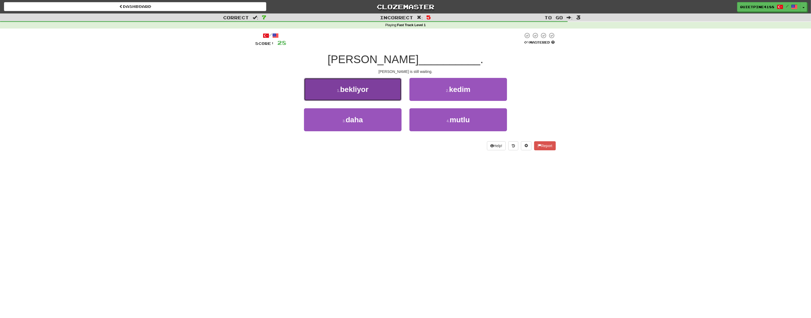
click at [372, 89] on button "1 . bekliyor" at bounding box center [353, 89] width 98 height 23
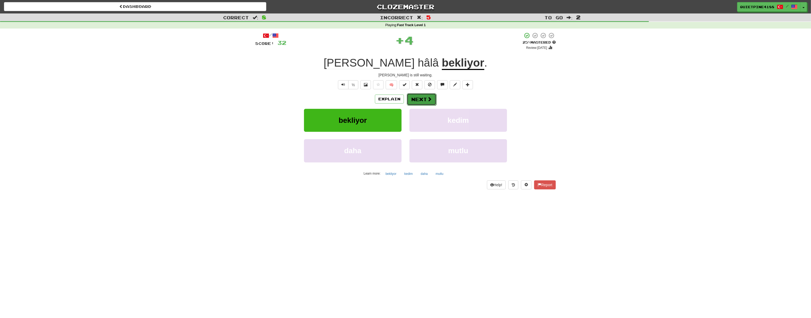
click at [417, 103] on button "Next" at bounding box center [422, 99] width 30 height 12
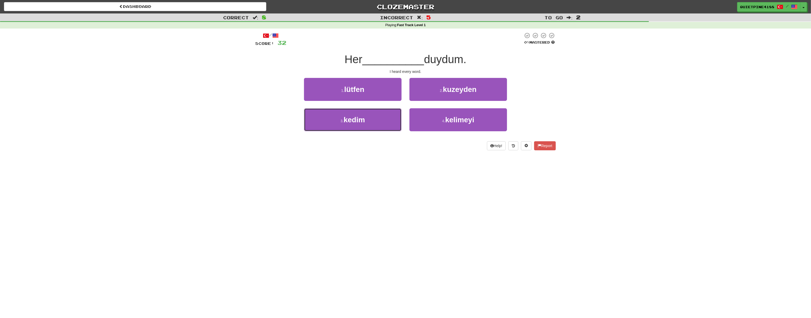
drag, startPoint x: 363, startPoint y: 122, endPoint x: 372, endPoint y: 174, distance: 53.5
click at [372, 174] on div "Dashboard Clozemaster QuietPine4188 / Toggle Dropdown Dashboard Leaderboard Act…" at bounding box center [405, 159] width 811 height 318
click at [300, 171] on div "Dashboard Clozemaster QuietPine4188 / Toggle Dropdown Dashboard Leaderboard Act…" at bounding box center [405, 159] width 811 height 318
click at [451, 126] on button "4 . kelimeyi" at bounding box center [459, 119] width 98 height 23
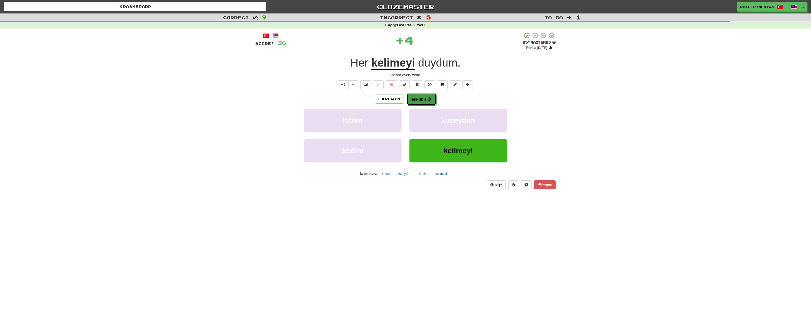
click at [425, 100] on button "Next" at bounding box center [422, 99] width 30 height 12
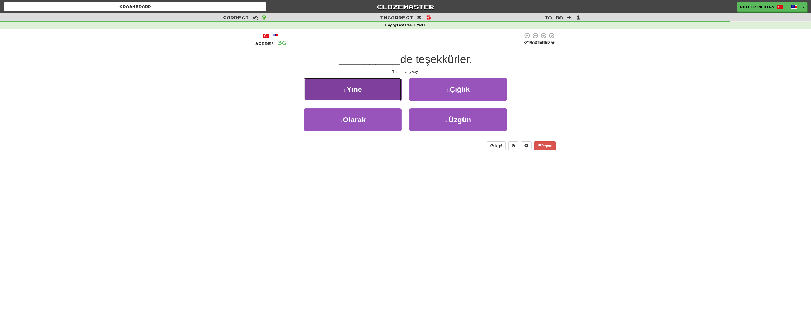
click at [363, 92] on button "1 . Yine" at bounding box center [353, 89] width 98 height 23
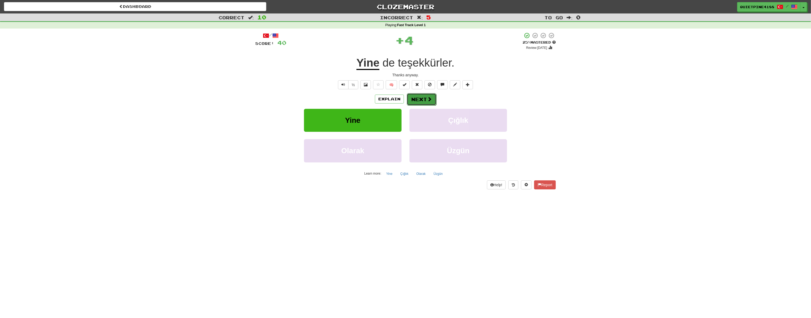
click at [425, 100] on button "Next" at bounding box center [422, 99] width 30 height 12
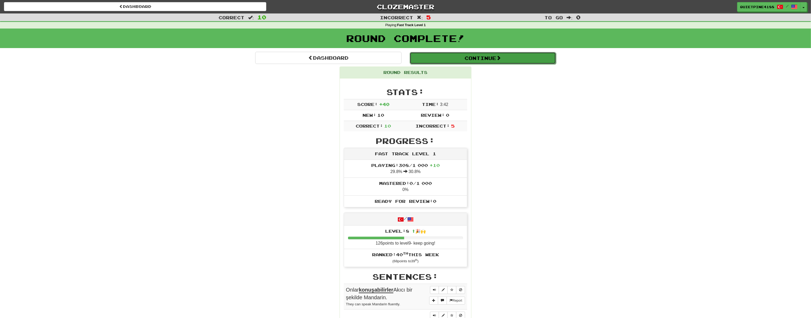
click at [480, 56] on button "Continue" at bounding box center [483, 58] width 146 height 12
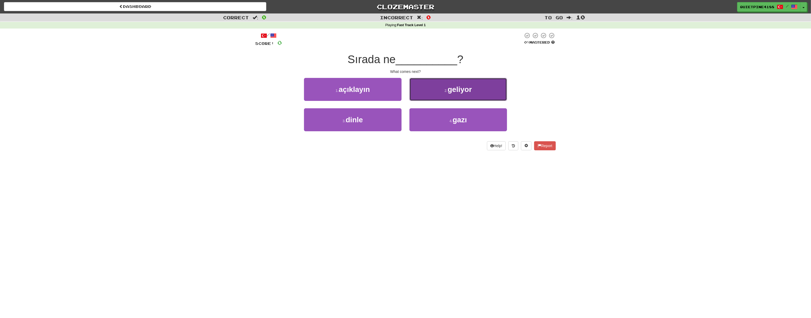
click at [451, 92] on span "geliyor" at bounding box center [460, 89] width 24 height 8
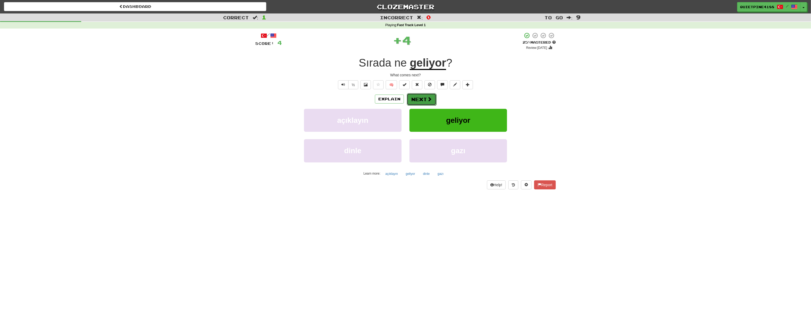
click at [425, 94] on button "Next" at bounding box center [422, 99] width 30 height 12
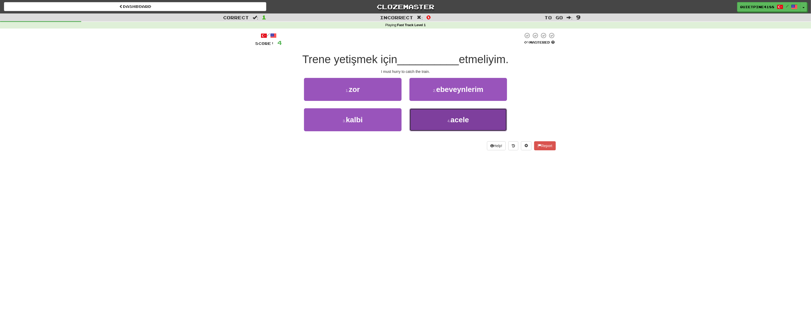
click at [461, 122] on span "acele" at bounding box center [460, 120] width 18 height 8
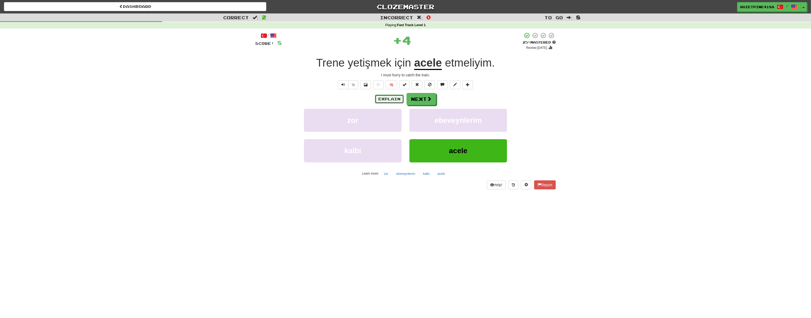
click at [382, 99] on button "Explain" at bounding box center [389, 98] width 29 height 9
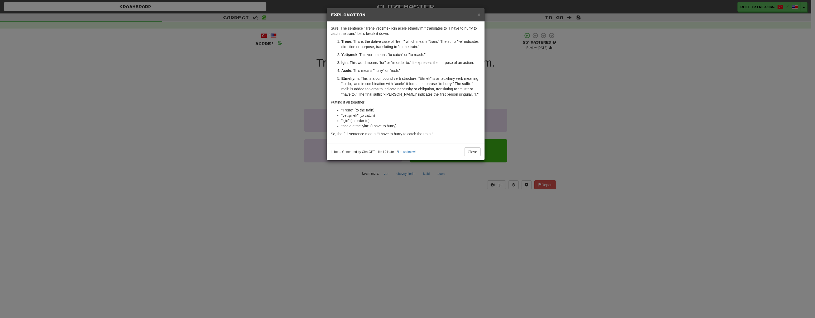
click at [239, 204] on div "× Explanation Sure! The sentence "Trene yetişmek için acele etmeliyim." transla…" at bounding box center [407, 159] width 815 height 318
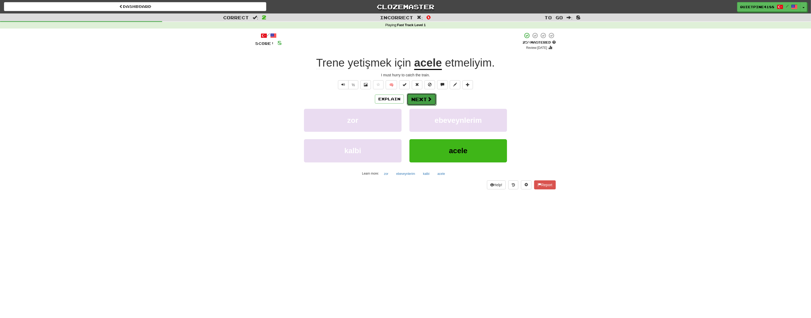
click at [424, 104] on button "Next" at bounding box center [422, 99] width 30 height 12
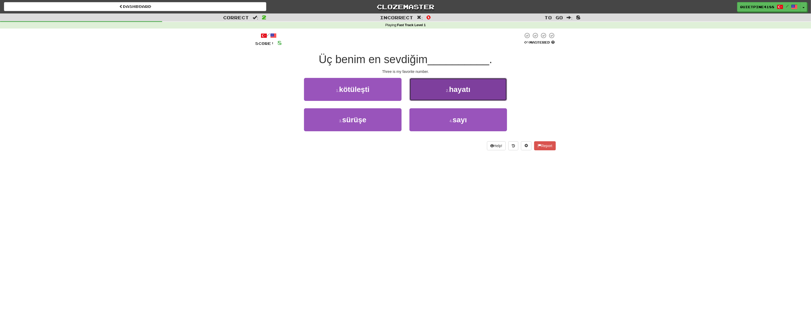
click at [445, 86] on button "2 . hayatı" at bounding box center [459, 89] width 98 height 23
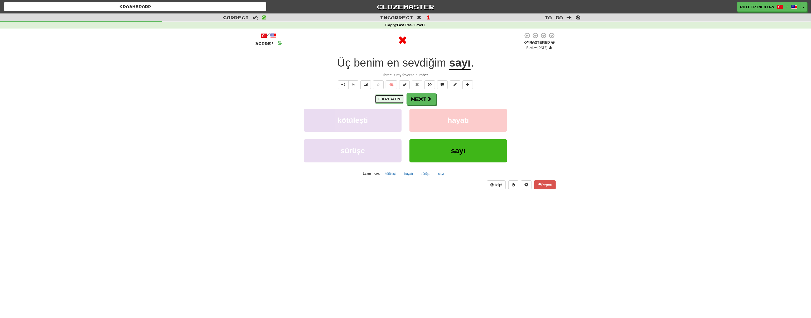
click at [388, 96] on button "Explain" at bounding box center [389, 98] width 29 height 9
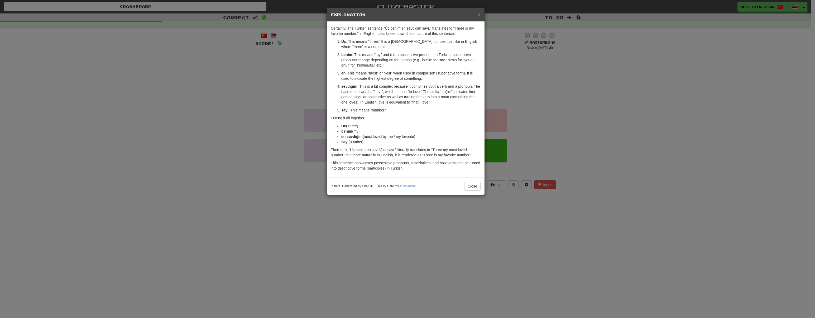
click at [137, 188] on div "× Explanation Certainly! The Turkish sentence “Üç benim en sevdiğim sayı.” tran…" at bounding box center [407, 159] width 815 height 318
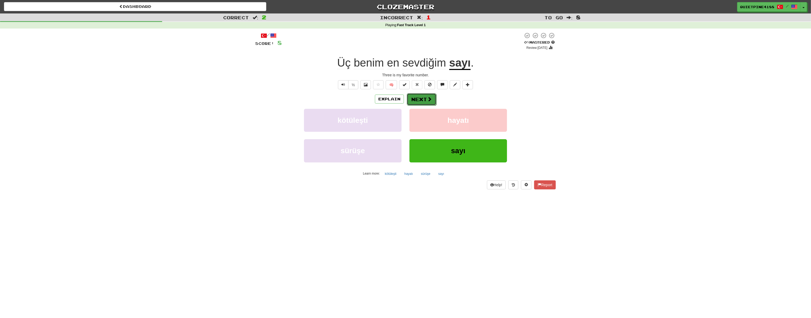
click at [431, 100] on span at bounding box center [429, 99] width 5 height 5
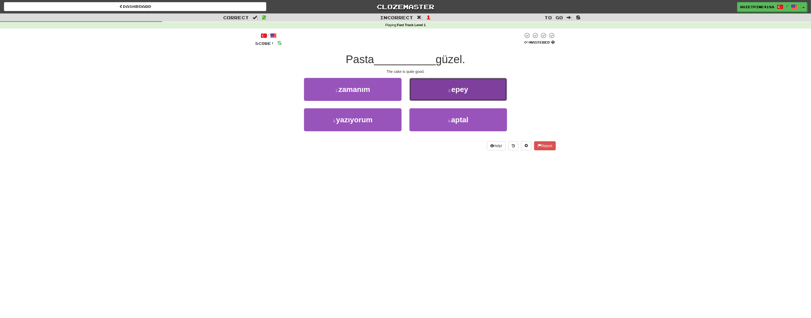
click at [457, 94] on button "2 . epey" at bounding box center [459, 89] width 98 height 23
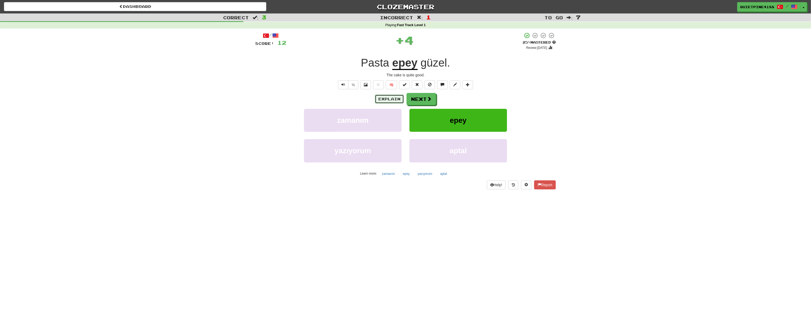
click at [390, 100] on button "Explain" at bounding box center [389, 98] width 29 height 9
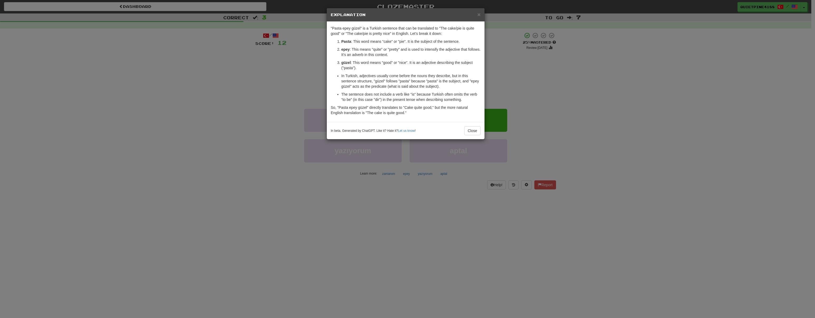
click at [129, 192] on div "× Explanation "Pasta epey güzel" is a Turkish sentence that can be translated t…" at bounding box center [407, 159] width 815 height 318
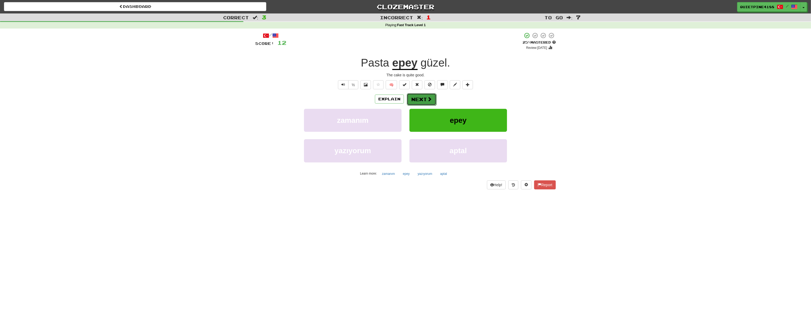
click at [423, 101] on button "Next" at bounding box center [422, 99] width 30 height 12
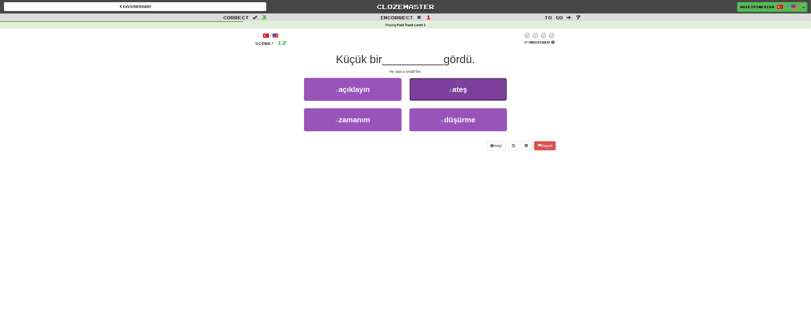
click at [449, 88] on button "2 . ateş" at bounding box center [459, 89] width 98 height 23
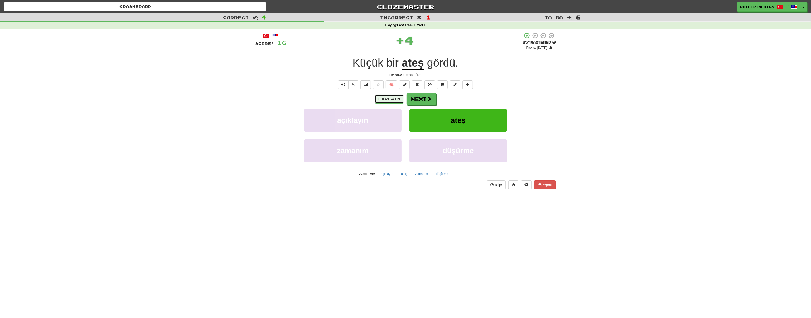
click at [394, 99] on button "Explain" at bounding box center [389, 98] width 29 height 9
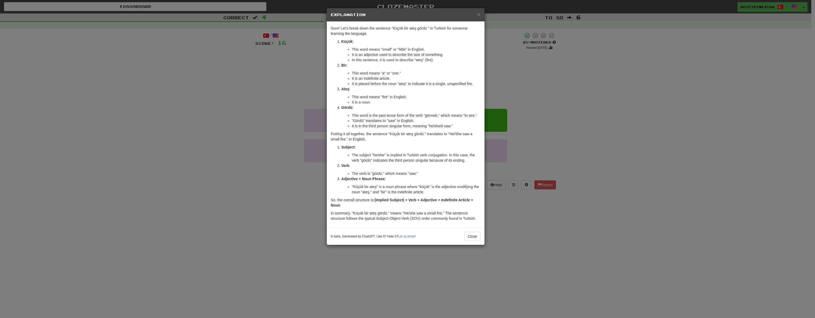
click at [177, 165] on div "× Explanation Sure! Let's break down the sentence "Küçük bir ateş gördü." in Tu…" at bounding box center [407, 159] width 815 height 318
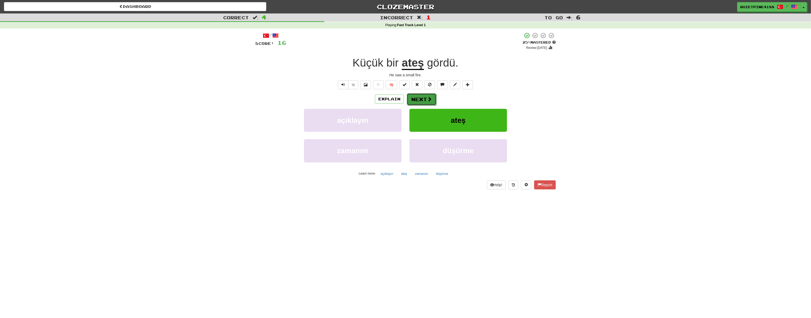
click at [428, 99] on span at bounding box center [429, 99] width 5 height 5
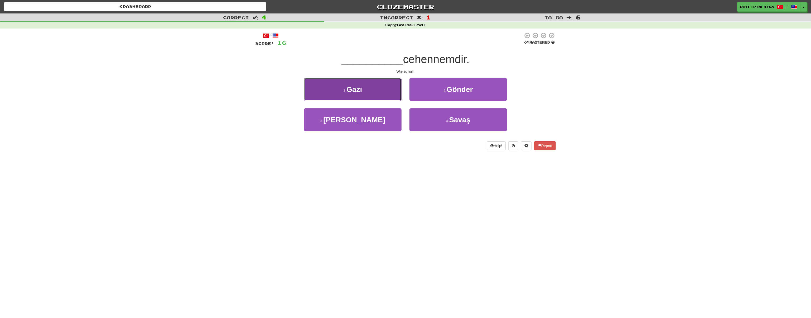
click at [364, 88] on button "1 . Gazı" at bounding box center [353, 89] width 98 height 23
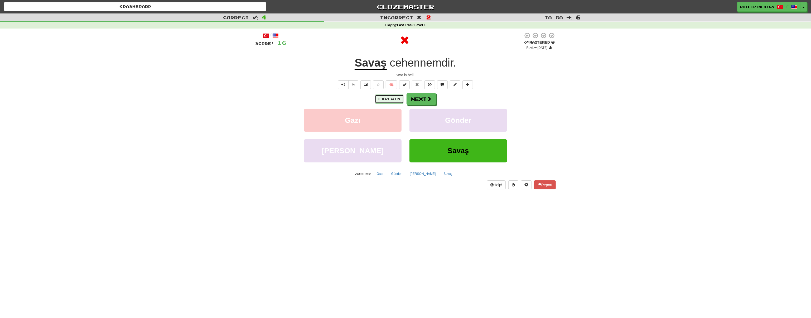
click at [385, 100] on button "Explain" at bounding box center [389, 98] width 29 height 9
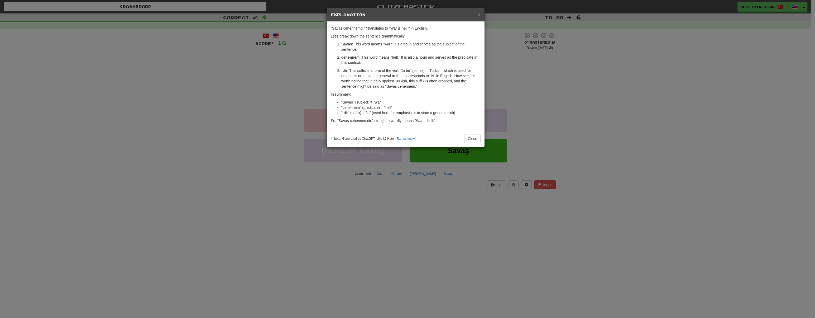
click at [203, 209] on div "× Explanation "Savaş cehennemdir." translates to "War is hell." in English. Let…" at bounding box center [407, 159] width 815 height 318
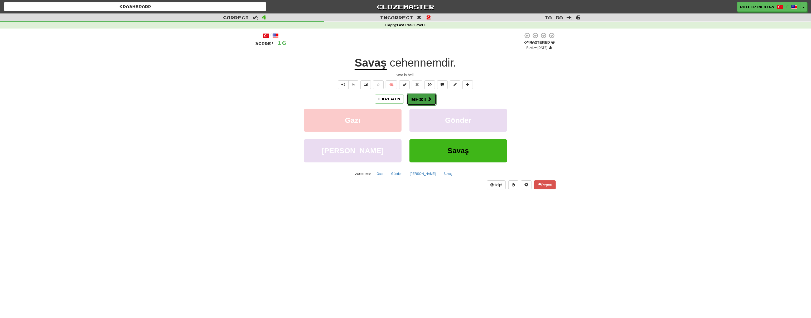
click at [432, 97] on button "Next" at bounding box center [422, 99] width 30 height 12
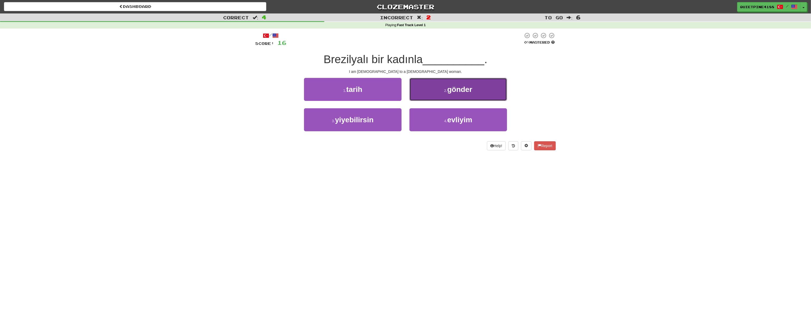
click at [468, 89] on span "gönder" at bounding box center [459, 89] width 25 height 8
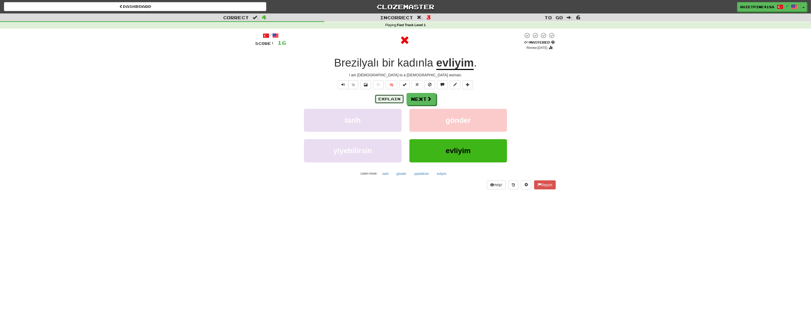
click at [396, 98] on button "Explain" at bounding box center [389, 98] width 29 height 9
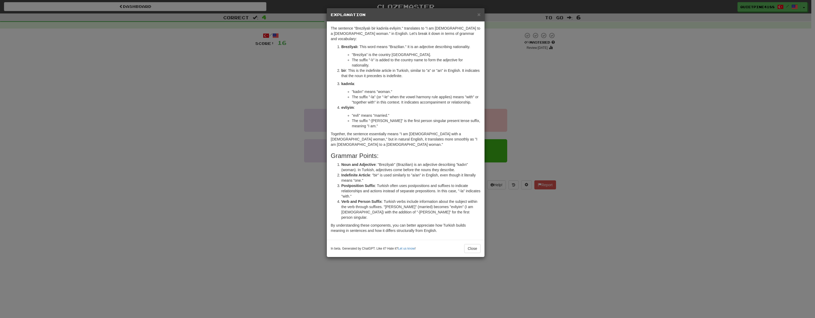
click at [227, 186] on div "× Explanation The sentence "Brezilyalı bir kadınla evliyim." translates to "I a…" at bounding box center [407, 159] width 815 height 318
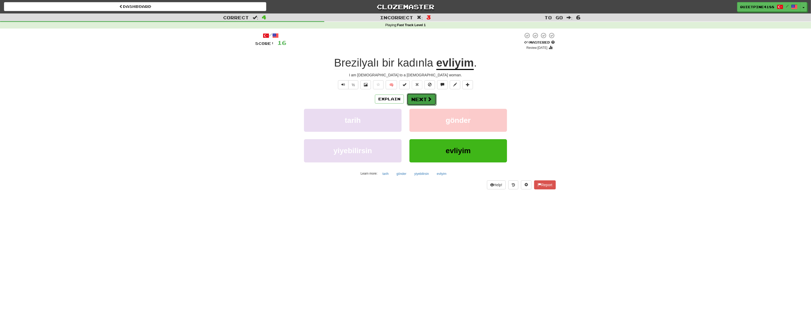
click at [417, 97] on button "Next" at bounding box center [422, 99] width 30 height 12
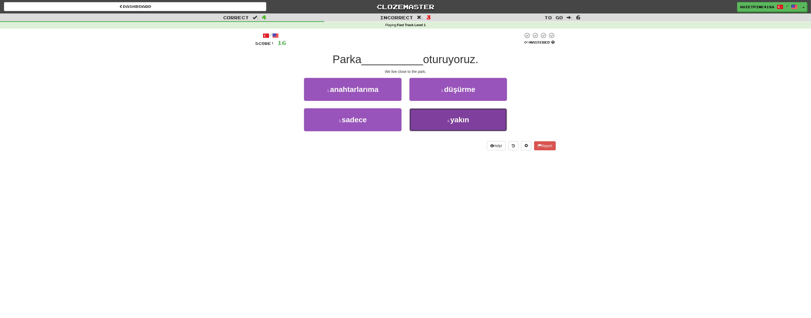
click at [447, 119] on small "4 ." at bounding box center [448, 121] width 3 height 4
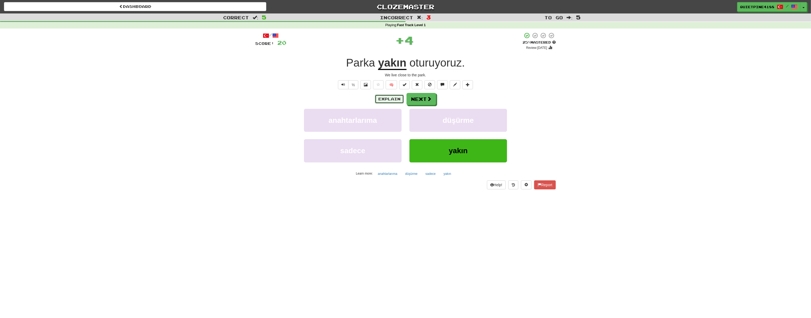
click at [392, 102] on button "Explain" at bounding box center [389, 98] width 29 height 9
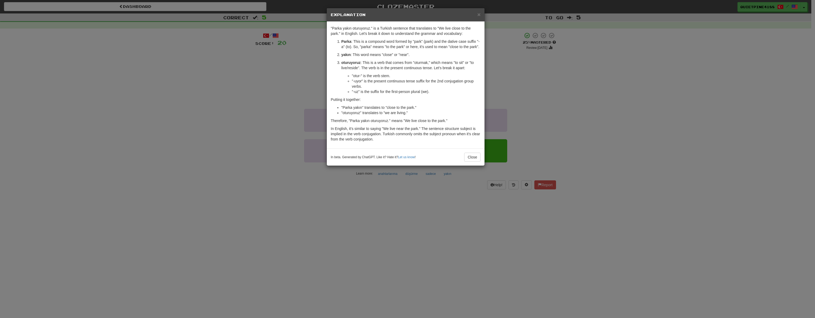
click at [234, 158] on div "× Explanation "Parka yakın oturuyoruz." is a Turkish sentence that translates t…" at bounding box center [407, 159] width 815 height 318
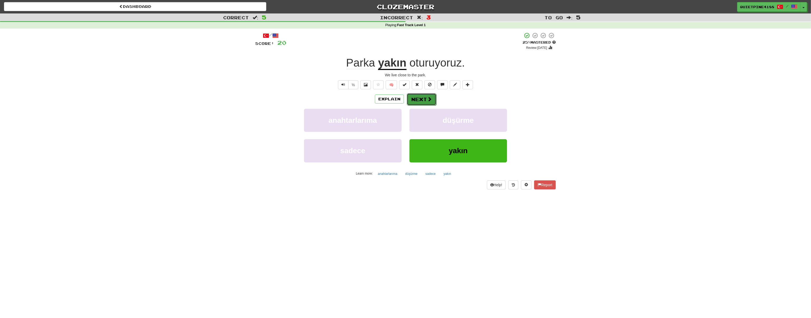
click at [426, 103] on button "Next" at bounding box center [422, 99] width 30 height 12
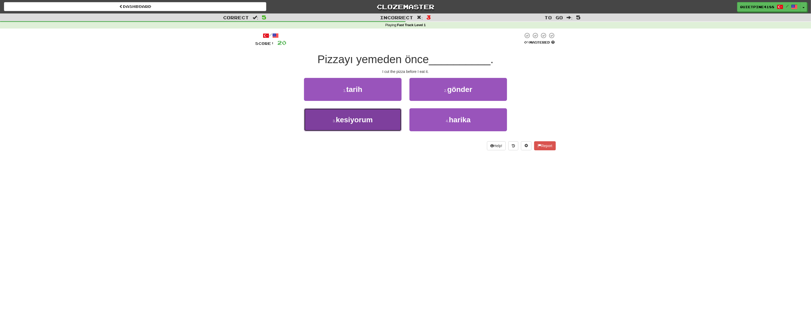
click at [347, 126] on button "3 . kesiyorum" at bounding box center [353, 119] width 98 height 23
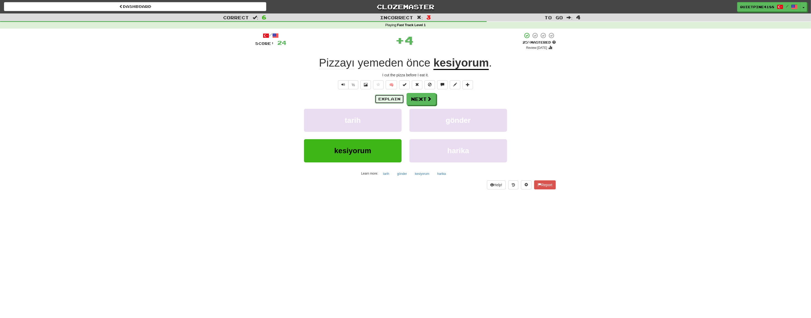
click at [386, 102] on button "Explain" at bounding box center [389, 98] width 29 height 9
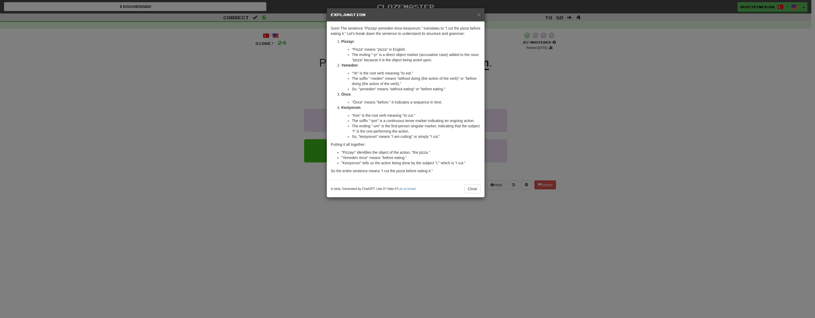
click at [235, 214] on div "× Explanation Sure! The sentence "Pizzayı yemeden önce kesiyorum." translates t…" at bounding box center [407, 159] width 815 height 318
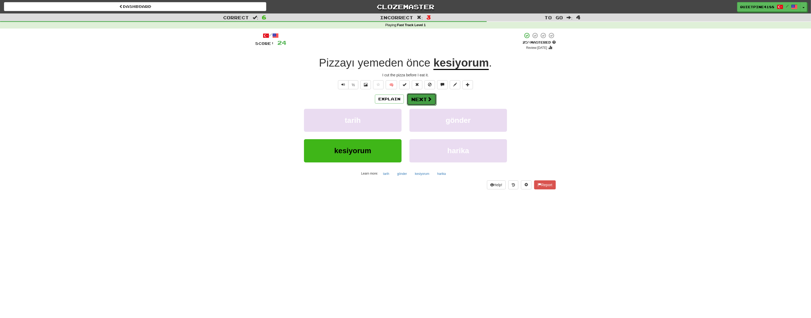
click at [432, 96] on button "Next" at bounding box center [422, 99] width 30 height 12
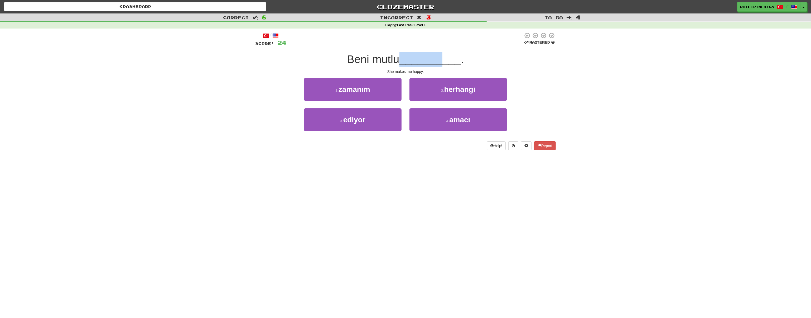
drag, startPoint x: 443, startPoint y: 62, endPoint x: 401, endPoint y: 60, distance: 42.2
click at [401, 60] on span "__________" at bounding box center [431, 59] width 62 height 12
click at [464, 62] on span "." at bounding box center [462, 59] width 3 height 12
drag, startPoint x: 464, startPoint y: 62, endPoint x: 411, endPoint y: 61, distance: 52.5
click at [411, 61] on div "Beni mutlu __________ ." at bounding box center [405, 59] width 301 height 15
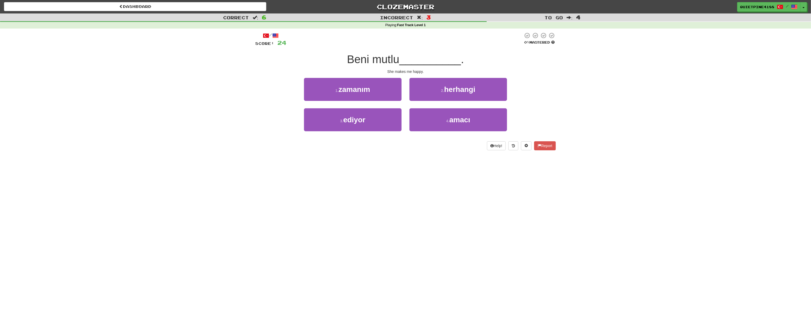
drag, startPoint x: 393, startPoint y: 65, endPoint x: 397, endPoint y: 66, distance: 3.7
click at [394, 65] on span "Beni mutlu" at bounding box center [373, 59] width 52 height 12
drag, startPoint x: 402, startPoint y: 60, endPoint x: 445, endPoint y: 60, distance: 43.2
click at [462, 58] on div "Beni mutlu __________ ." at bounding box center [405, 59] width 301 height 15
drag, startPoint x: 265, startPoint y: 64, endPoint x: 268, endPoint y: 71, distance: 7.7
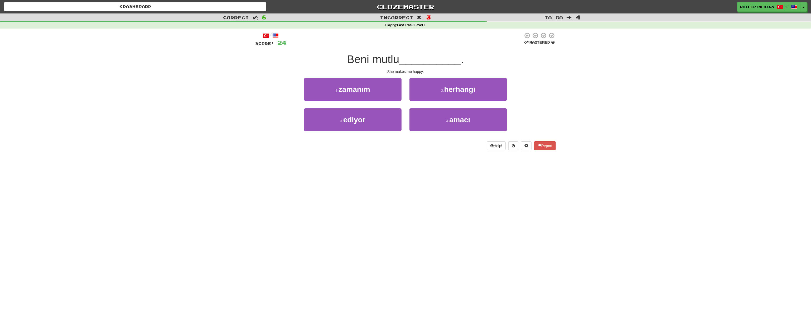
click at [267, 65] on div "Beni mutlu __________ ." at bounding box center [405, 59] width 301 height 15
click at [350, 90] on span "zamanım" at bounding box center [355, 89] width 32 height 8
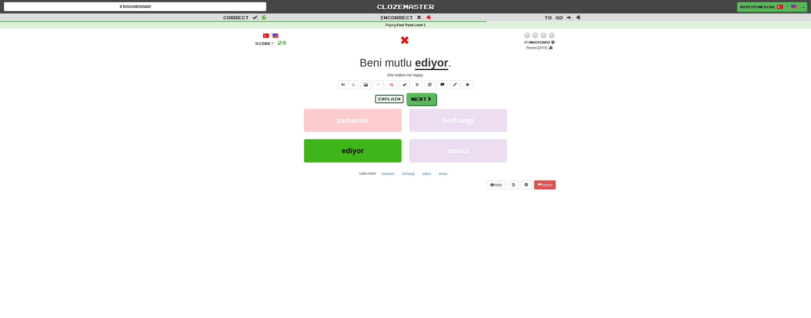
click at [391, 101] on button "Explain" at bounding box center [389, 98] width 29 height 9
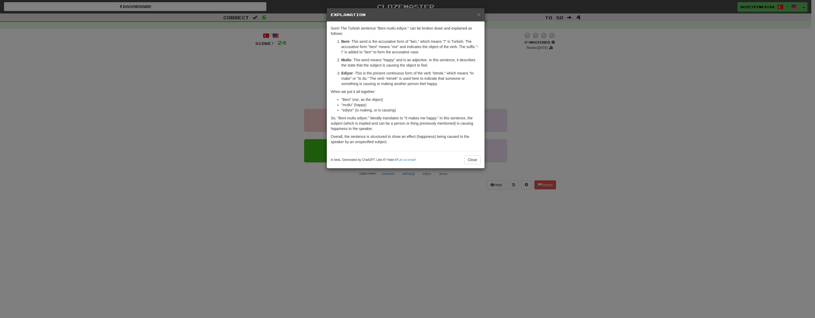
click at [194, 117] on div "× Explanation Sure! The Turkish sentence "Beni mutlu ediyor." can be broken dow…" at bounding box center [407, 159] width 815 height 318
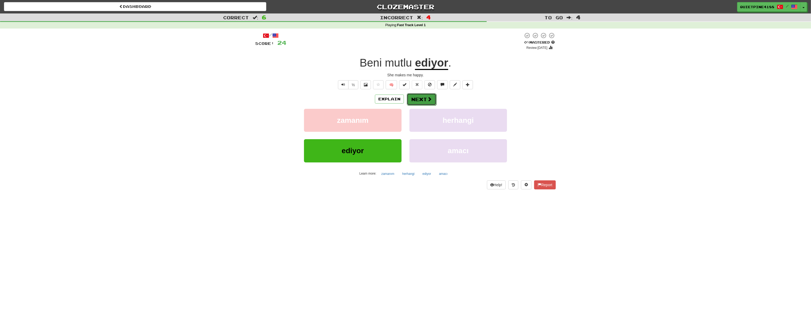
click at [421, 101] on button "Next" at bounding box center [422, 99] width 30 height 12
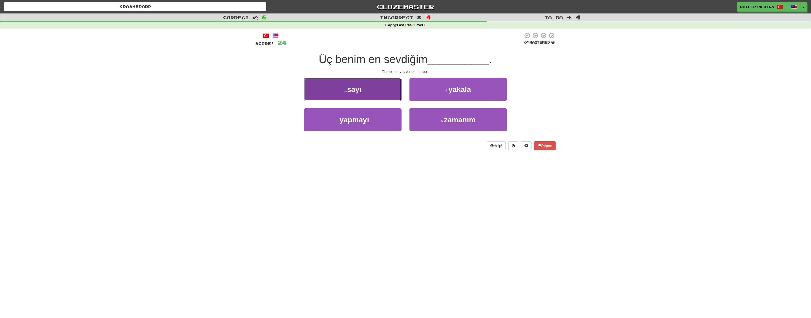
click at [363, 87] on button "1 . sayı" at bounding box center [353, 89] width 98 height 23
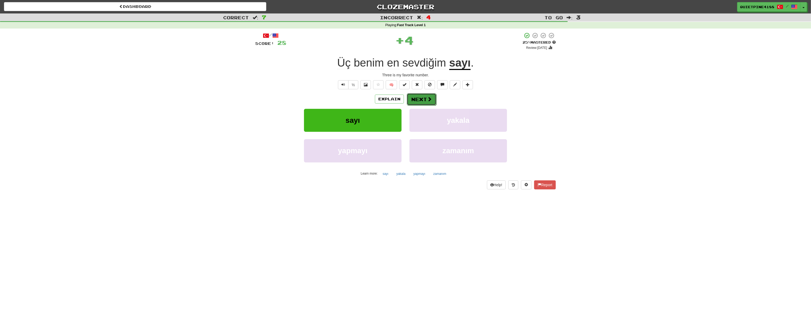
click at [421, 100] on button "Next" at bounding box center [422, 99] width 30 height 12
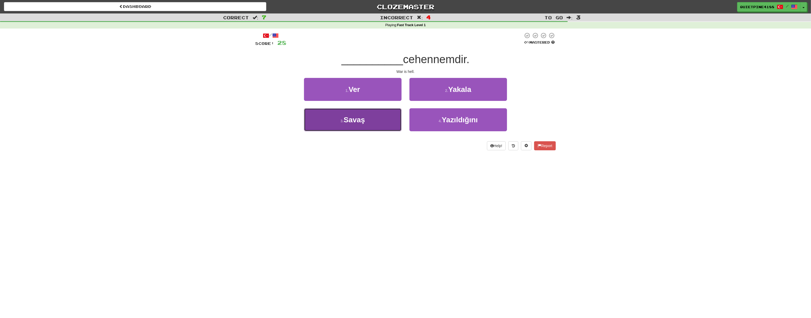
click at [365, 125] on button "3 . [GEOGRAPHIC_DATA]" at bounding box center [353, 119] width 98 height 23
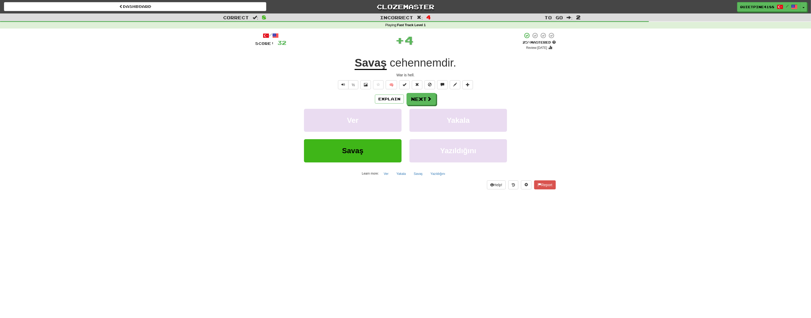
click at [422, 92] on div "/ Score: 32 + 4 25 % Mastered Review: [DATE] Savaş cehennemdir . War is hell. ½…" at bounding box center [405, 110] width 301 height 157
click at [424, 99] on button "Next" at bounding box center [422, 99] width 30 height 12
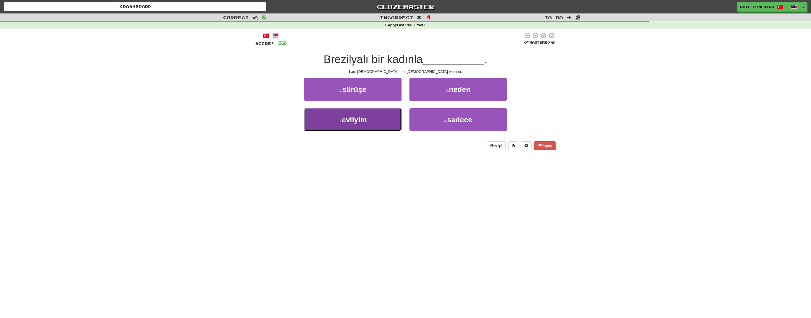
click at [346, 125] on button "3 . [PERSON_NAME]" at bounding box center [353, 119] width 98 height 23
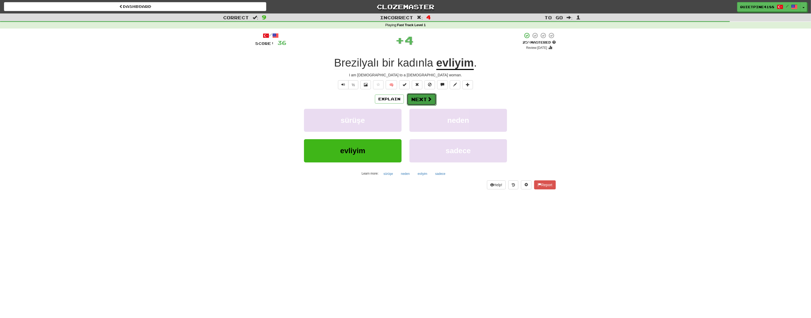
click at [433, 98] on button "Next" at bounding box center [422, 99] width 30 height 12
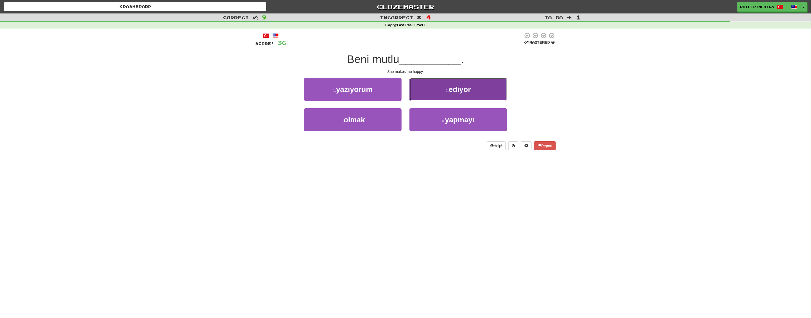
click at [446, 91] on small "2 ." at bounding box center [447, 90] width 3 height 4
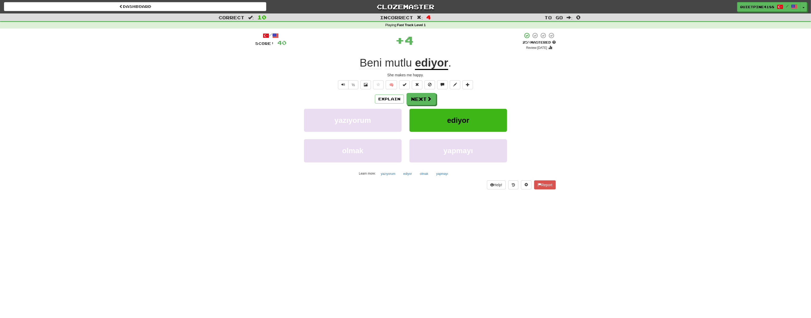
click at [409, 105] on div "Explain Next yazıyorum ediyor olmak yapmayı Learn more: yazıyorum ediyor olmak …" at bounding box center [405, 135] width 301 height 85
click at [409, 103] on button "Next" at bounding box center [422, 99] width 30 height 12
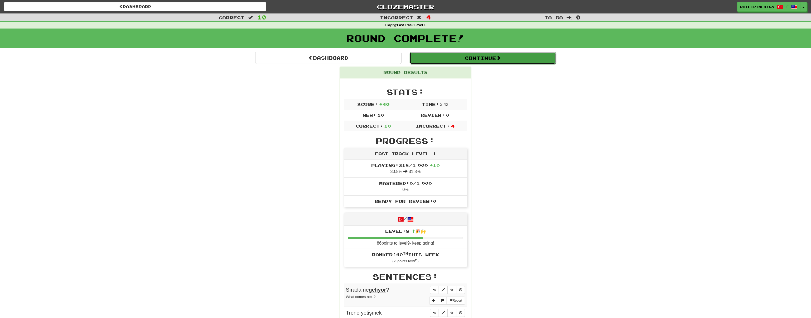
click at [478, 62] on button "Continue" at bounding box center [483, 58] width 146 height 12
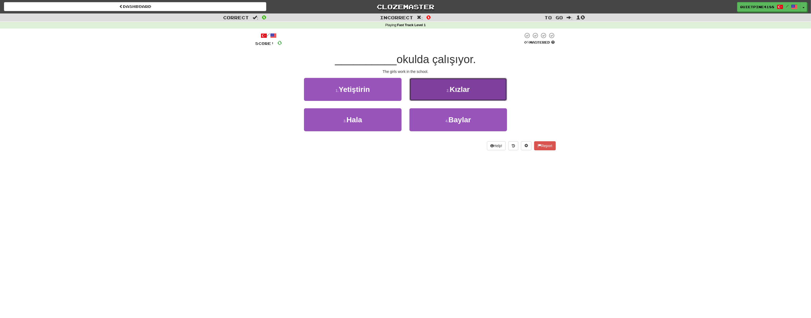
click at [450, 91] on small "2 ." at bounding box center [448, 90] width 3 height 4
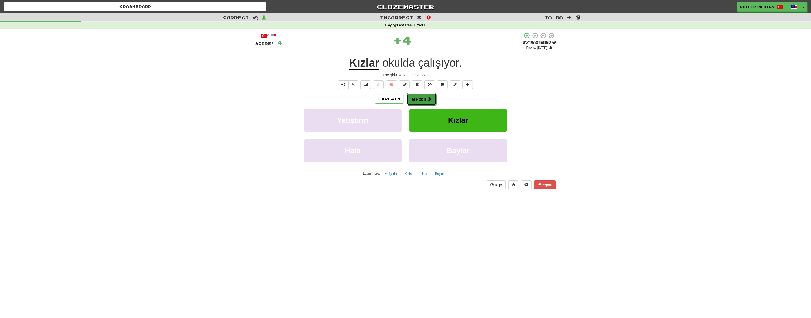
click at [426, 99] on button "Next" at bounding box center [422, 99] width 30 height 12
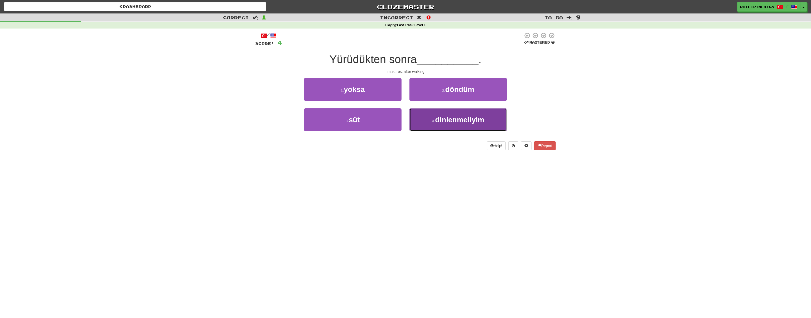
click at [449, 116] on span "dinlenmeliyim" at bounding box center [459, 120] width 49 height 8
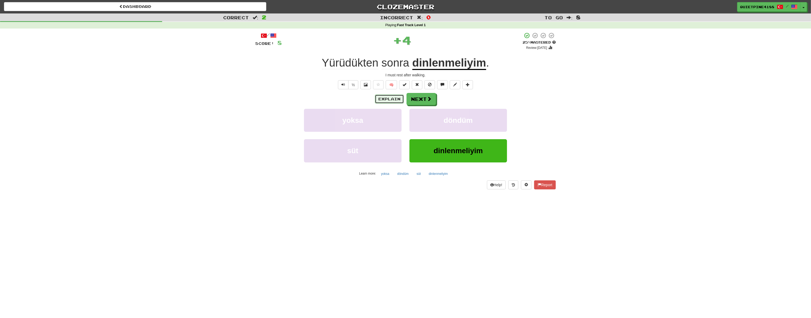
click at [394, 99] on button "Explain" at bounding box center [389, 98] width 29 height 9
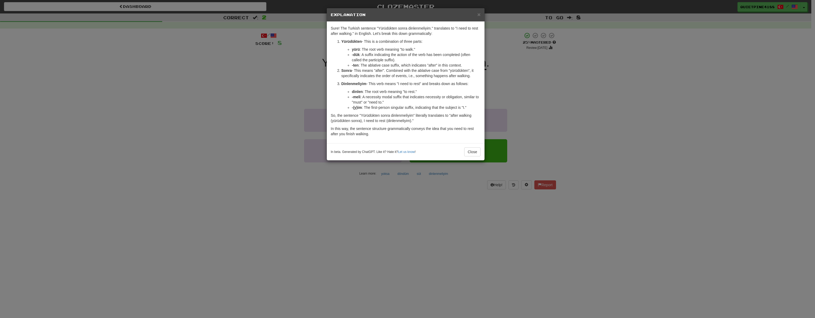
click at [254, 208] on div "× Explanation Sure! The Turkish sentence "Yürüdükten sonra dinlenmeliyim." tran…" at bounding box center [407, 159] width 815 height 318
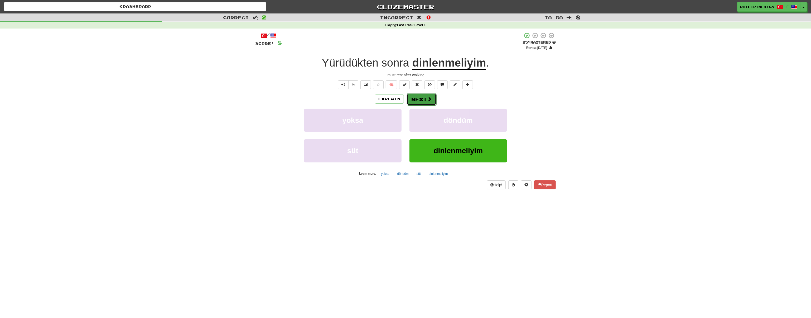
click at [424, 101] on button "Next" at bounding box center [422, 99] width 30 height 12
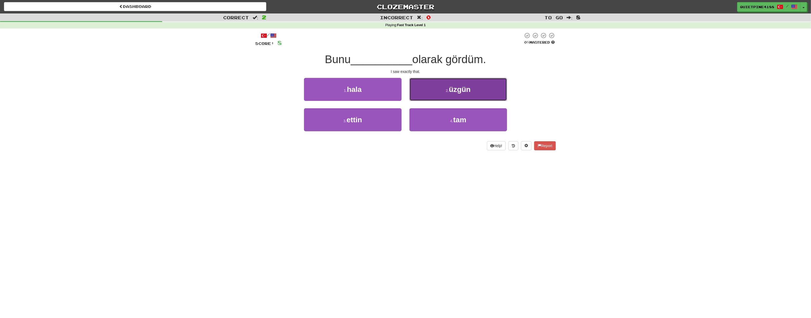
click at [435, 97] on button "2 . üzgün" at bounding box center [459, 89] width 98 height 23
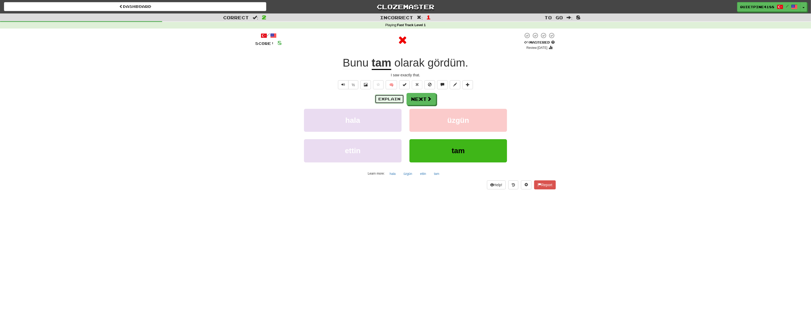
click at [390, 100] on button "Explain" at bounding box center [389, 98] width 29 height 9
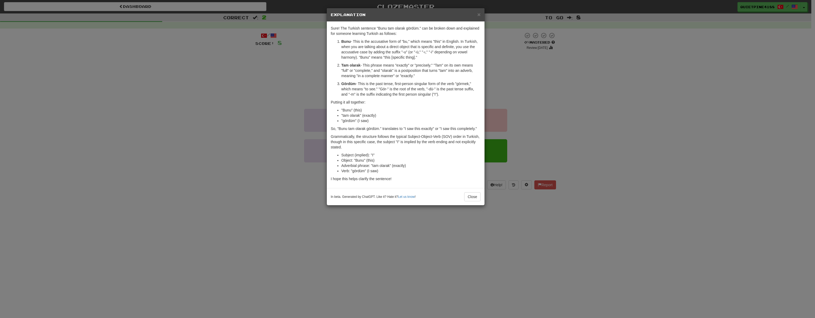
click at [259, 160] on div "× Explanation Sure! The Turkish sentence "Bunu tam olarak gördüm." can be broke…" at bounding box center [407, 159] width 815 height 318
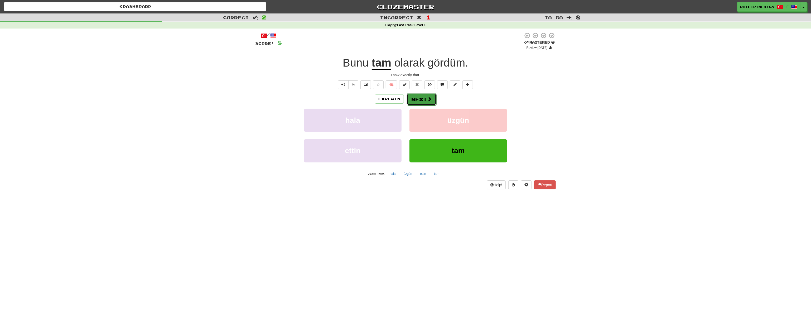
click at [429, 100] on span at bounding box center [429, 99] width 5 height 5
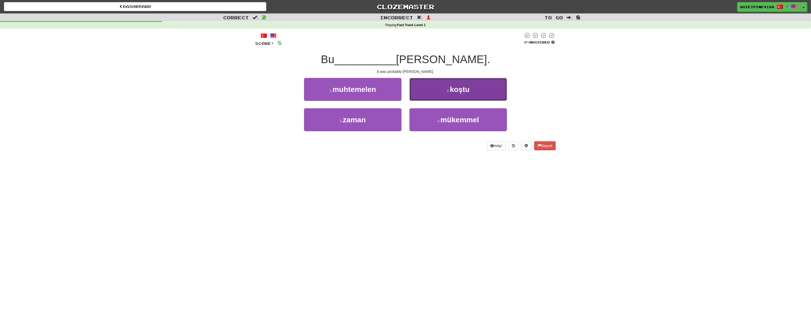
click at [459, 85] on span "koştu" at bounding box center [460, 89] width 20 height 8
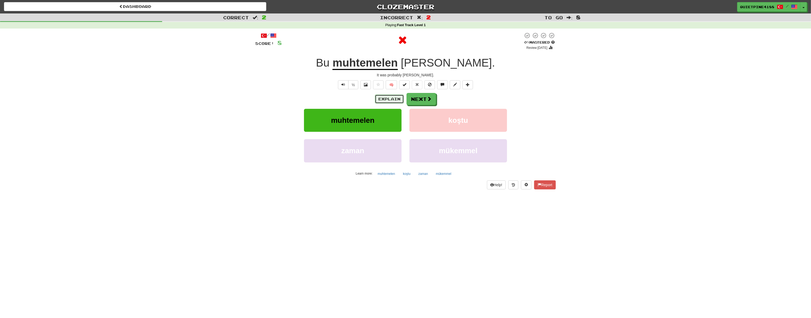
click at [394, 96] on button "Explain" at bounding box center [389, 98] width 29 height 9
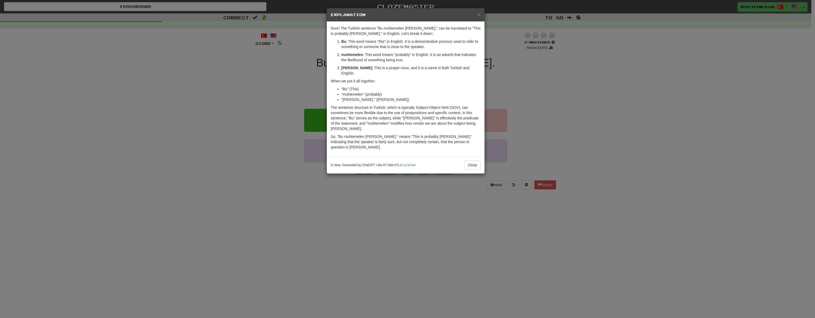
click at [129, 211] on div "× Explanation Sure! The Turkish sentence "Bu muhtemelen [PERSON_NAME]." can be …" at bounding box center [407, 159] width 815 height 318
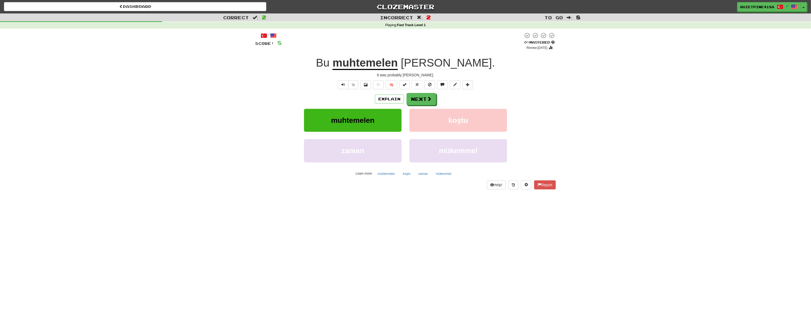
click at [428, 89] on div "/ Score: 8 0 % Mastered Review: [DATE] Bu muhtemelen [PERSON_NAME] . It was pro…" at bounding box center [405, 110] width 301 height 157
click at [422, 96] on button "Next" at bounding box center [422, 99] width 30 height 12
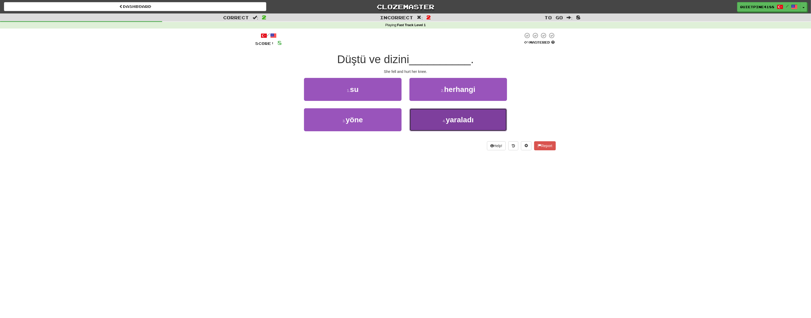
click at [456, 118] on span "yaraladı" at bounding box center [460, 120] width 28 height 8
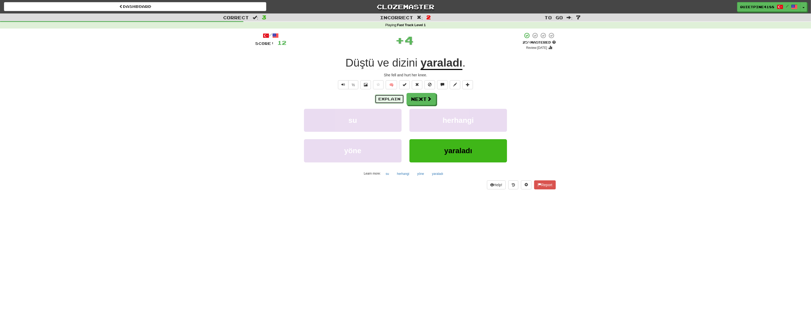
click at [395, 98] on button "Explain" at bounding box center [389, 98] width 29 height 9
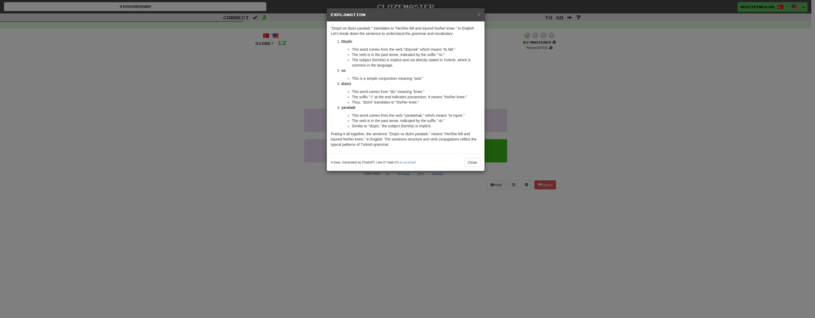
click at [225, 182] on div "× Explanation "Düştü ve dizini yaraladı." translates to "He/She fell and injure…" at bounding box center [407, 159] width 815 height 318
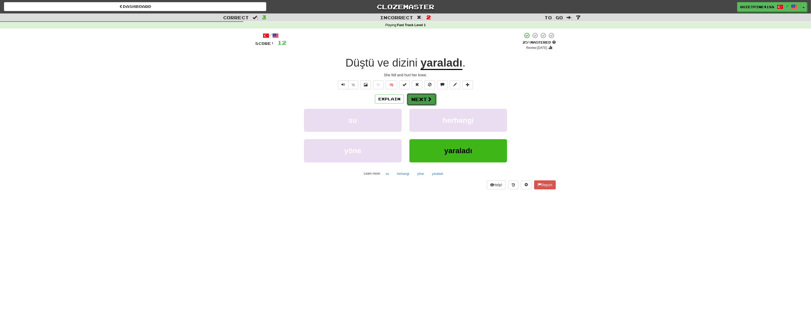
click at [417, 100] on button "Next" at bounding box center [422, 99] width 30 height 12
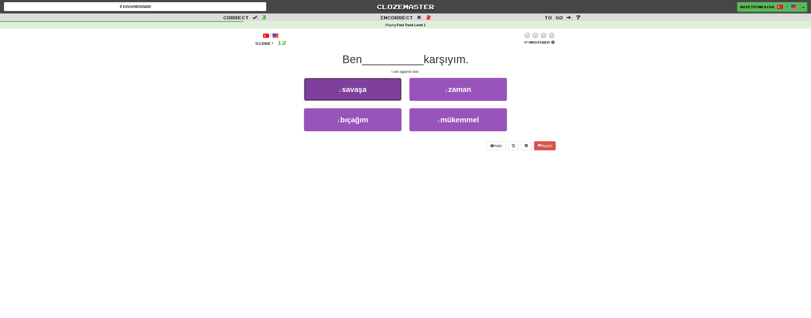
click at [356, 92] on span "savaşa" at bounding box center [354, 89] width 25 height 8
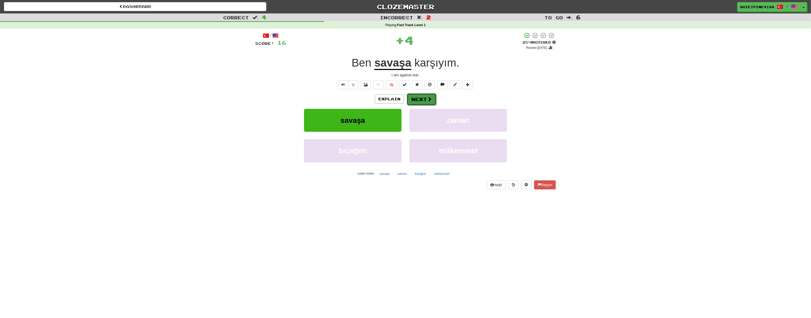
click at [427, 101] on span at bounding box center [429, 99] width 5 height 5
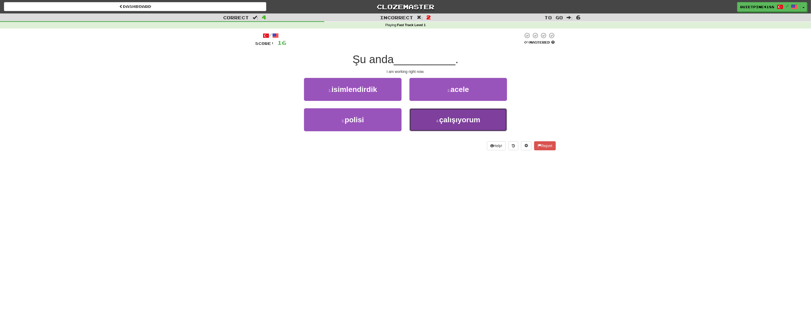
click at [459, 113] on button "4 . çalışıyorum" at bounding box center [459, 119] width 98 height 23
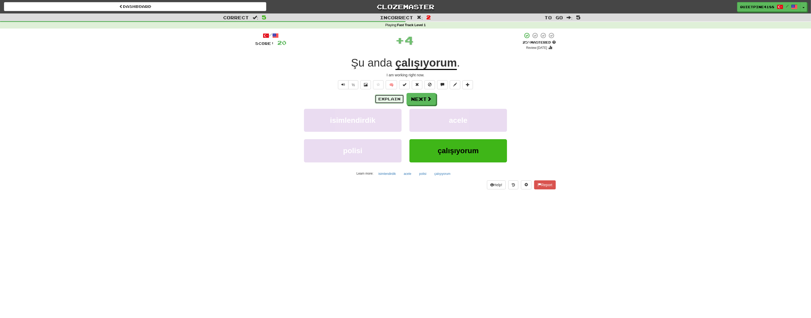
click at [388, 99] on button "Explain" at bounding box center [389, 98] width 29 height 9
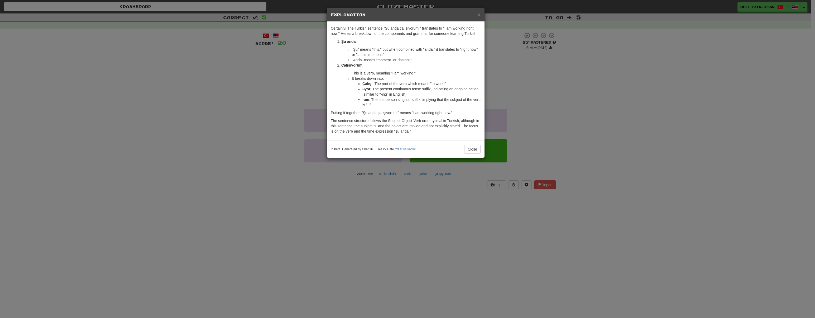
click at [248, 201] on div "× Explanation Certainly! The Turkish sentence "Şu anda çalışıyorum." translates…" at bounding box center [407, 159] width 815 height 318
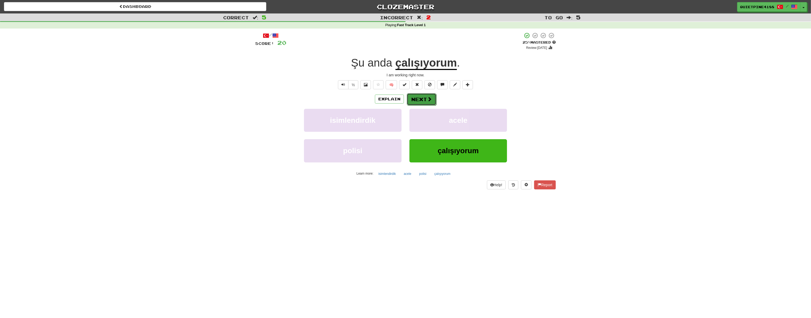
click at [420, 99] on button "Next" at bounding box center [422, 99] width 30 height 12
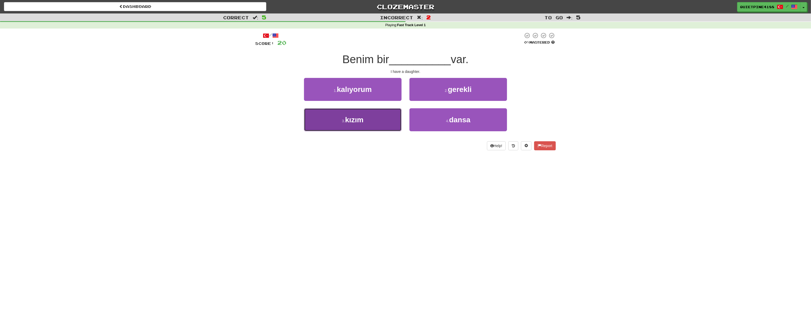
click at [353, 122] on span "kızım" at bounding box center [354, 120] width 18 height 8
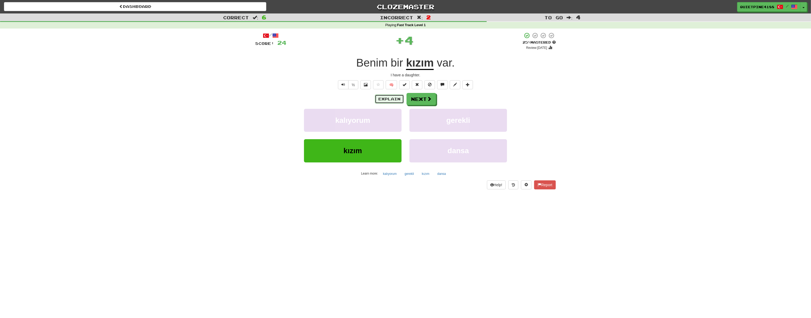
click at [393, 101] on button "Explain" at bounding box center [389, 98] width 29 height 9
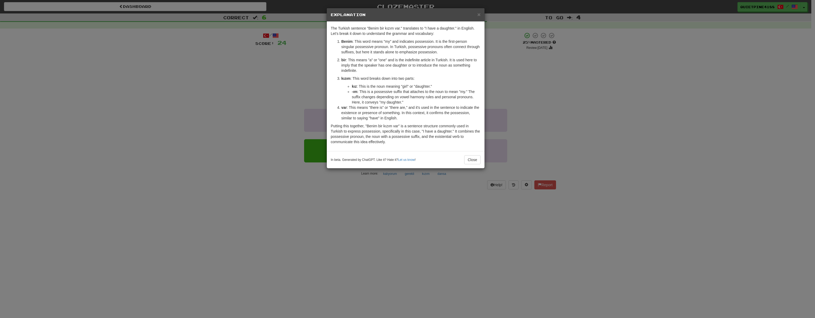
click at [162, 169] on div "× Explanation The Turkish sentence "Benim bir kızım var." translates to "I have…" at bounding box center [407, 159] width 815 height 318
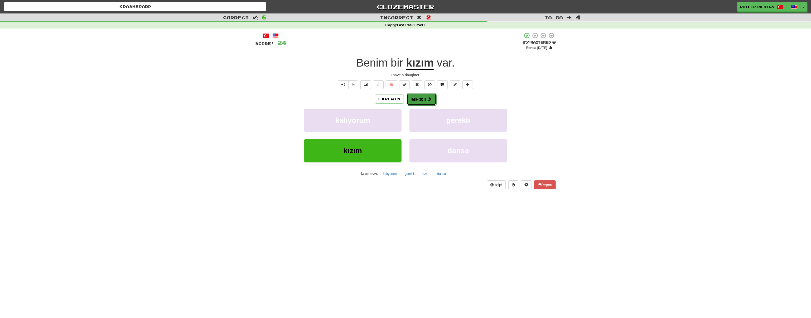
click at [419, 98] on button "Next" at bounding box center [422, 99] width 30 height 12
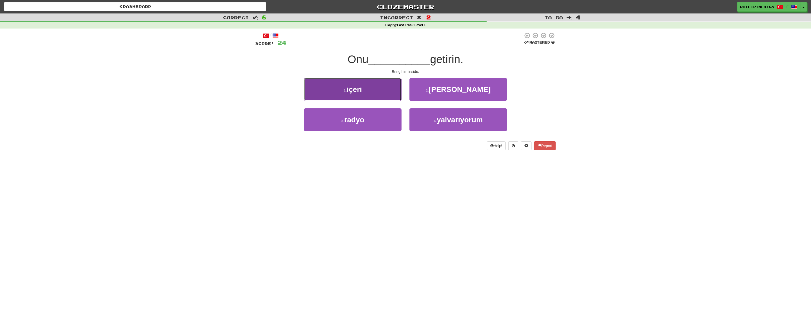
click at [364, 83] on button "1 . içeri" at bounding box center [353, 89] width 98 height 23
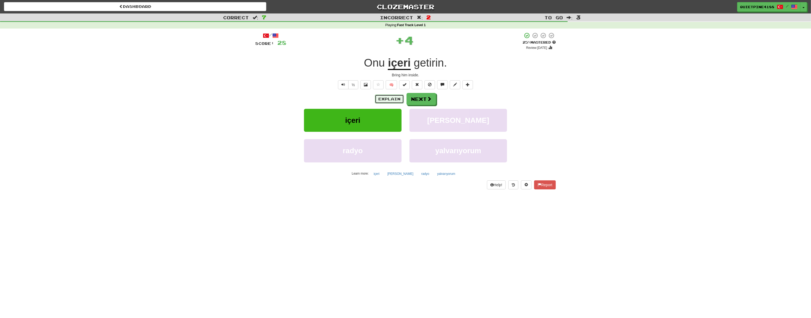
click at [382, 98] on button "Explain" at bounding box center [389, 98] width 29 height 9
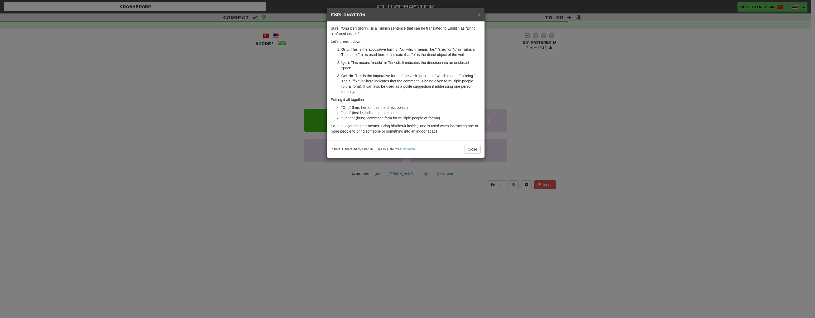
click at [203, 146] on div "× Explanation Sure! "Onu içeri getirin." is a Turkish sentence that can be tran…" at bounding box center [407, 159] width 815 height 318
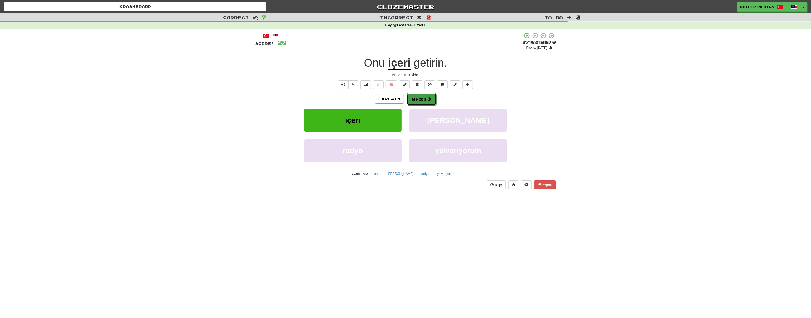
click at [425, 102] on button "Next" at bounding box center [422, 99] width 30 height 12
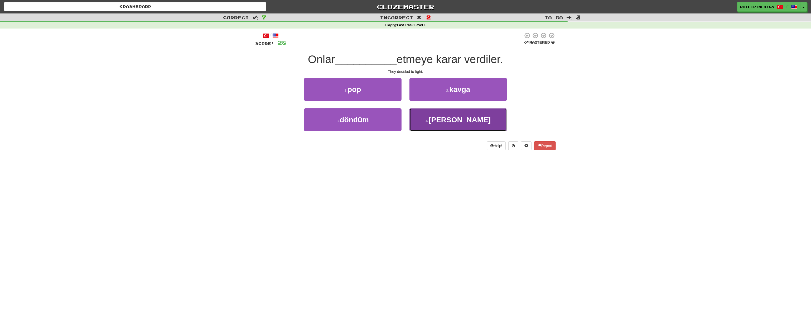
click at [469, 124] on span "[PERSON_NAME]" at bounding box center [460, 120] width 62 height 8
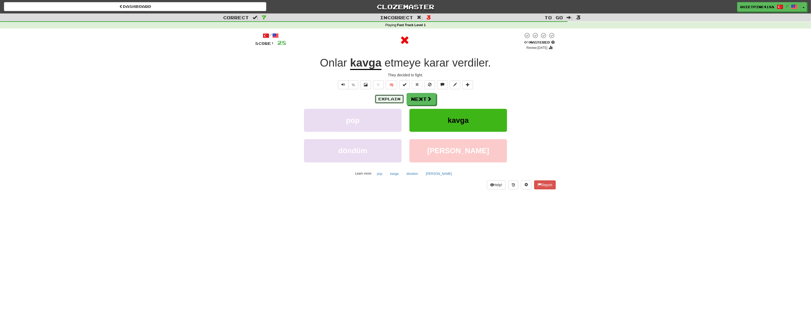
click at [392, 99] on button "Explain" at bounding box center [389, 98] width 29 height 9
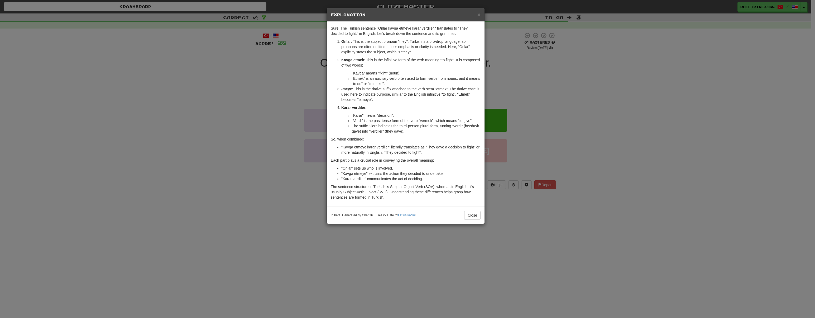
click at [193, 164] on div "× Explanation Sure! The Turkish sentence "Onlar kavga etmeye karar verdiler." t…" at bounding box center [407, 159] width 815 height 318
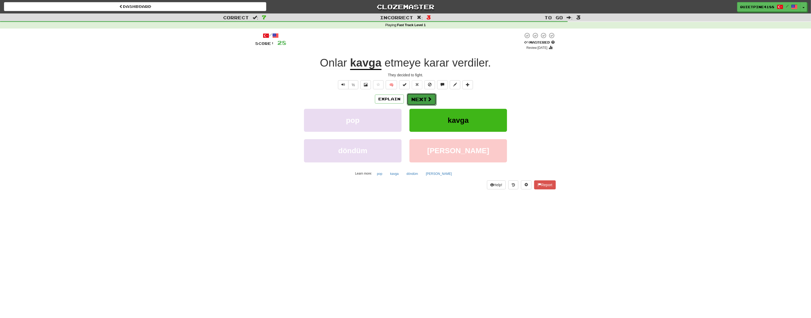
click at [429, 102] on button "Next" at bounding box center [422, 99] width 30 height 12
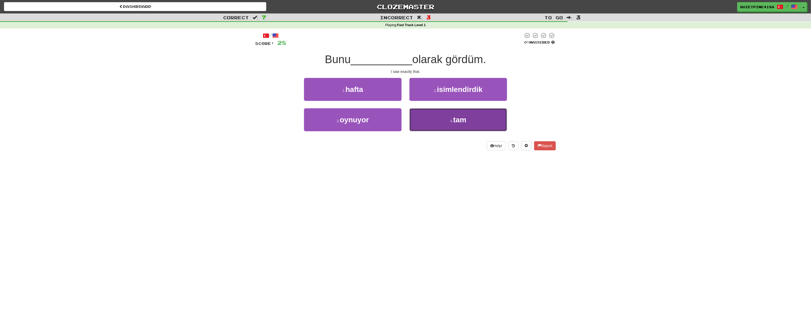
click at [456, 129] on button "4 . tam" at bounding box center [459, 119] width 98 height 23
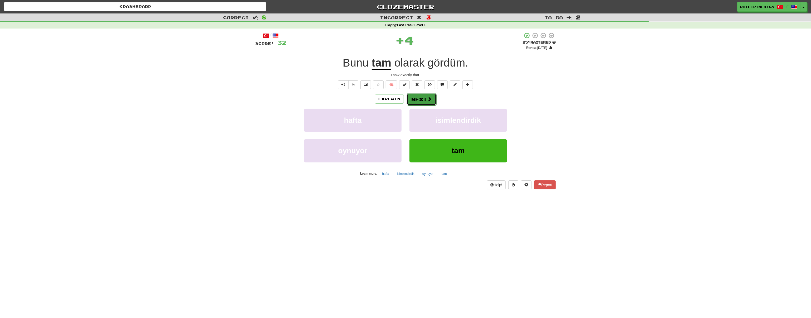
click at [431, 99] on span at bounding box center [429, 99] width 5 height 5
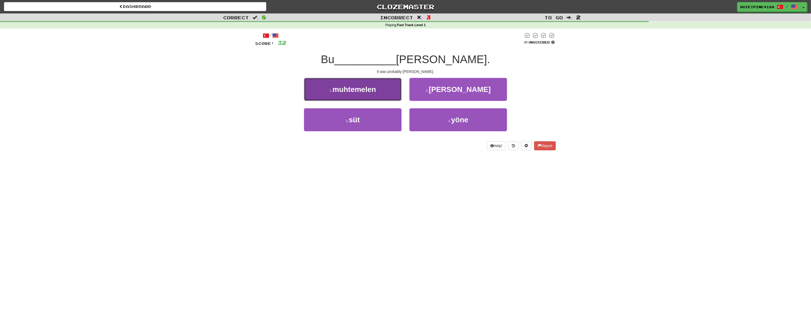
click at [380, 85] on button "1 . muhtemelen" at bounding box center [353, 89] width 98 height 23
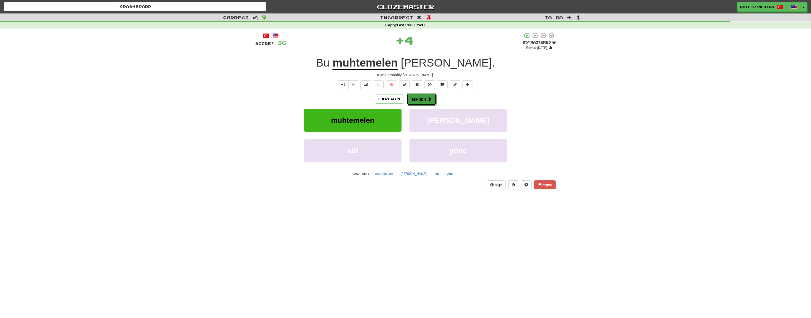
click at [426, 102] on button "Next" at bounding box center [422, 99] width 30 height 12
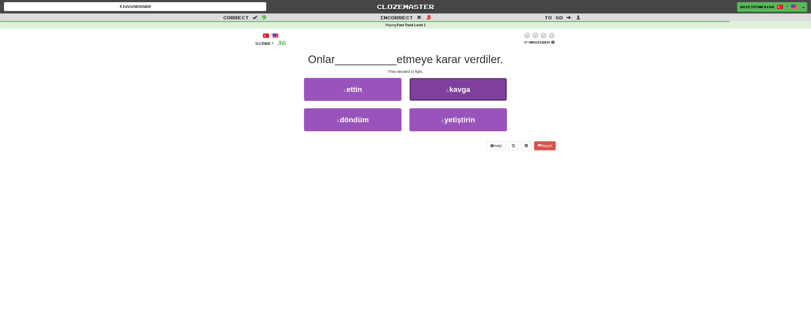
click at [459, 90] on span "kavga" at bounding box center [459, 89] width 21 height 8
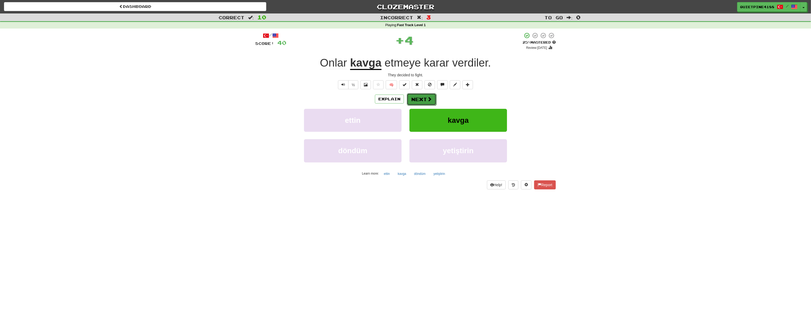
click at [410, 97] on button "Next" at bounding box center [422, 99] width 30 height 12
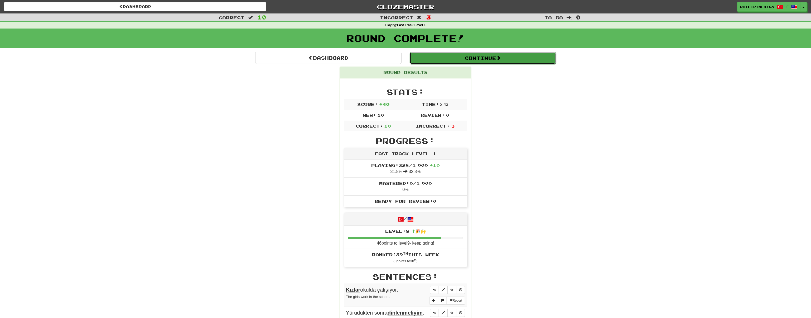
click at [458, 62] on button "Continue" at bounding box center [483, 58] width 146 height 12
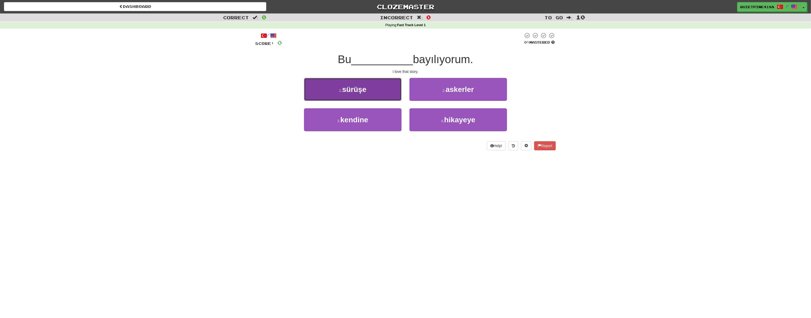
click at [367, 93] on button "1 . sürüşe" at bounding box center [353, 89] width 98 height 23
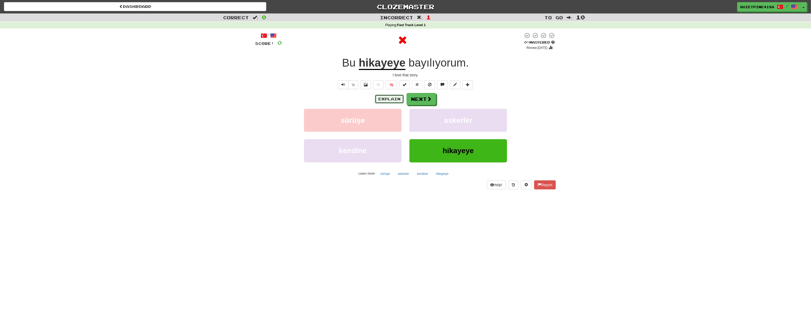
click at [388, 100] on button "Explain" at bounding box center [389, 98] width 29 height 9
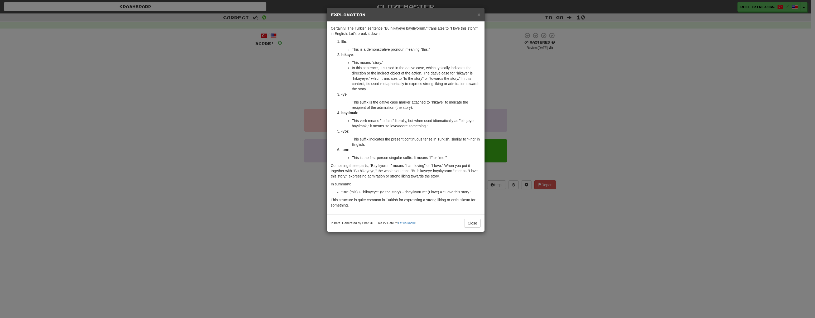
click at [225, 134] on div "× Explanation Certainly! The Turkish sentence "Bu hikayeye bayılıyorum." transl…" at bounding box center [407, 159] width 815 height 318
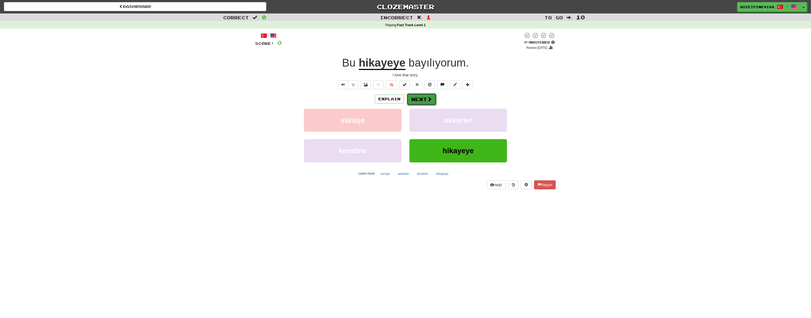
click at [424, 100] on button "Next" at bounding box center [422, 99] width 30 height 12
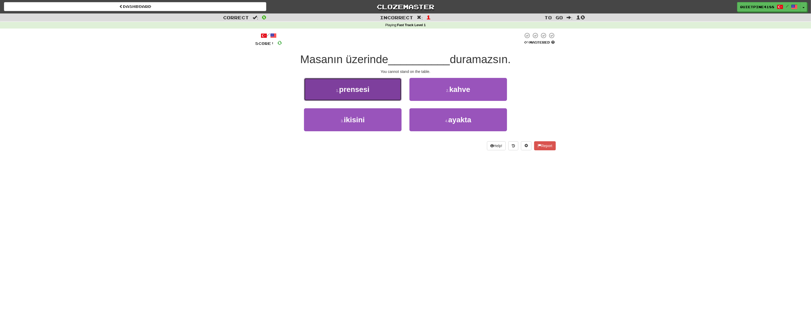
click at [348, 92] on span "prensesi" at bounding box center [354, 89] width 30 height 8
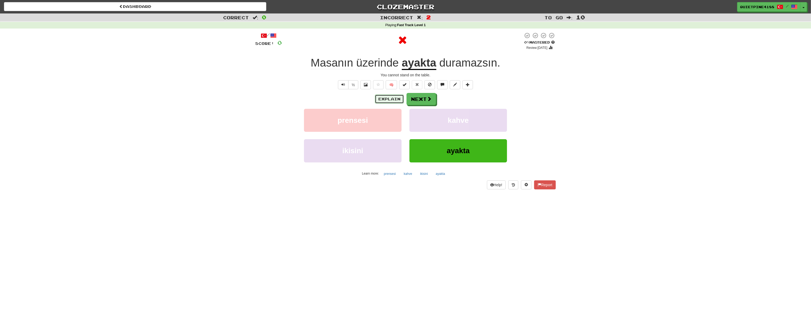
click at [386, 98] on button "Explain" at bounding box center [389, 98] width 29 height 9
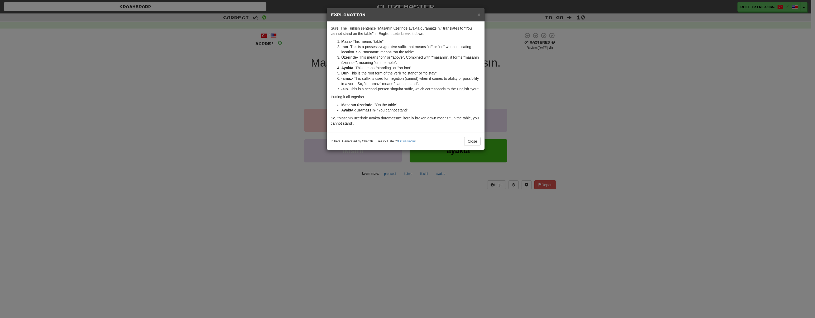
click at [249, 195] on div "× Explanation Sure! The Turkish sentence "Masanın üzerinde ayakta duramazsın." …" at bounding box center [407, 159] width 815 height 318
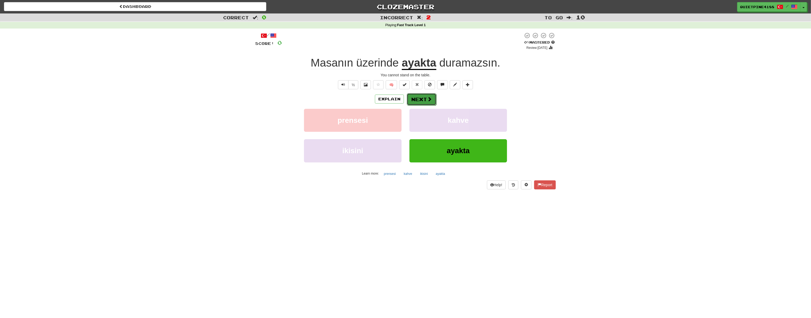
click at [425, 100] on button "Next" at bounding box center [422, 99] width 30 height 12
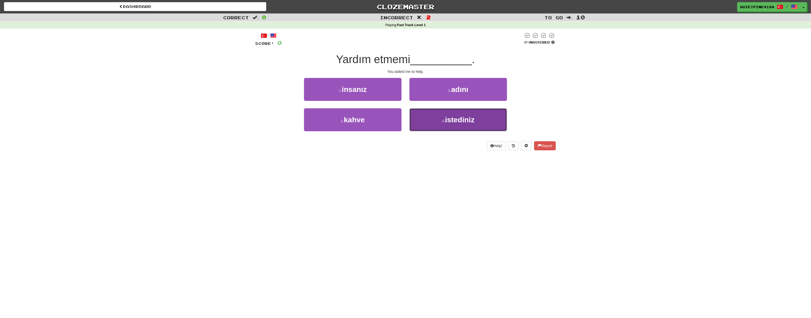
click at [460, 118] on span "istediniz" at bounding box center [460, 120] width 30 height 8
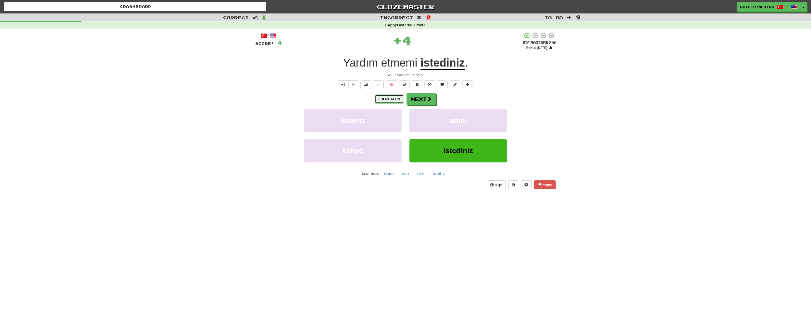
click at [398, 99] on button "Explain" at bounding box center [389, 98] width 29 height 9
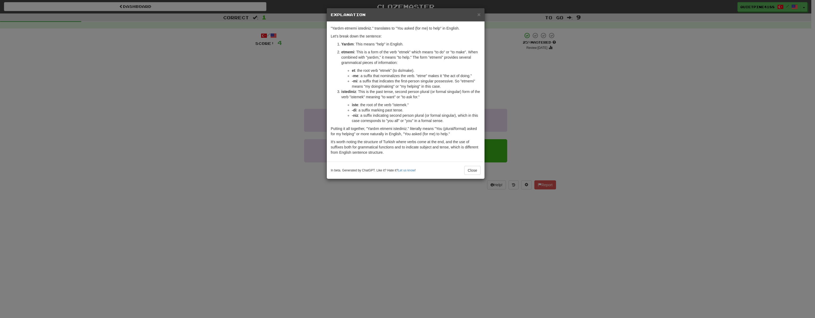
click at [264, 161] on div "× Explanation "Yardım etmemi istediniz." translates to "You asked (for me) to h…" at bounding box center [407, 159] width 815 height 318
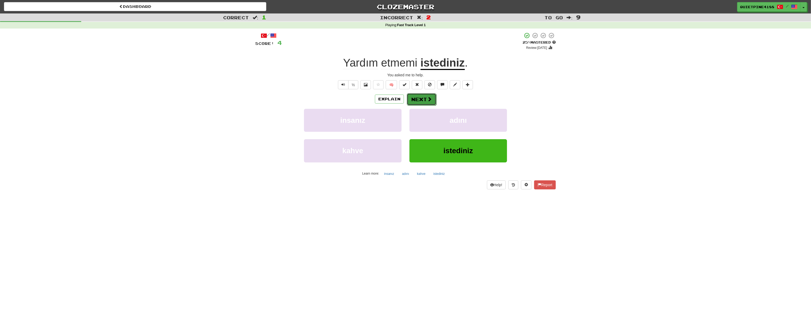
click at [428, 100] on span at bounding box center [429, 99] width 5 height 5
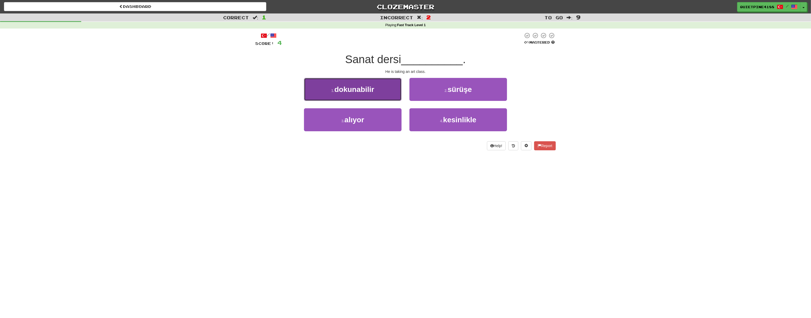
click at [359, 95] on button "1 . dokunabilir" at bounding box center [353, 89] width 98 height 23
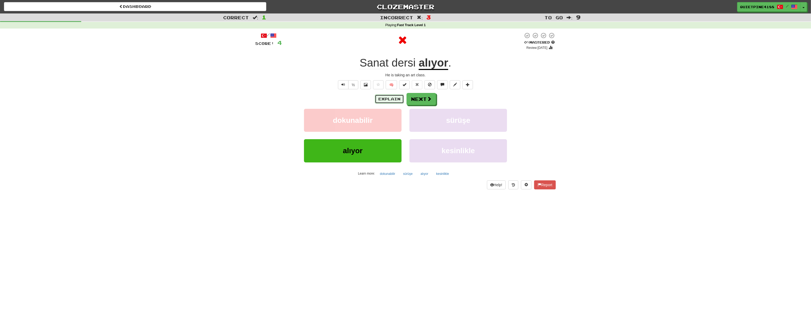
click at [401, 96] on button "Explain" at bounding box center [389, 98] width 29 height 9
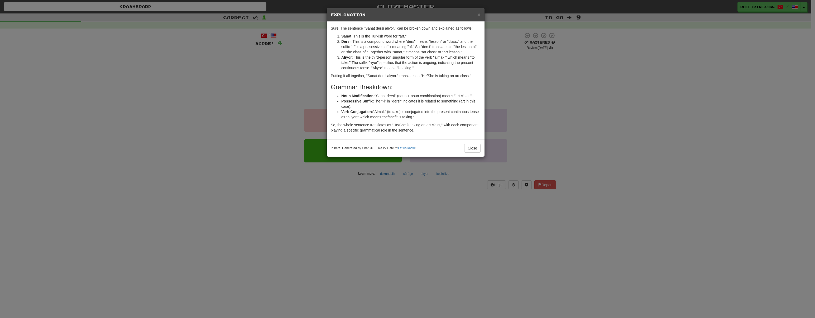
click at [253, 197] on div "× Explanation Sure! The sentence "Sanat dersi alıyor." can be broken down and e…" at bounding box center [407, 159] width 815 height 318
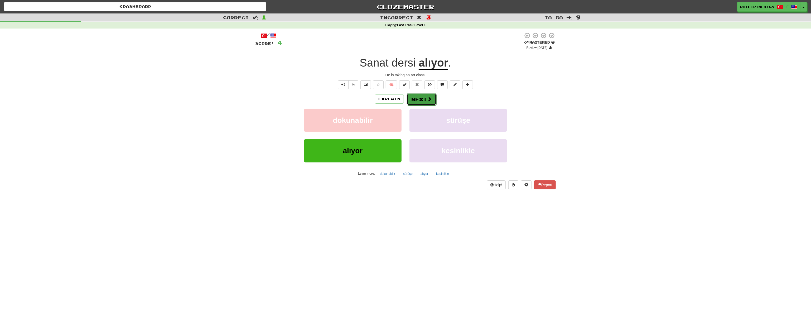
click at [429, 102] on button "Next" at bounding box center [422, 99] width 30 height 12
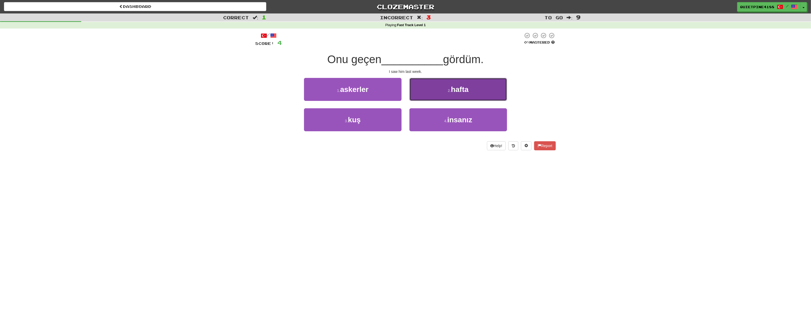
click at [465, 93] on button "2 . hafta" at bounding box center [459, 89] width 98 height 23
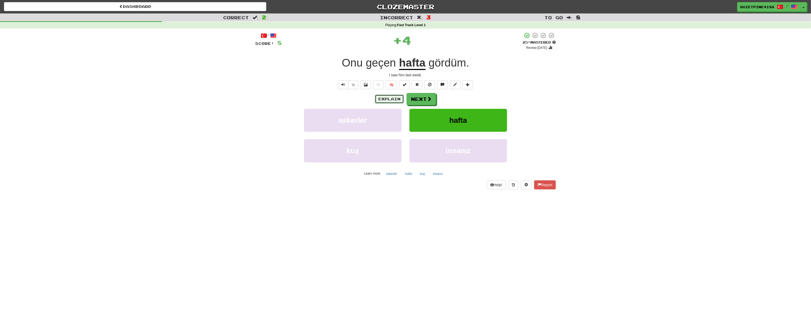
click at [386, 98] on button "Explain" at bounding box center [389, 98] width 29 height 9
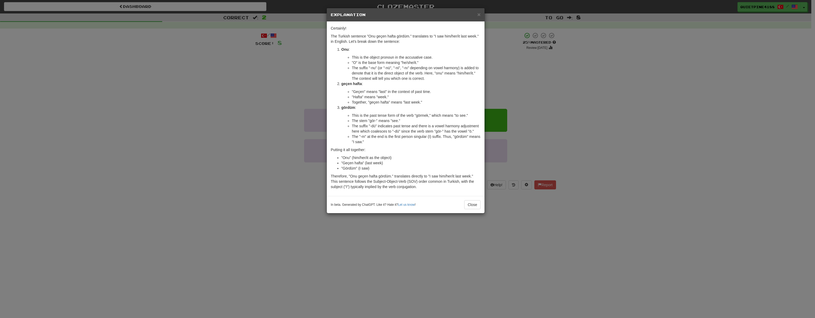
click at [203, 192] on div "× Explanation Certainly! The Turkish sentence "Onu geçen hafta gördüm." transla…" at bounding box center [407, 159] width 815 height 318
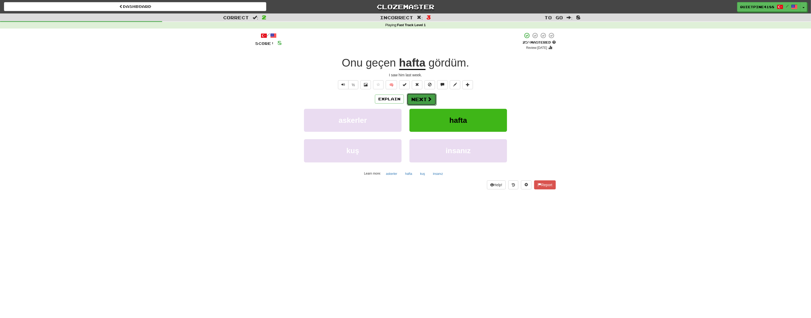
click at [424, 99] on button "Next" at bounding box center [422, 99] width 30 height 12
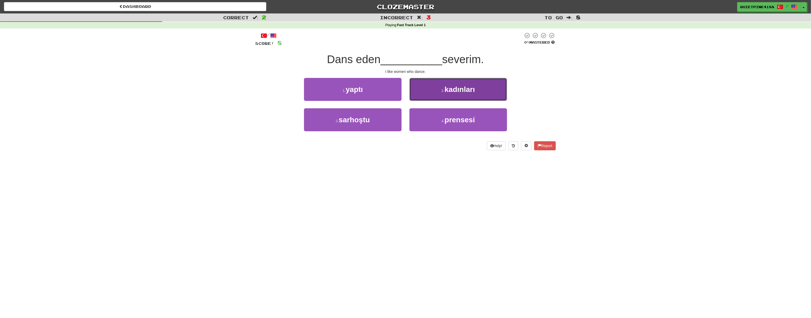
click at [460, 90] on span "kadınları" at bounding box center [460, 89] width 30 height 8
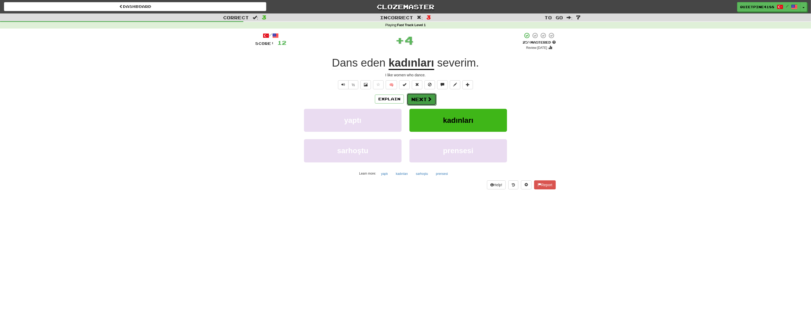
click at [427, 98] on span at bounding box center [429, 99] width 5 height 5
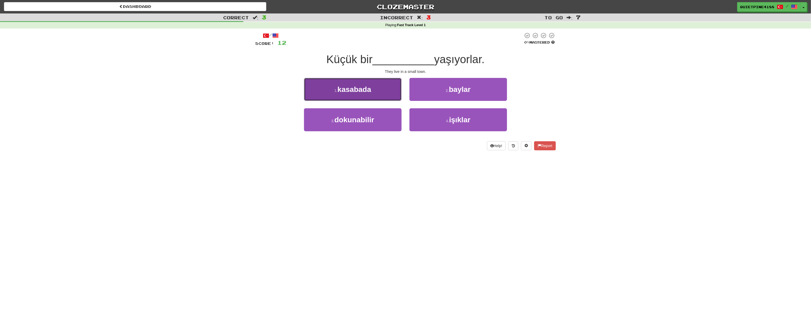
click at [354, 93] on span "kasabada" at bounding box center [355, 89] width 34 height 8
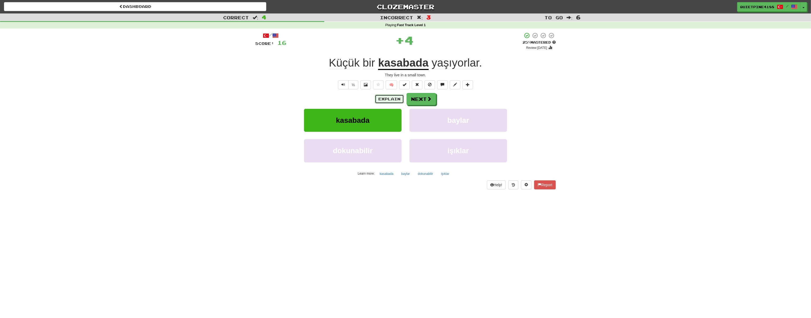
click at [396, 96] on button "Explain" at bounding box center [389, 98] width 29 height 9
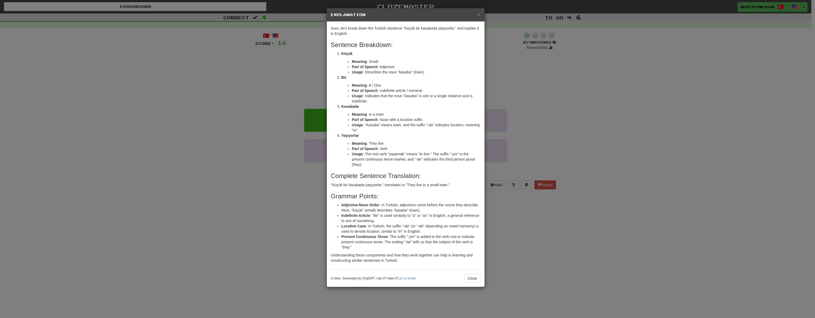
click at [257, 92] on div "× Explanation Sure, let's break down the Turkish sentence "Küçük bir kasabada y…" at bounding box center [407, 159] width 815 height 318
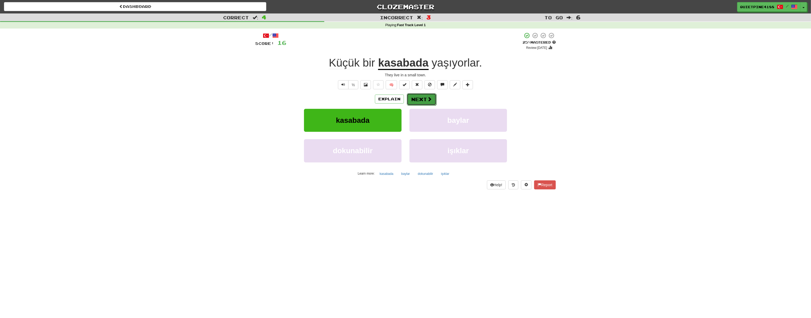
click at [425, 99] on button "Next" at bounding box center [422, 99] width 30 height 12
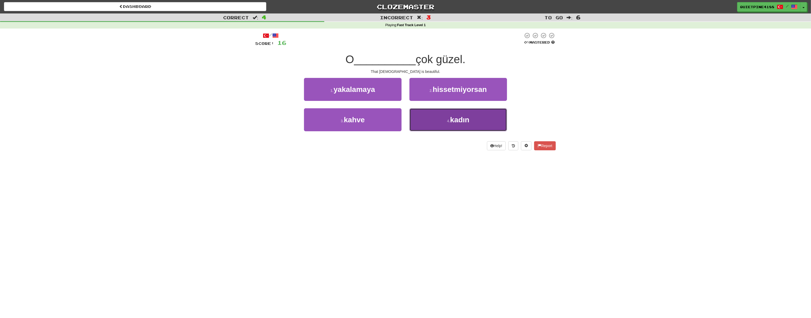
click at [468, 121] on span "kadın" at bounding box center [459, 120] width 19 height 8
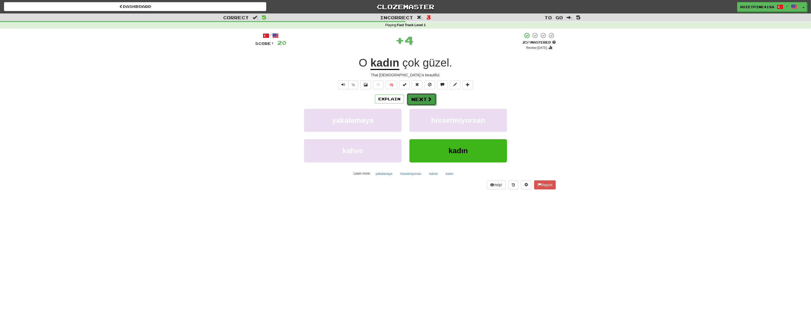
click at [428, 100] on span at bounding box center [429, 99] width 5 height 5
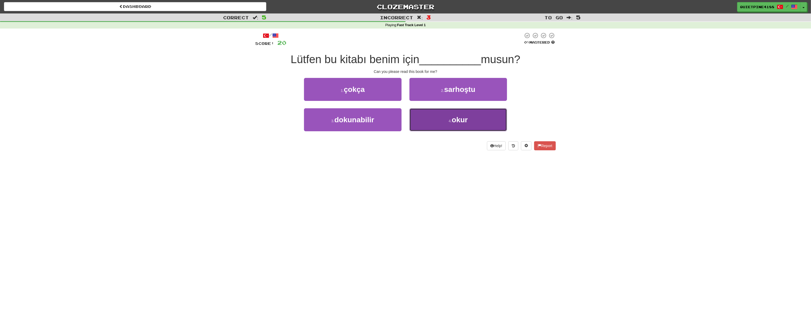
click at [448, 124] on button "4 . okur" at bounding box center [459, 119] width 98 height 23
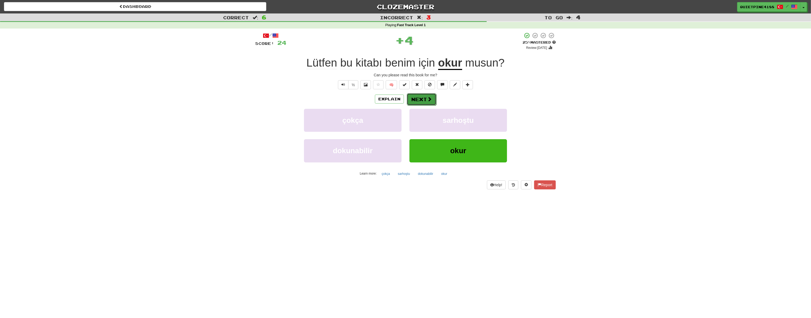
click at [432, 100] on button "Next" at bounding box center [422, 99] width 30 height 12
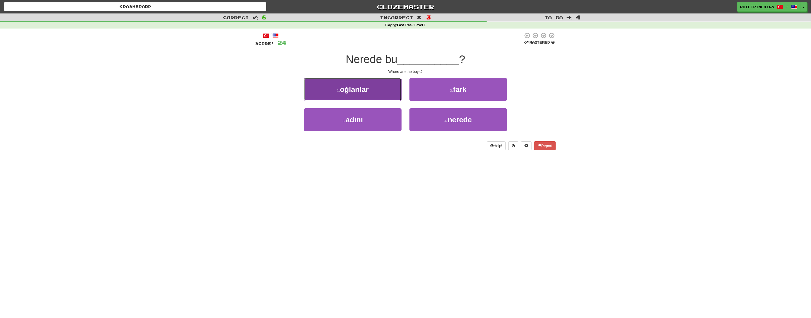
click at [381, 84] on button "1 . oğlanlar" at bounding box center [353, 89] width 98 height 23
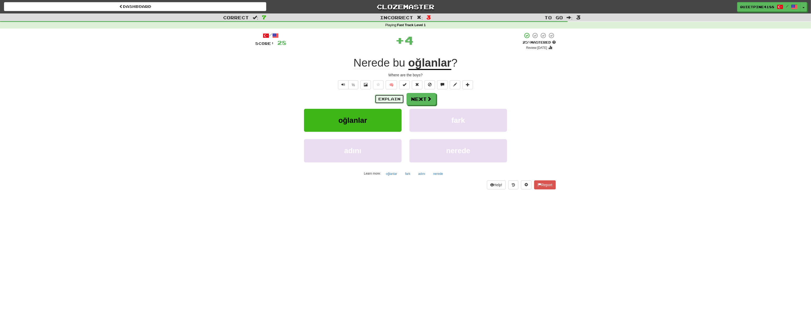
click at [388, 95] on button "Explain" at bounding box center [389, 98] width 29 height 9
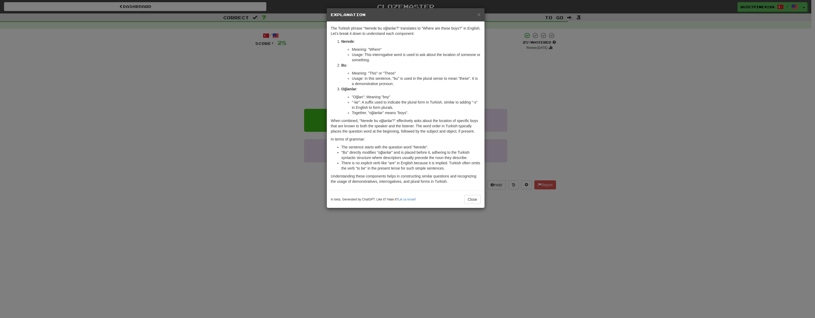
click at [207, 171] on div "× Explanation The Turkish phrase "Nerede bu oğlanlar?" translates to "Where are…" at bounding box center [407, 159] width 815 height 318
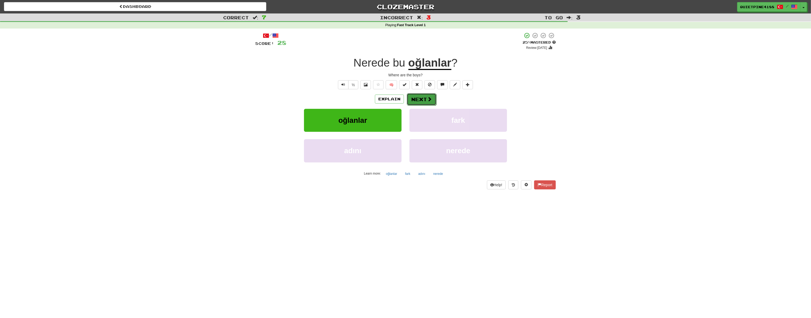
click at [428, 102] on button "Next" at bounding box center [422, 99] width 30 height 12
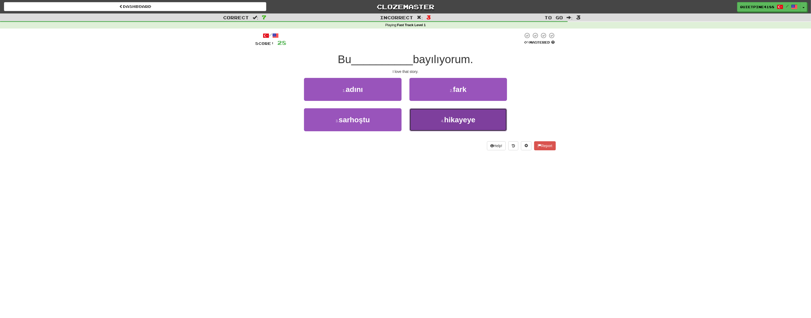
click at [455, 118] on span "hikayeye" at bounding box center [459, 120] width 31 height 8
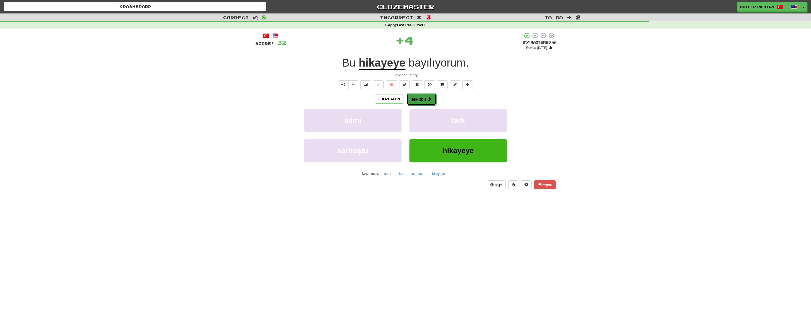
click at [432, 97] on button "Next" at bounding box center [422, 99] width 30 height 12
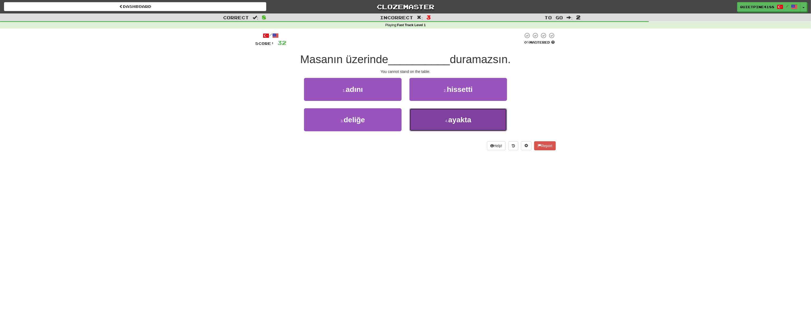
click at [460, 128] on button "4 . ayakta" at bounding box center [459, 119] width 98 height 23
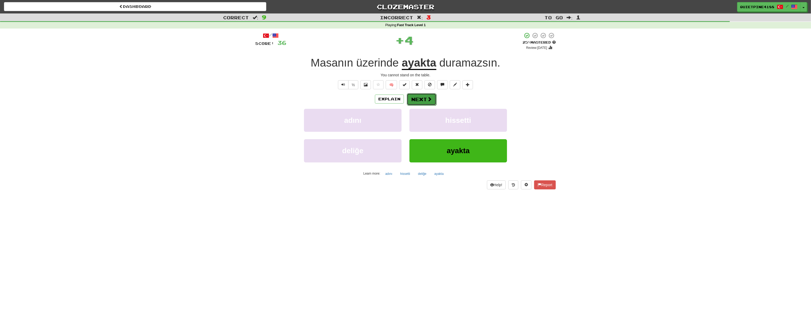
click at [434, 100] on button "Next" at bounding box center [422, 99] width 30 height 12
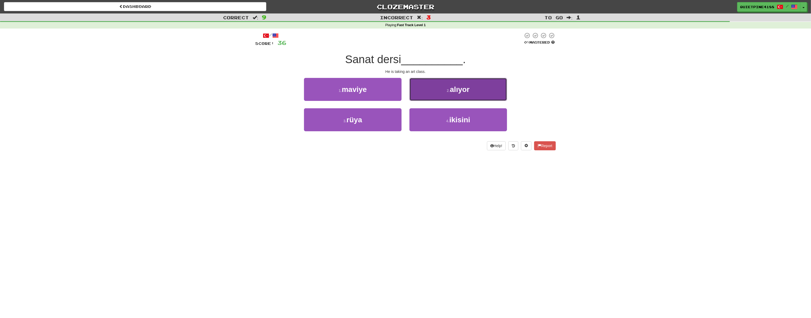
click at [446, 92] on button "2 . alıyor" at bounding box center [459, 89] width 98 height 23
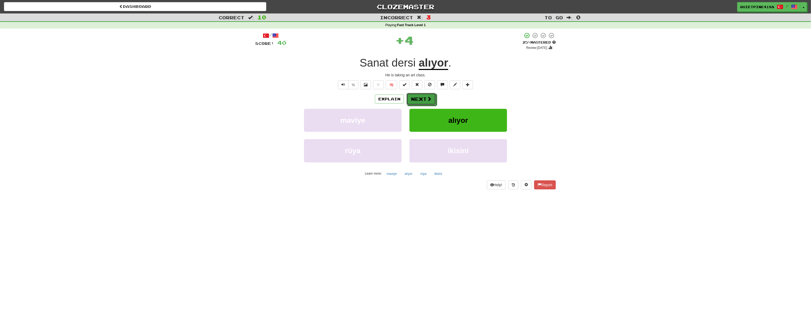
click at [422, 103] on button "Next" at bounding box center [422, 99] width 30 height 12
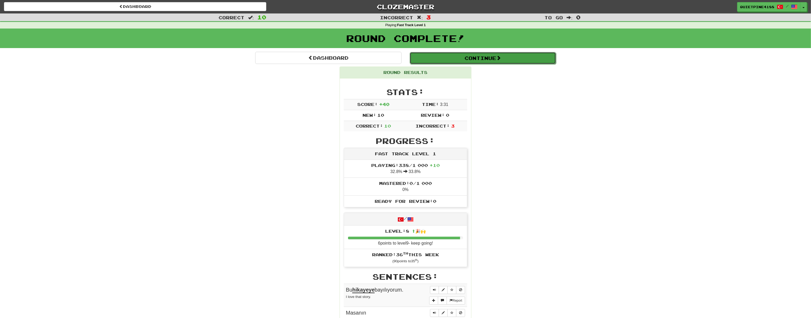
click at [463, 61] on button "Continue" at bounding box center [483, 58] width 146 height 12
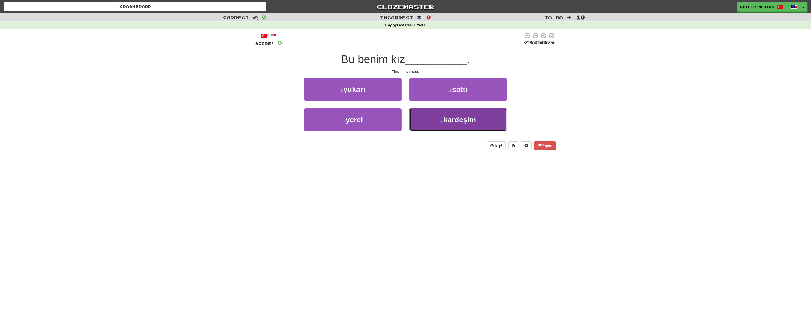
click at [441, 126] on button "4 . kardeşim" at bounding box center [459, 119] width 98 height 23
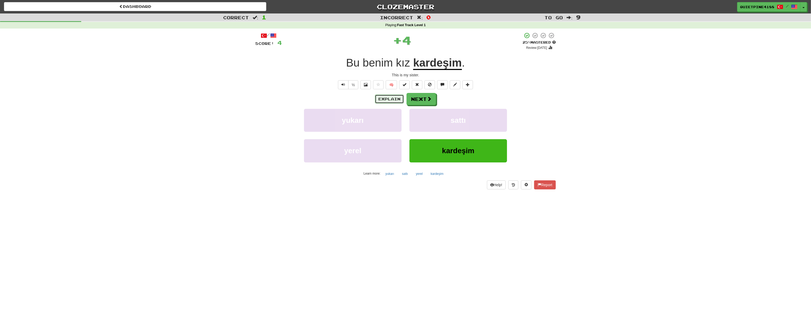
click at [389, 100] on button "Explain" at bounding box center [389, 98] width 29 height 9
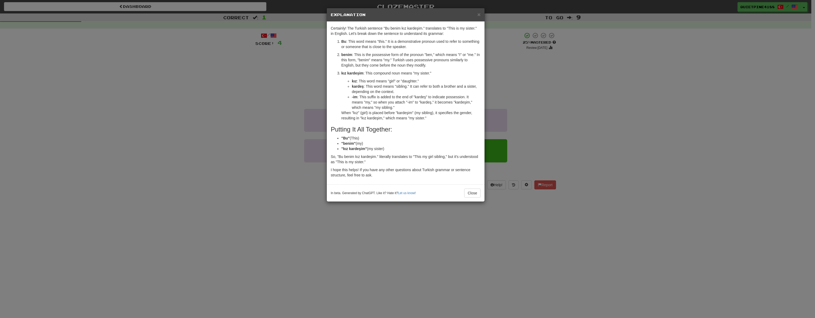
click at [230, 194] on div "× Explanation Certainly! The Turkish sentence "Bu benim kız kardeşim." translat…" at bounding box center [407, 159] width 815 height 318
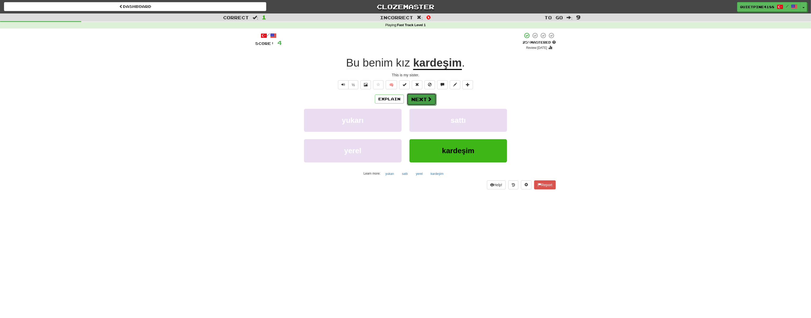
click at [421, 102] on button "Next" at bounding box center [422, 99] width 30 height 12
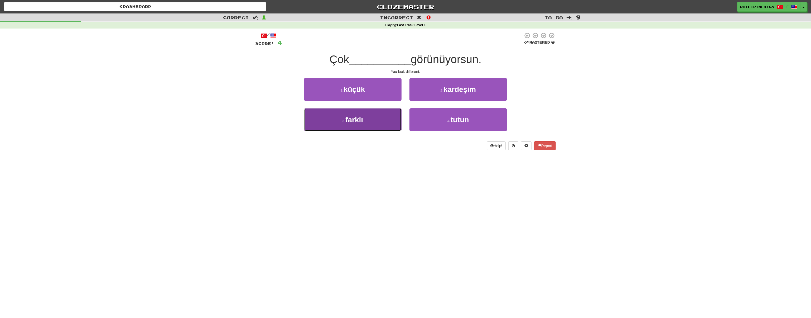
click at [368, 125] on button "3 . farklı" at bounding box center [353, 119] width 98 height 23
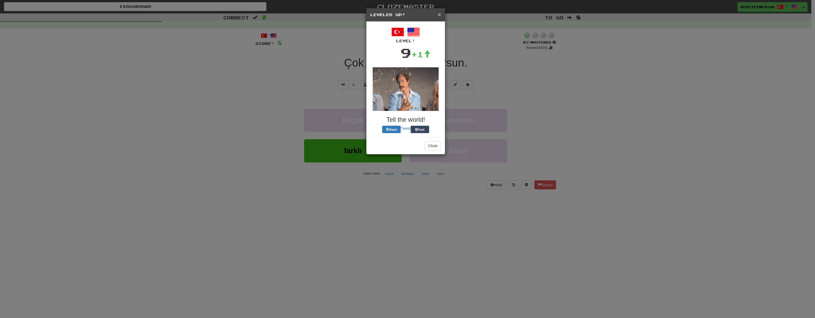
click at [440, 13] on span "×" at bounding box center [439, 14] width 3 height 6
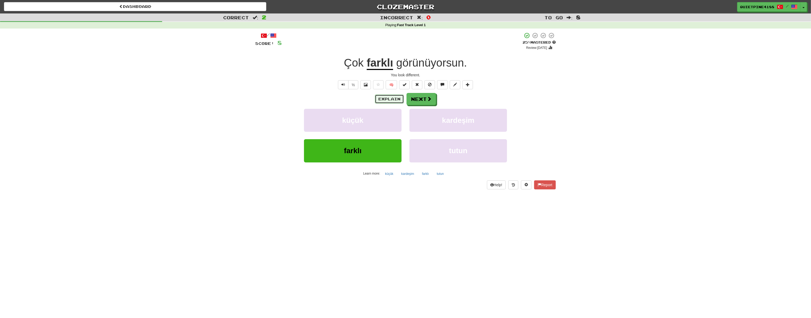
click at [391, 100] on button "Explain" at bounding box center [389, 98] width 29 height 9
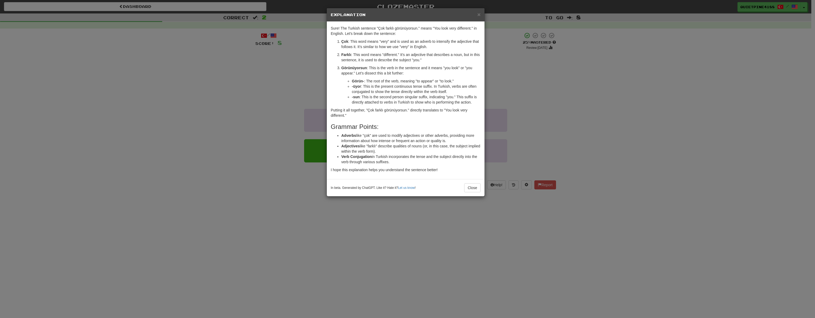
click at [242, 114] on div "× Explanation Sure! The Turkish sentence "Çok farklı görünüyorsun." means "You …" at bounding box center [407, 159] width 815 height 318
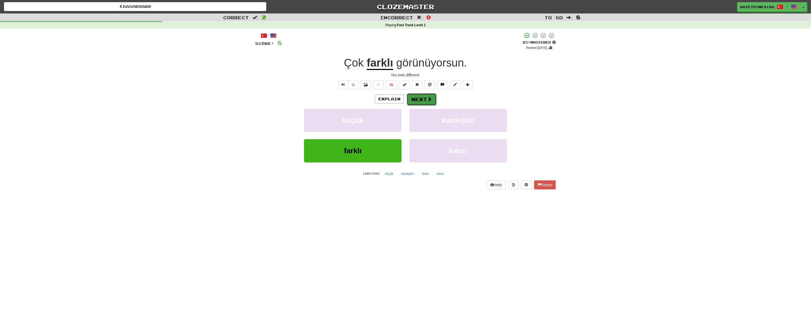
click at [425, 98] on button "Next" at bounding box center [422, 99] width 30 height 12
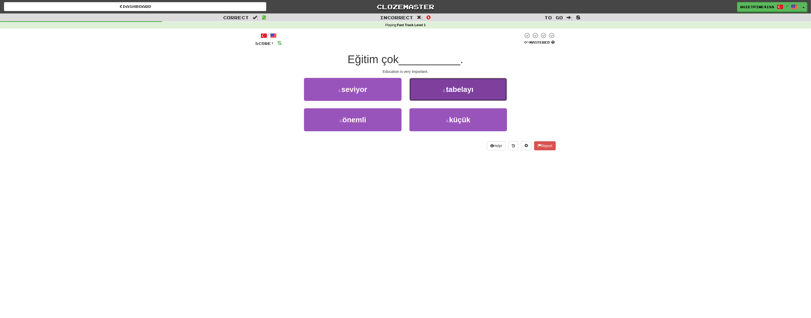
click at [447, 92] on span "tabelayı" at bounding box center [459, 89] width 27 height 8
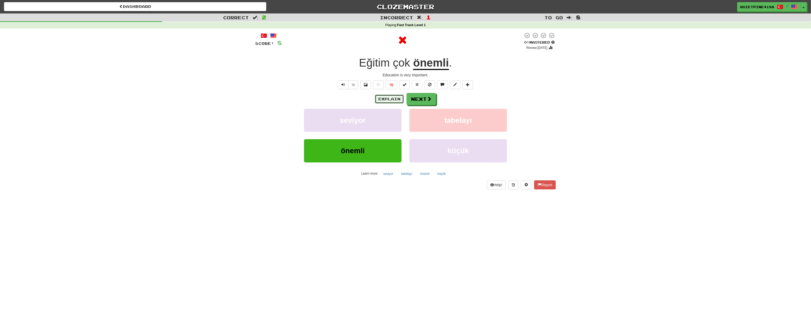
click at [391, 99] on button "Explain" at bounding box center [389, 98] width 29 height 9
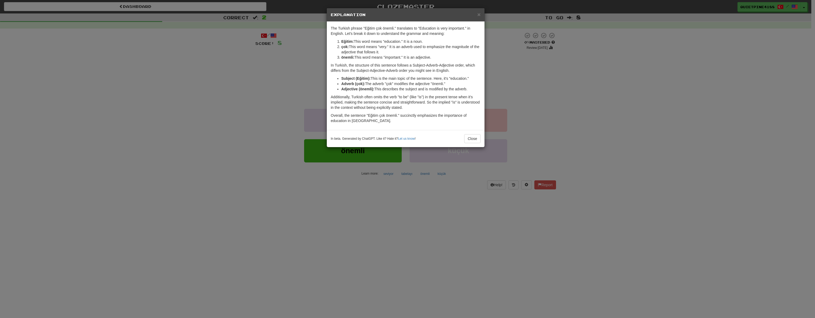
click at [200, 176] on div "× Explanation The Turkish phrase "Eğitim çok önemli." translates to "Education …" at bounding box center [407, 159] width 815 height 318
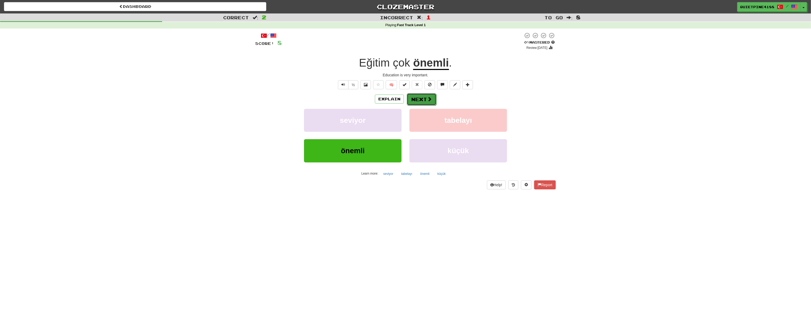
click at [428, 104] on button "Next" at bounding box center [422, 99] width 30 height 12
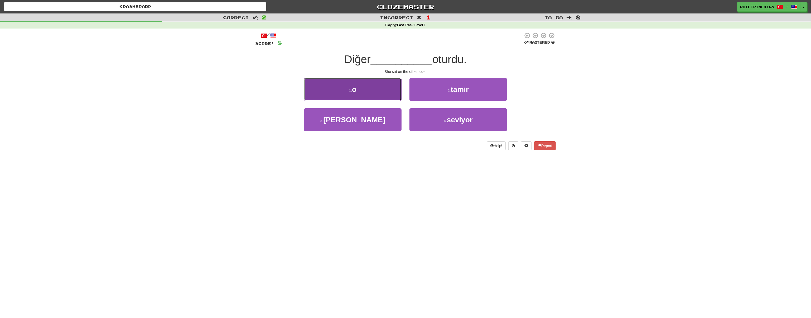
click at [356, 90] on span "o" at bounding box center [354, 89] width 4 height 8
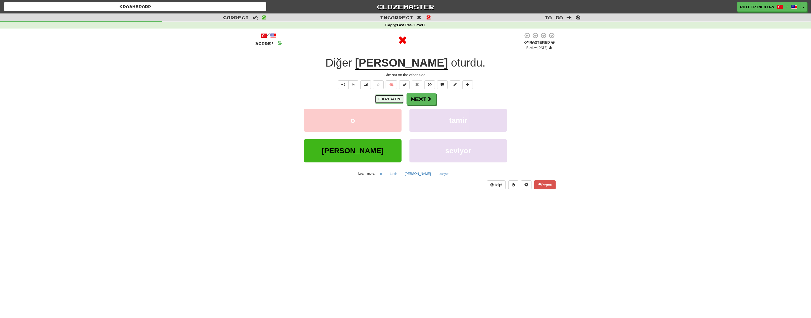
click at [397, 99] on button "Explain" at bounding box center [389, 98] width 29 height 9
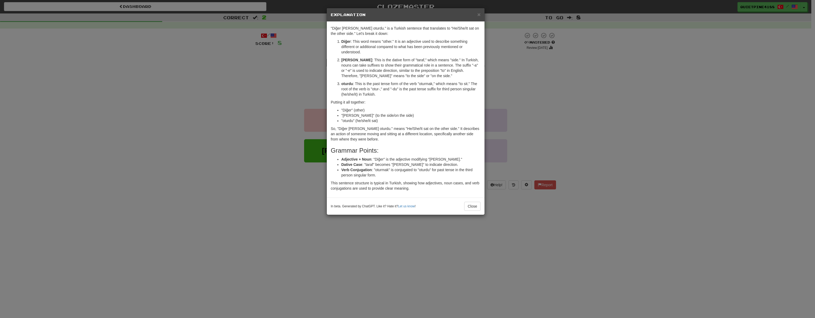
click at [242, 192] on div "× Explanation "Diğer [PERSON_NAME] oturdu." is a Turkish sentence that translat…" at bounding box center [407, 159] width 815 height 318
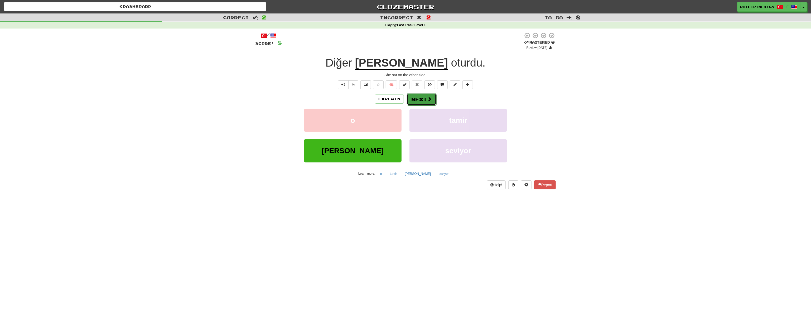
click at [413, 101] on button "Next" at bounding box center [422, 99] width 30 height 12
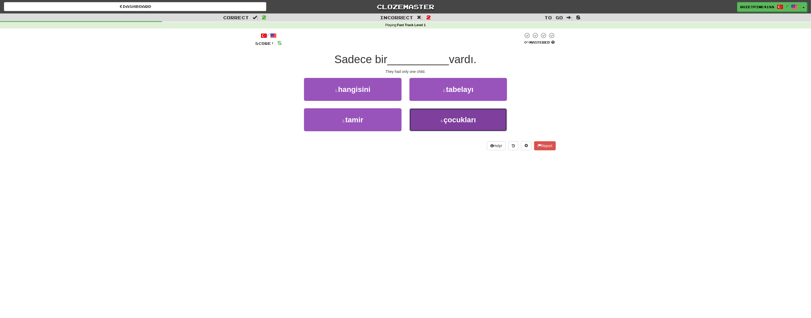
click at [458, 117] on span "çocukları" at bounding box center [460, 120] width 32 height 8
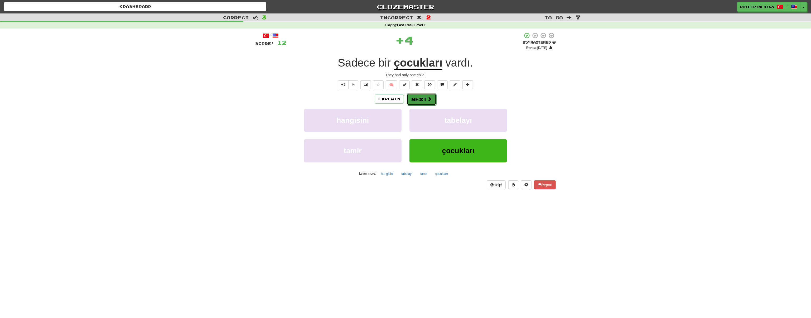
click at [424, 99] on button "Next" at bounding box center [422, 99] width 30 height 12
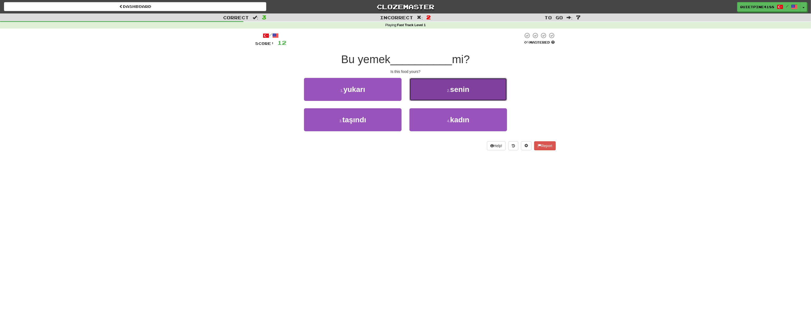
click at [472, 82] on button "2 . senin" at bounding box center [459, 89] width 98 height 23
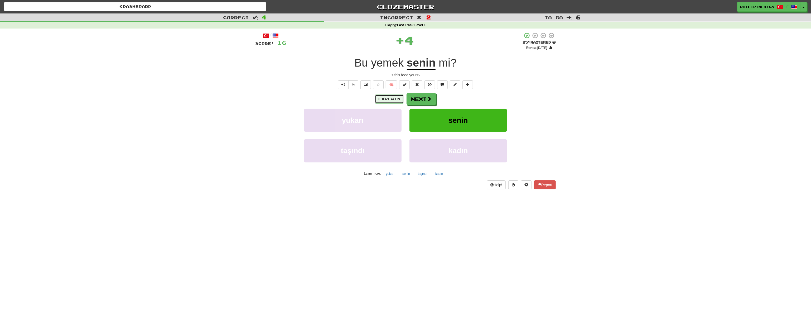
click at [388, 97] on button "Explain" at bounding box center [389, 98] width 29 height 9
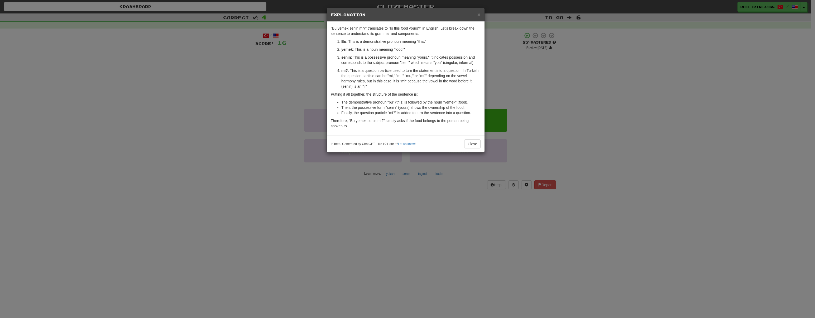
click at [235, 186] on div "× Explanation "Bu yemek senin mi?" translates to "Is this food yours?" in Engli…" at bounding box center [407, 159] width 815 height 318
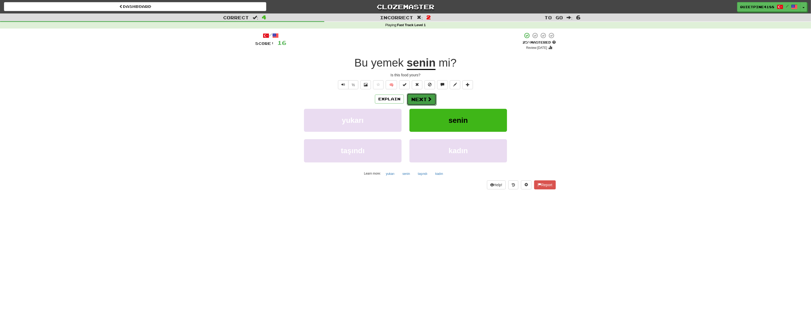
click at [418, 98] on button "Next" at bounding box center [422, 99] width 30 height 12
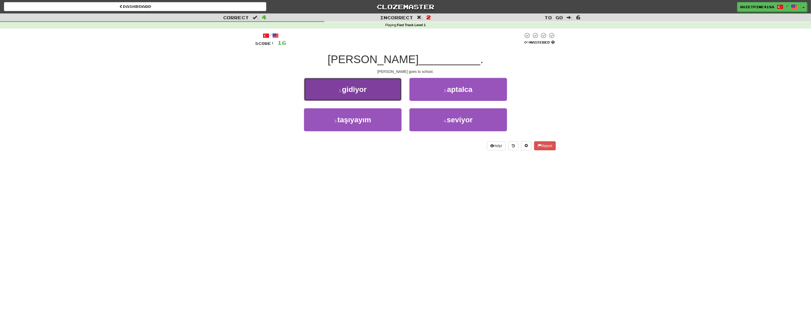
click at [353, 97] on button "1 . gidiyor" at bounding box center [353, 89] width 98 height 23
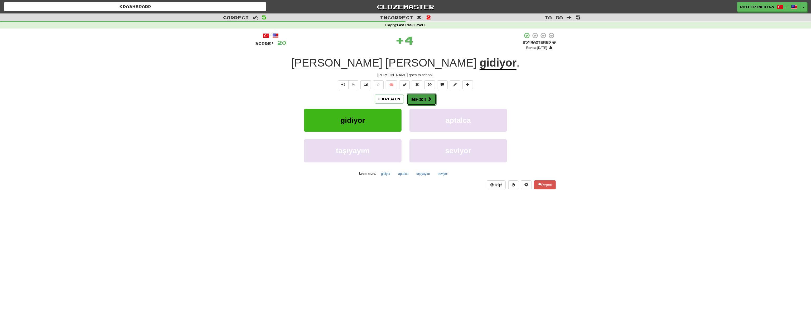
click at [432, 100] on button "Next" at bounding box center [422, 99] width 30 height 12
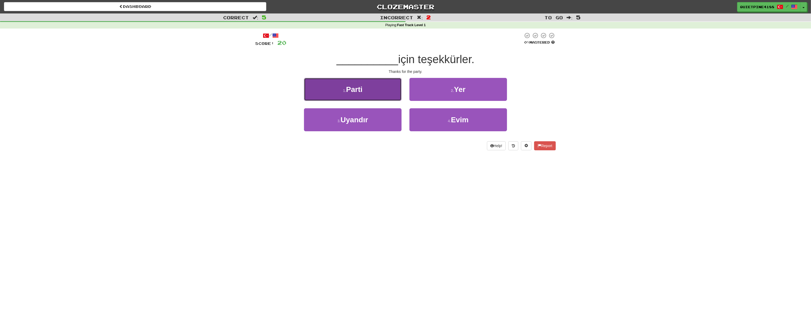
click at [364, 93] on button "1 . Parti" at bounding box center [353, 89] width 98 height 23
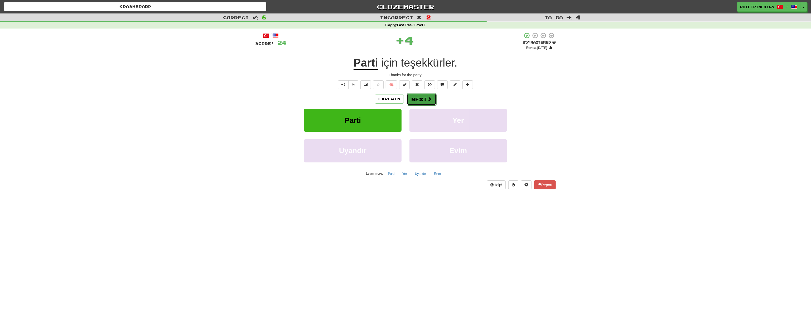
click at [418, 101] on button "Next" at bounding box center [422, 99] width 30 height 12
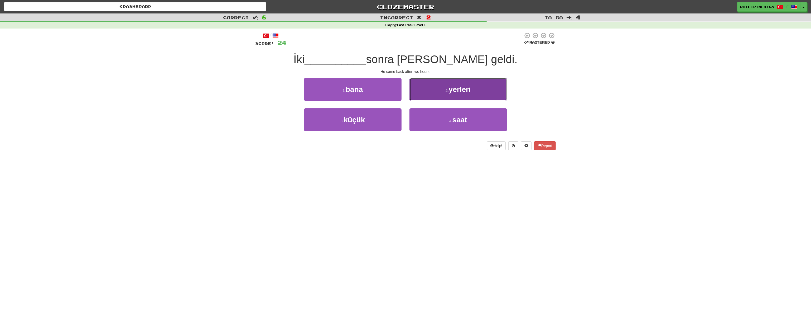
click at [457, 87] on span "yerleri" at bounding box center [460, 89] width 22 height 8
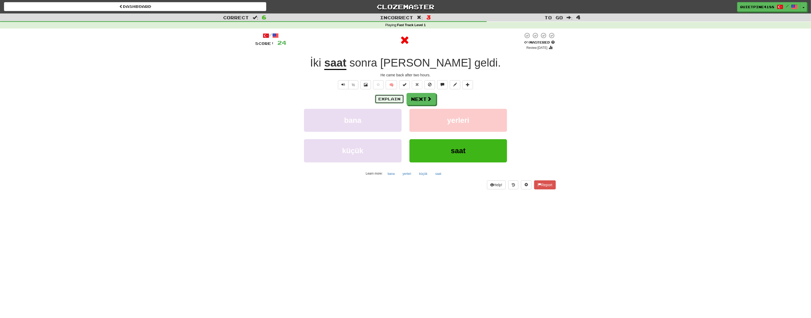
click at [388, 98] on button "Explain" at bounding box center [389, 98] width 29 height 9
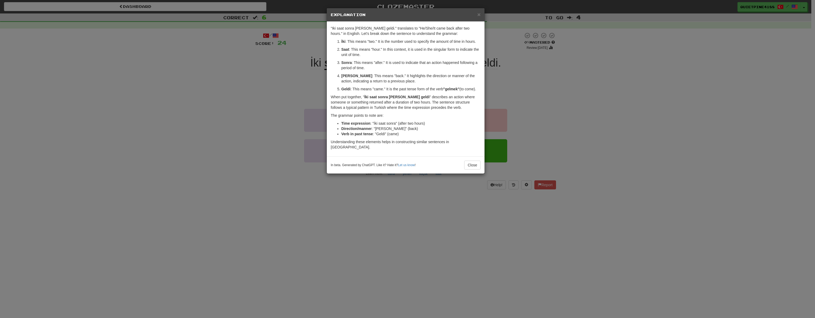
click at [208, 126] on div "× Explanation "Iki saat sonra [PERSON_NAME] geldi." translates to "He/She/It ca…" at bounding box center [407, 159] width 815 height 318
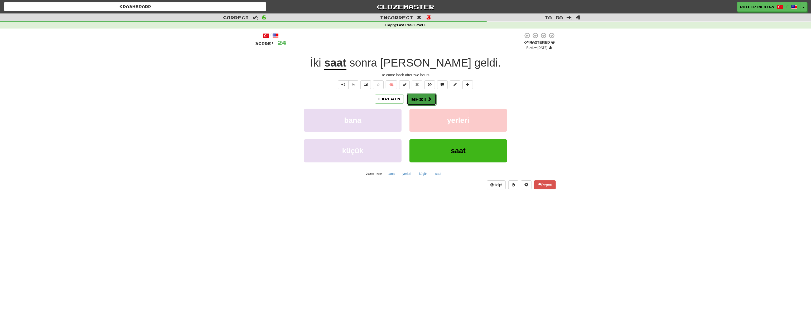
click at [420, 98] on button "Next" at bounding box center [422, 99] width 30 height 12
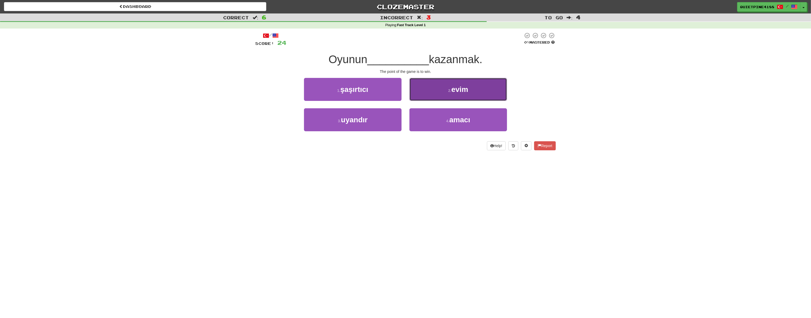
click at [455, 92] on span "evim" at bounding box center [459, 89] width 17 height 8
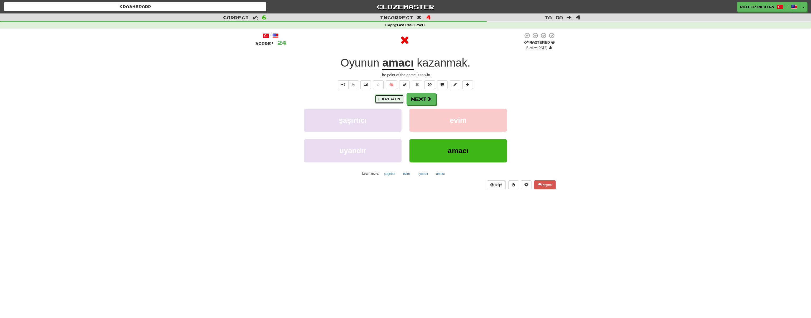
click at [385, 102] on button "Explain" at bounding box center [389, 98] width 29 height 9
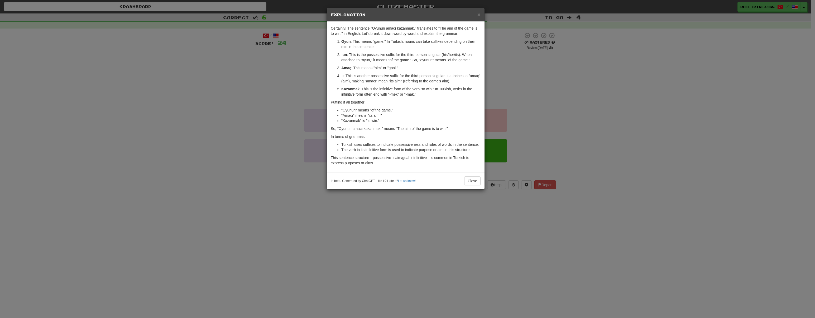
click at [188, 192] on div "× Explanation Certainly! The sentence "Oyunun amacı kazanmak." translates to "T…" at bounding box center [407, 159] width 815 height 318
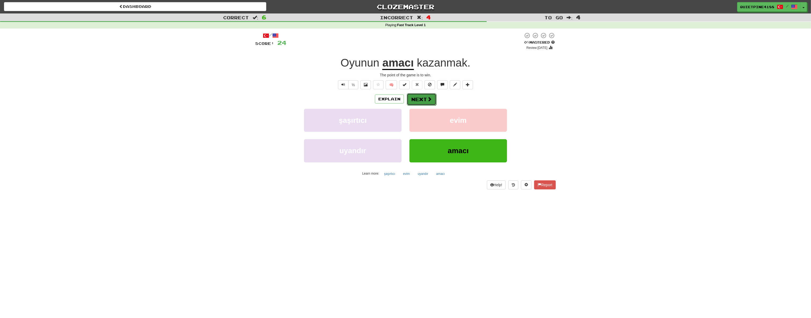
click at [416, 102] on button "Next" at bounding box center [422, 99] width 30 height 12
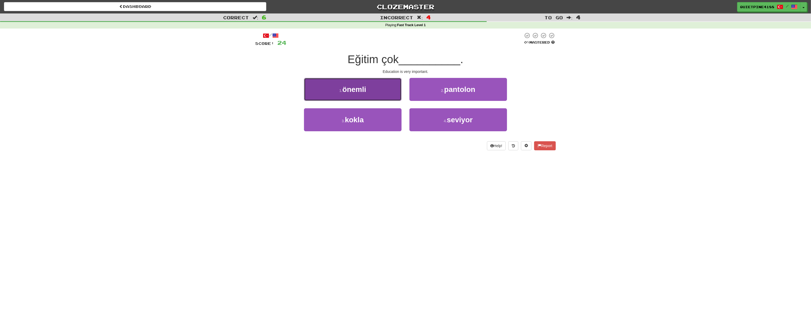
drag, startPoint x: 337, startPoint y: 90, endPoint x: 376, endPoint y: 113, distance: 45.5
click at [337, 90] on button "1 . önemli" at bounding box center [353, 89] width 98 height 23
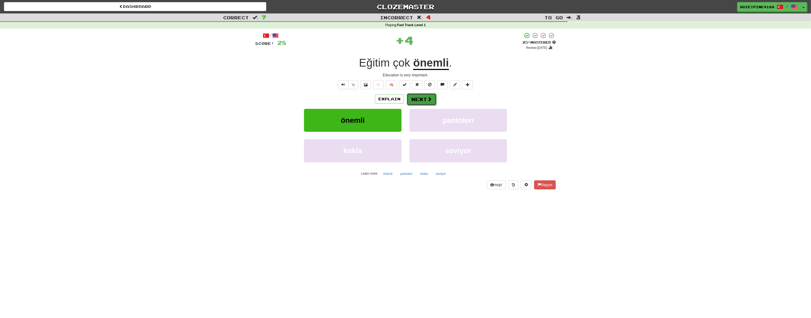
click at [434, 102] on button "Next" at bounding box center [422, 99] width 30 height 12
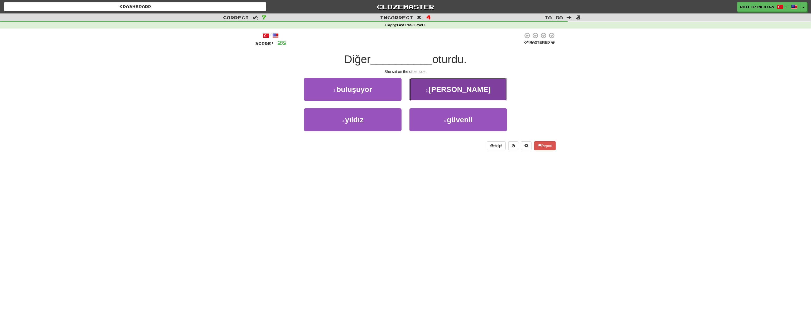
click at [429, 89] on small "2 ." at bounding box center [427, 90] width 3 height 4
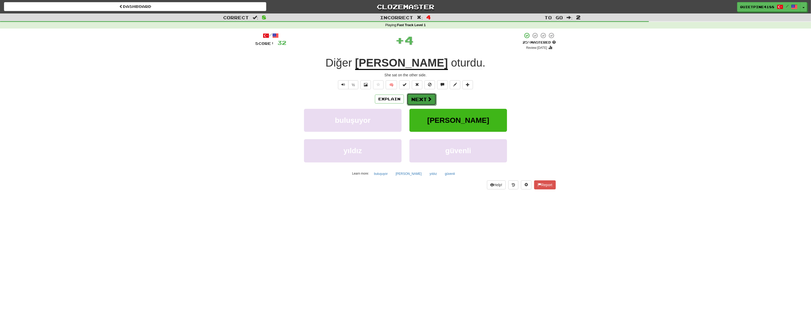
click at [431, 97] on span at bounding box center [429, 99] width 5 height 5
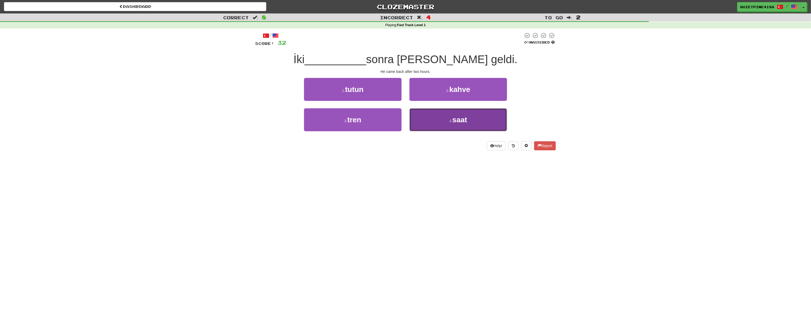
click at [454, 121] on span "saat" at bounding box center [460, 120] width 15 height 8
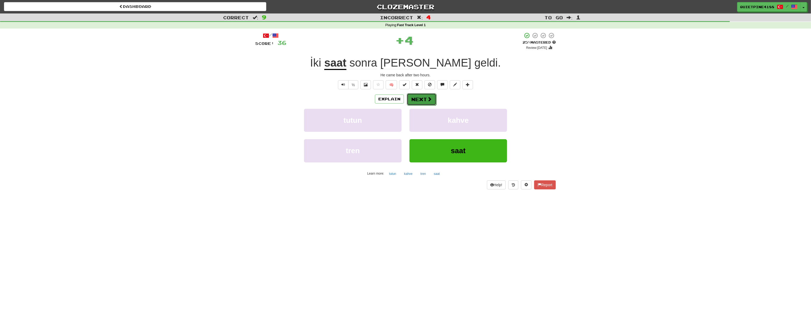
click at [431, 93] on button "Next" at bounding box center [422, 99] width 30 height 12
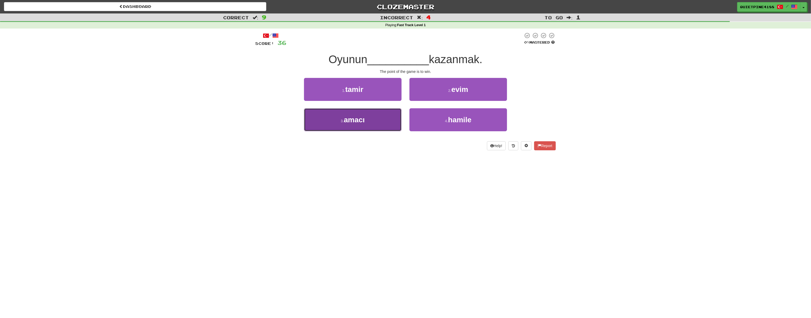
click at [348, 116] on span "amacı" at bounding box center [354, 120] width 21 height 8
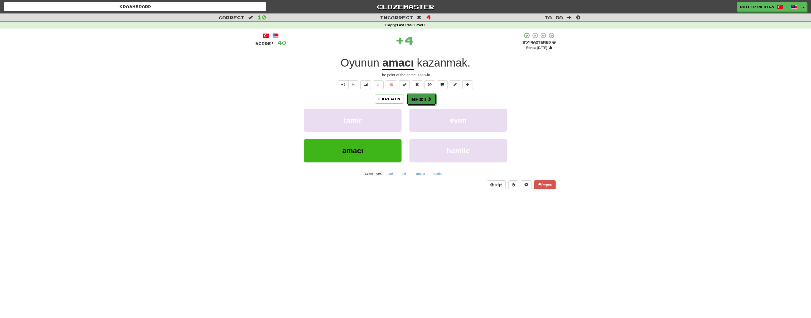
click at [425, 98] on button "Next" at bounding box center [422, 99] width 30 height 12
